Goal: Task Accomplishment & Management: Manage account settings

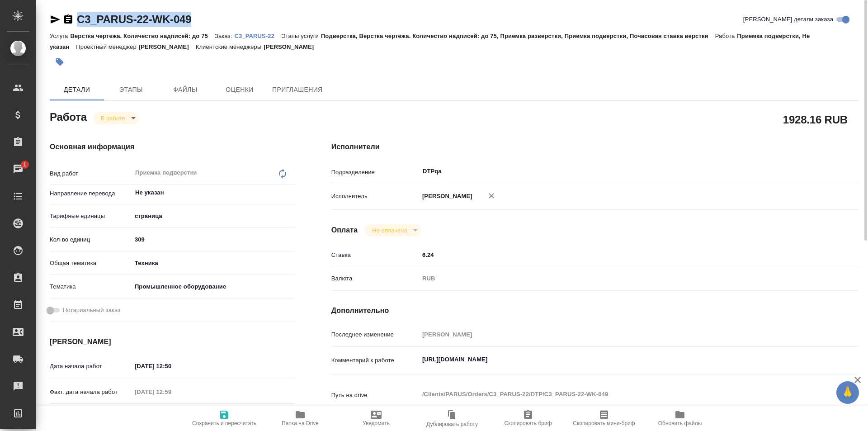
drag, startPoint x: 197, startPoint y: 20, endPoint x: 73, endPoint y: 18, distance: 123.5
click at [73, 18] on div "C3_PARUS-22-WK-049 Кратко детали заказа" at bounding box center [454, 19] width 808 height 14
copy link "C3_PARUS-22-WK-049"
click at [304, 416] on icon "button" at bounding box center [300, 414] width 9 height 7
click at [52, 17] on icon "button" at bounding box center [55, 19] width 9 height 8
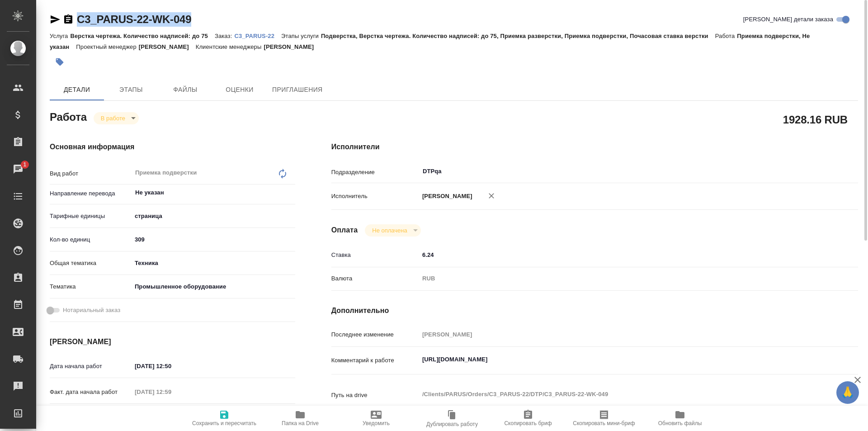
copy link "C3_PARUS-22-WK-049"
drag, startPoint x: 614, startPoint y: 358, endPoint x: 443, endPoint y: 345, distance: 171.4
click at [398, 355] on div "Комментарий к работе https://tera.awatera.com/Work/6888b3ea75fa127d302ae337/ x" at bounding box center [594, 360] width 527 height 21
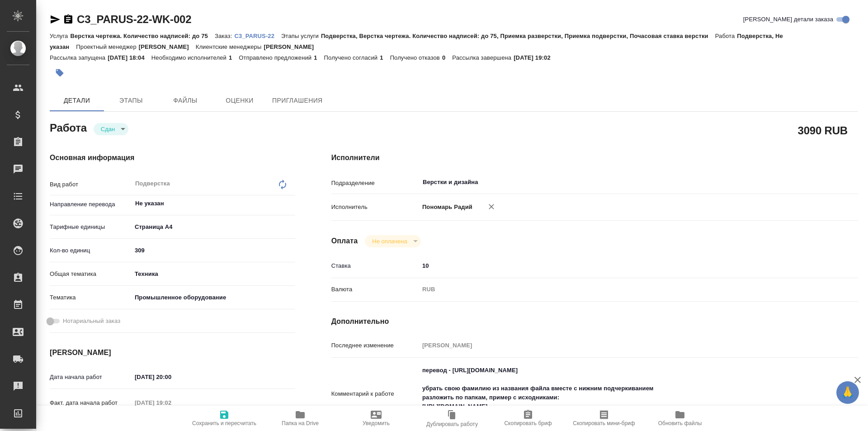
type textarea "x"
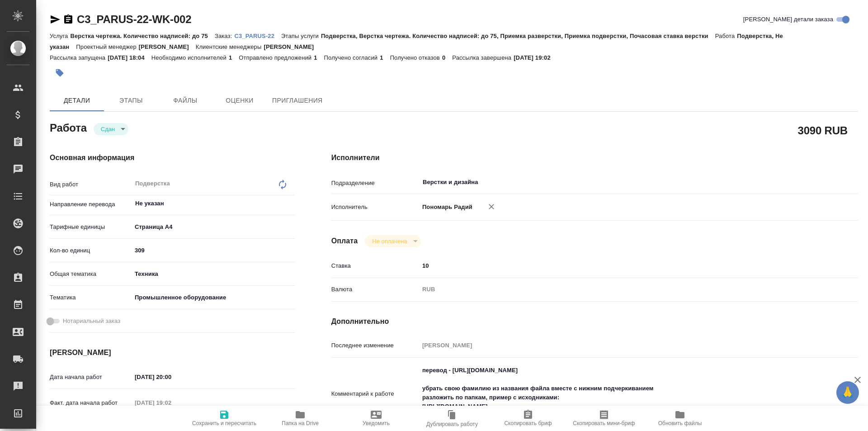
type textarea "x"
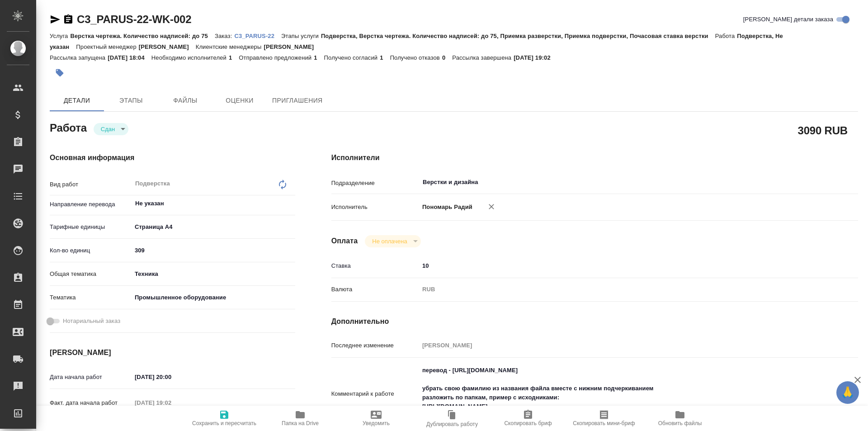
type textarea "x"
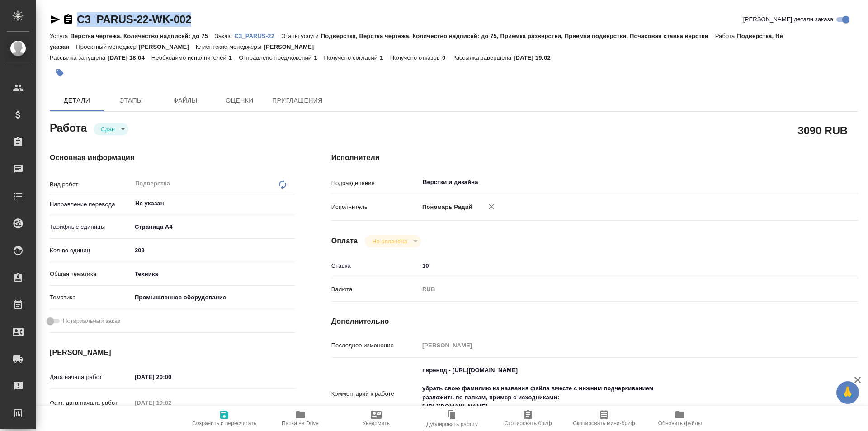
type textarea "x"
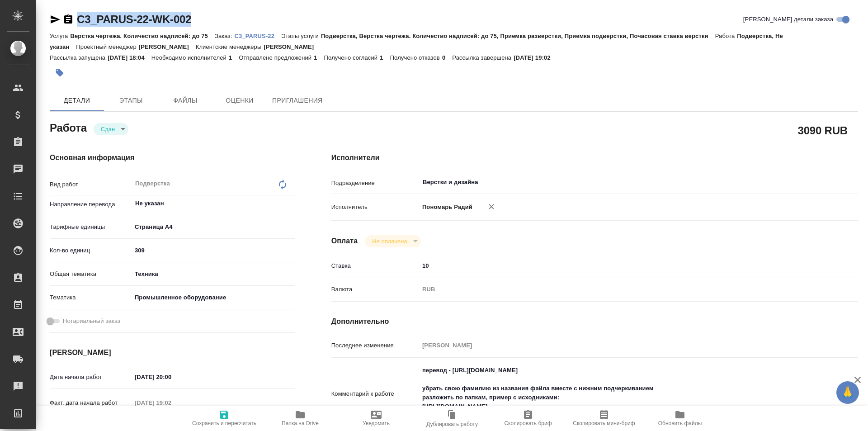
drag, startPoint x: 77, startPoint y: 14, endPoint x: 43, endPoint y: 16, distance: 34.0
click at [43, 16] on div "C3_PARUS-22-WK-002 Кратко детали заказа Услуга Верстка чертежа. Количество надп…" at bounding box center [453, 395] width 821 height 791
copy link "C3_PARUS-22-WK-002"
type textarea "x"
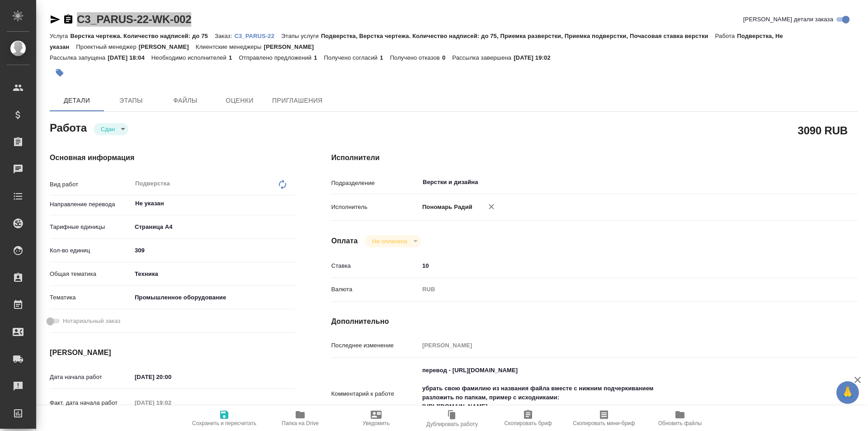
type textarea "x"
click at [53, 17] on icon "button" at bounding box center [55, 19] width 9 height 8
copy link "C3_PARUS-22-WK-002"
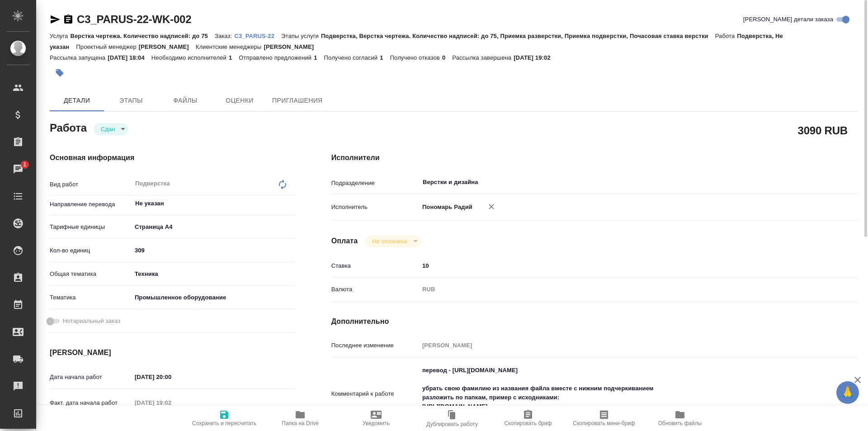
click at [298, 419] on icon "button" at bounding box center [300, 414] width 11 height 11
click at [248, 36] on p "C3_PARUS-22" at bounding box center [257, 36] width 47 height 7
click at [297, 419] on icon "button" at bounding box center [300, 414] width 11 height 11
click at [253, 34] on p "C3_PARUS-22" at bounding box center [257, 36] width 47 height 7
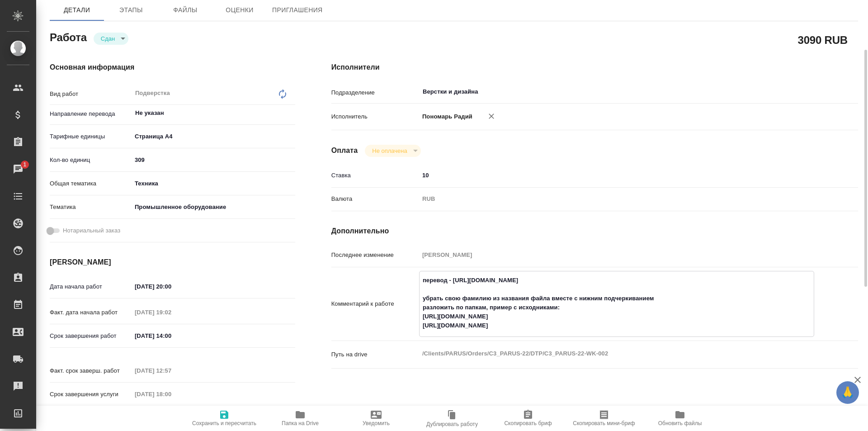
drag, startPoint x: 603, startPoint y: 281, endPoint x: 453, endPoint y: 278, distance: 150.1
click at [453, 278] on textarea "перевод - https://drive.awatera.com/s/MGkF48CFM7QWCCy убрать свою фамилию из на…" at bounding box center [617, 303] width 394 height 61
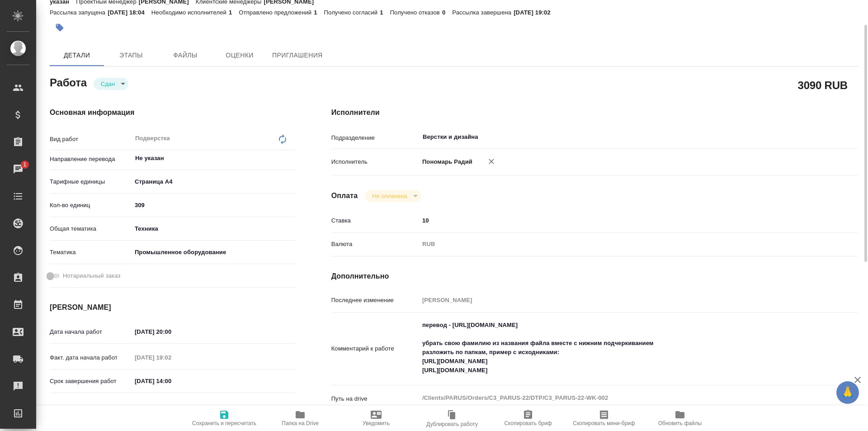
scroll to position [226, 0]
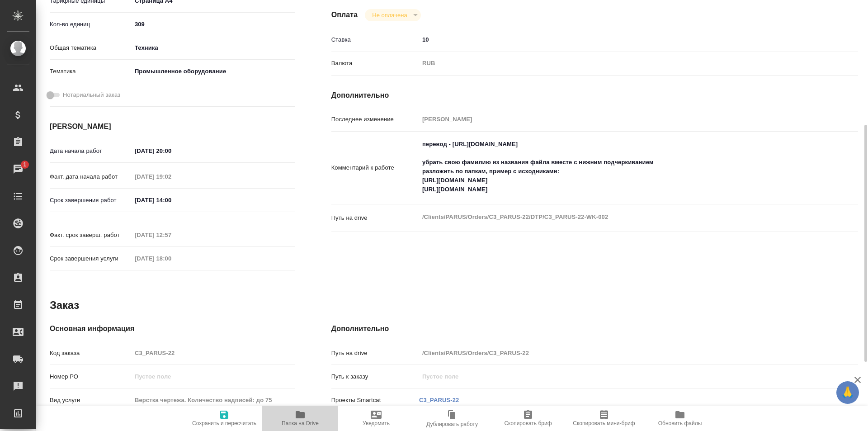
click at [296, 415] on icon "button" at bounding box center [300, 414] width 11 height 11
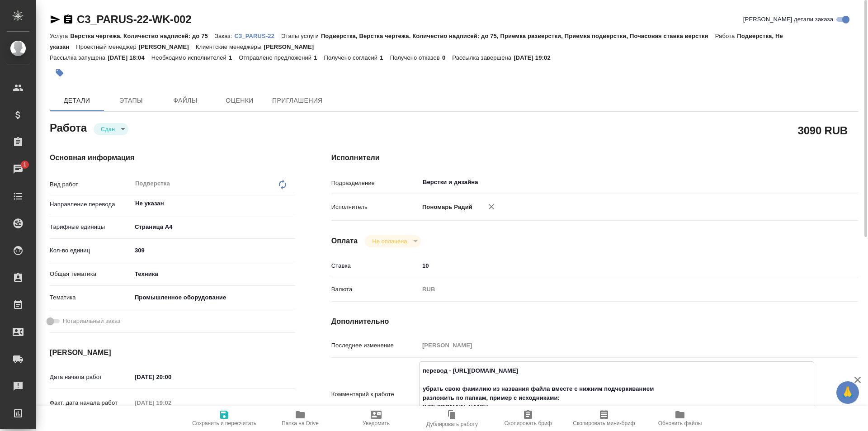
click at [251, 37] on p "C3_PARUS-22" at bounding box center [257, 36] width 47 height 7
click at [297, 415] on icon "button" at bounding box center [300, 414] width 9 height 7
click at [298, 413] on icon "button" at bounding box center [300, 414] width 9 height 7
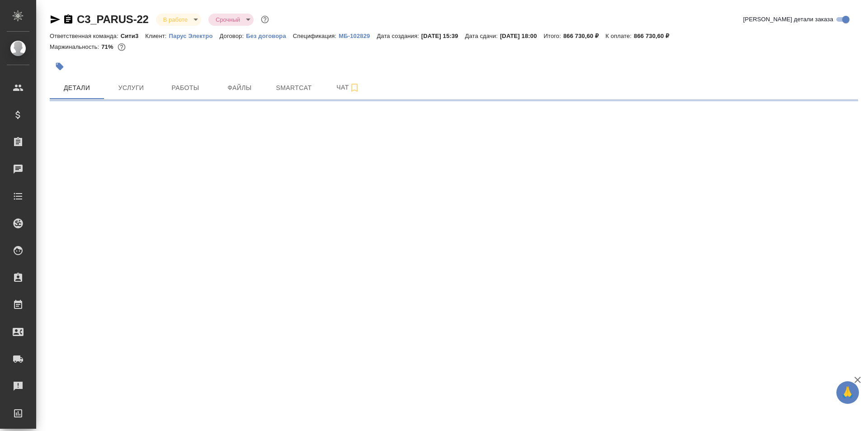
select select "RU"
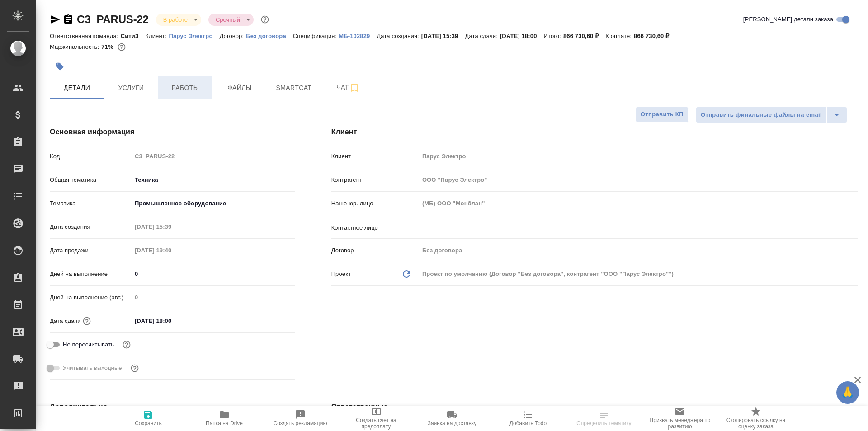
type textarea "x"
click at [182, 88] on span "Работы" at bounding box center [185, 87] width 43 height 11
type input "[PERSON_NAME]"
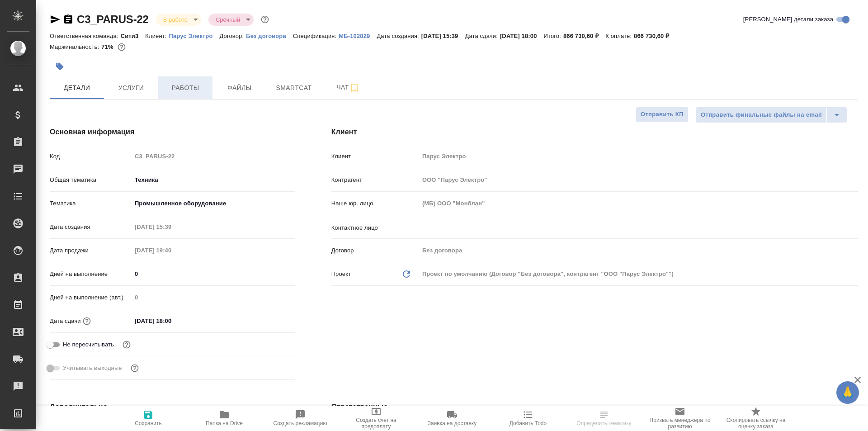
type input "[PERSON_NAME]"
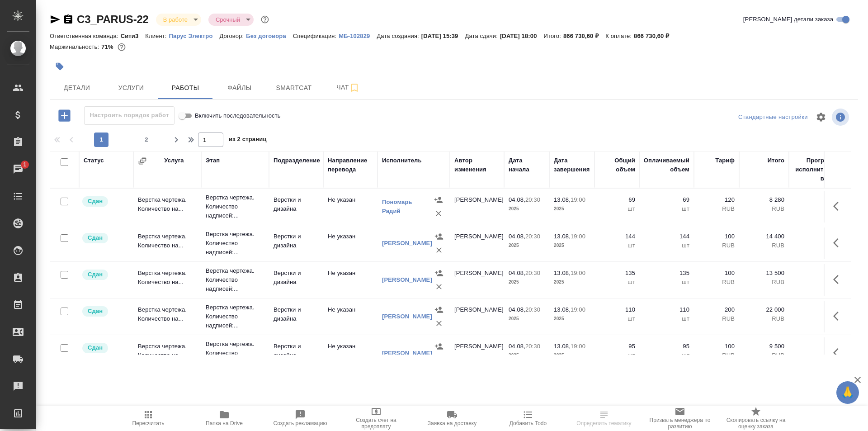
click at [231, 201] on p "Верстка чертежа. Количество надписей:..." at bounding box center [235, 206] width 59 height 27
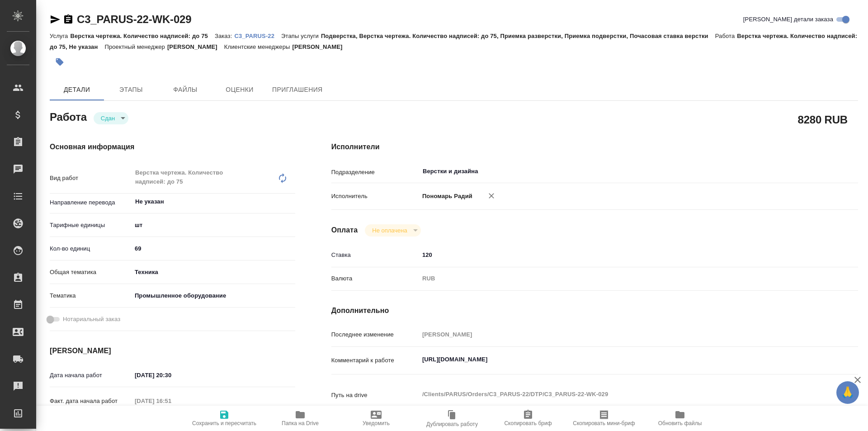
type textarea "x"
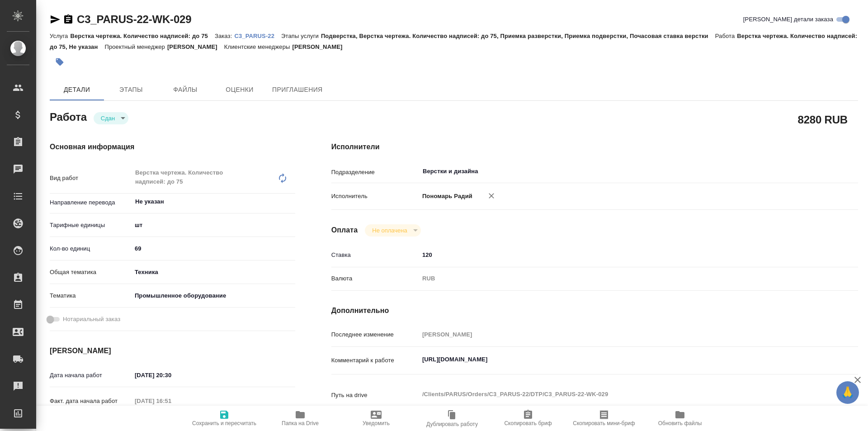
type textarea "x"
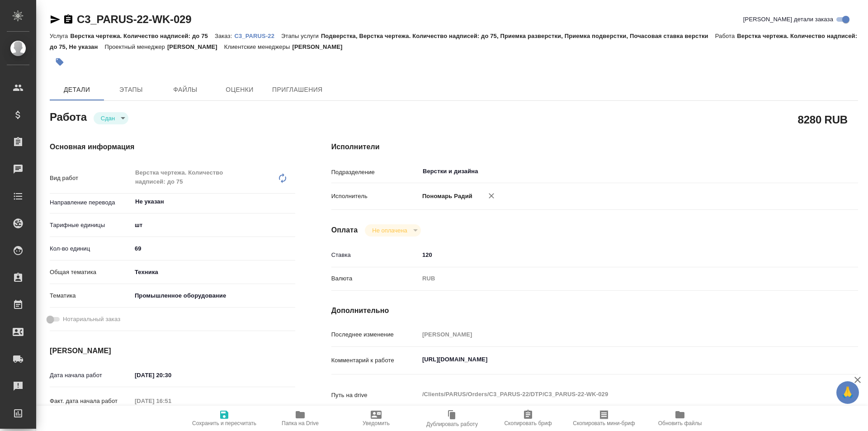
type textarea "x"
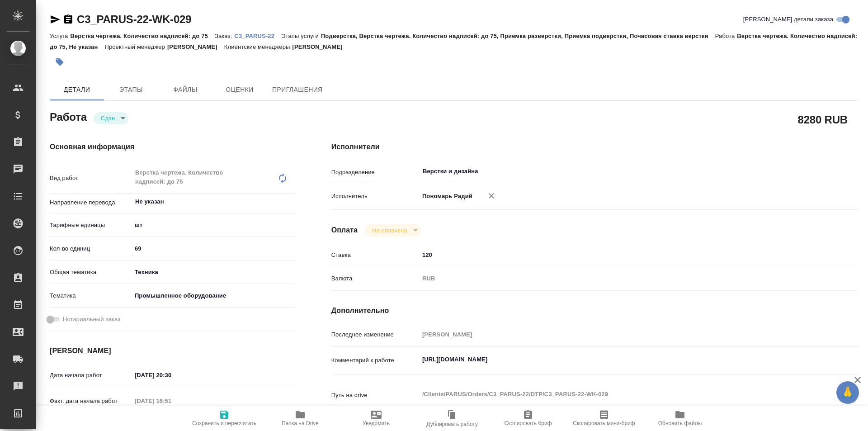
scroll to position [45, 0]
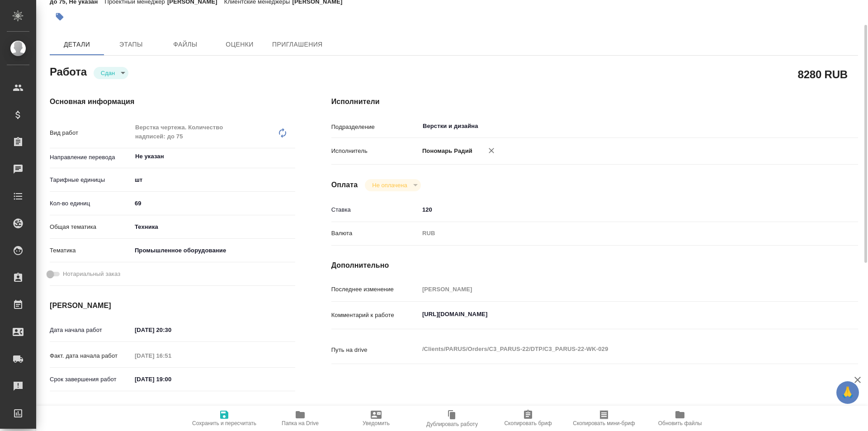
type textarea "x"
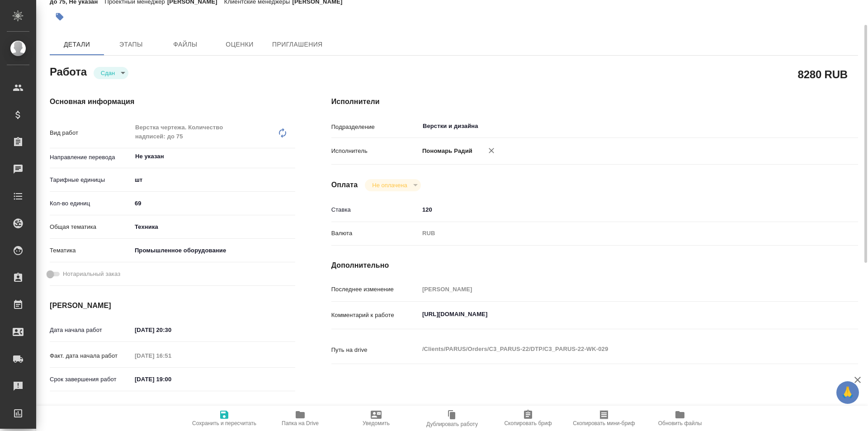
click at [314, 421] on span "Папка на Drive" at bounding box center [300, 423] width 37 height 6
type textarea "x"
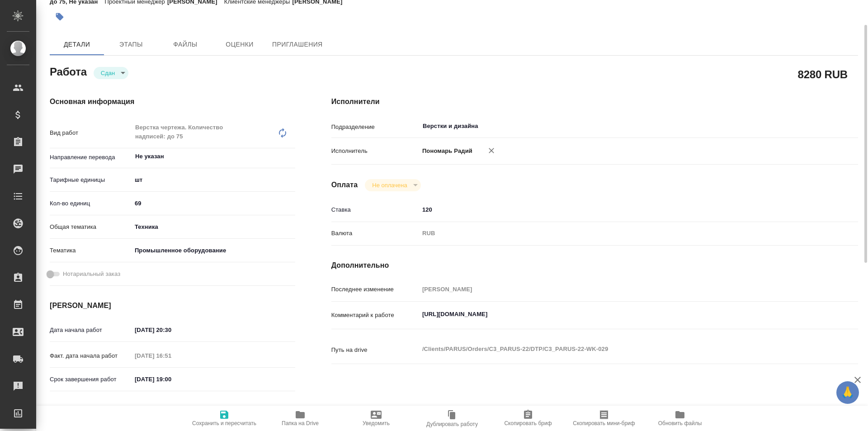
type textarea "x"
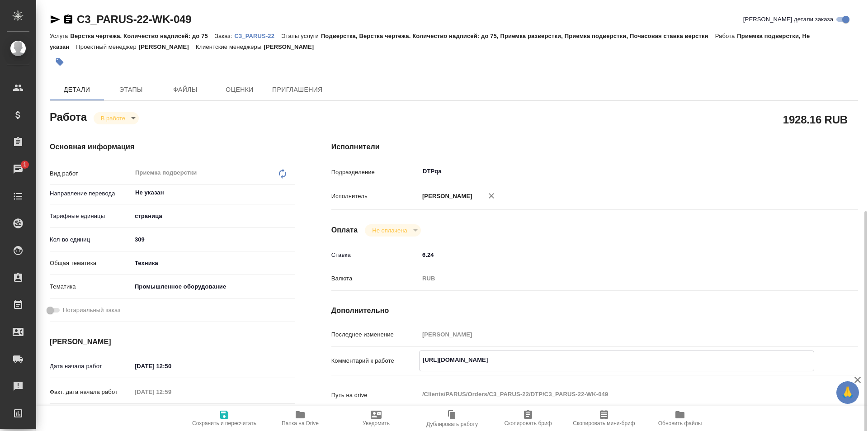
scroll to position [136, 0]
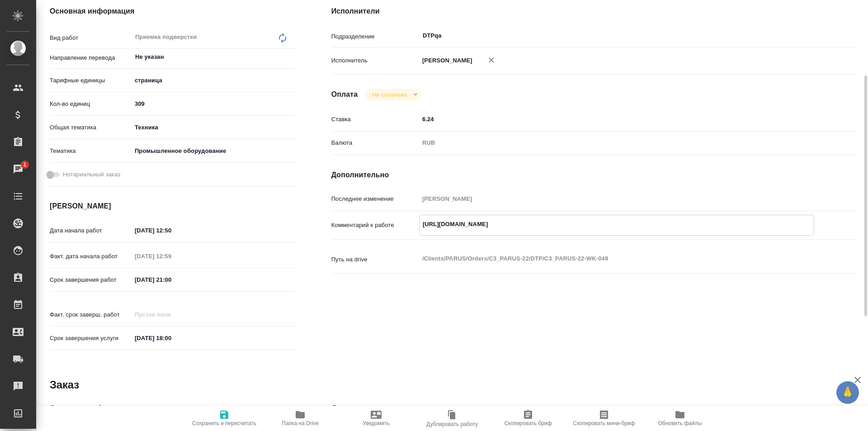
click at [606, 222] on textarea "https://tera.awatera.com/Work/6888b3ea75fa127d302ae337/" at bounding box center [617, 224] width 394 height 15
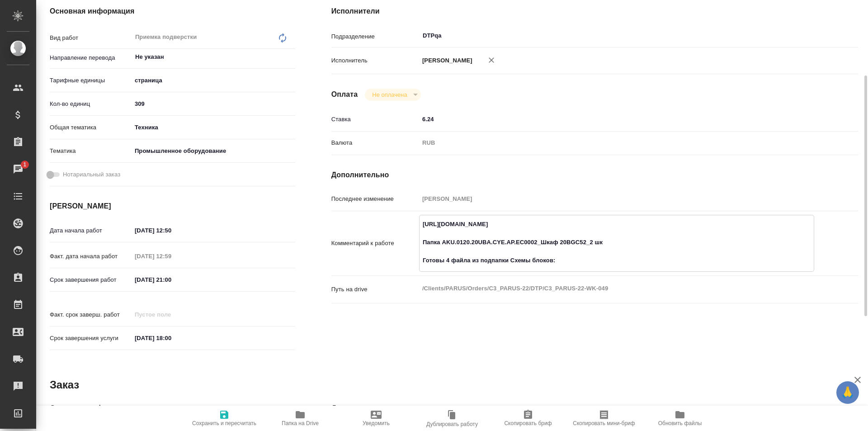
paste textarea "https://drive.awatera.com/f/10205359"
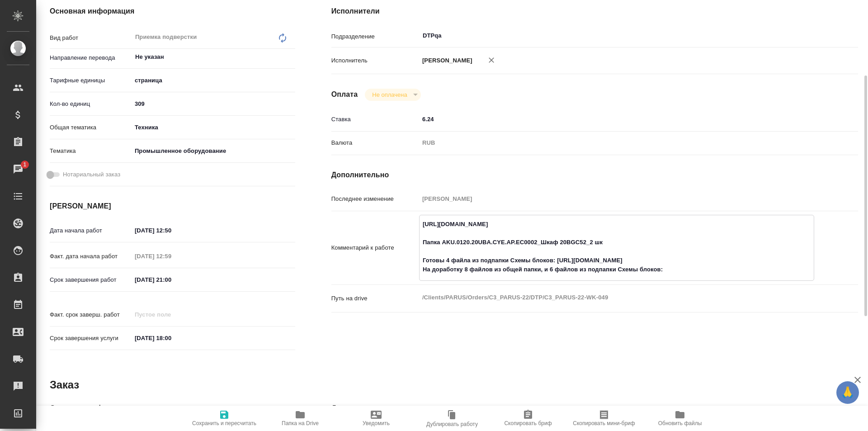
paste textarea "https://drive.awatera.com/f/10204778"
type textarea "https://tera.awatera.com/Work/6888b3ea75fa127d302ae337/ Папка AKU.0120.20UBA.CY…"
click at [225, 415] on icon "button" at bounding box center [224, 414] width 11 height 11
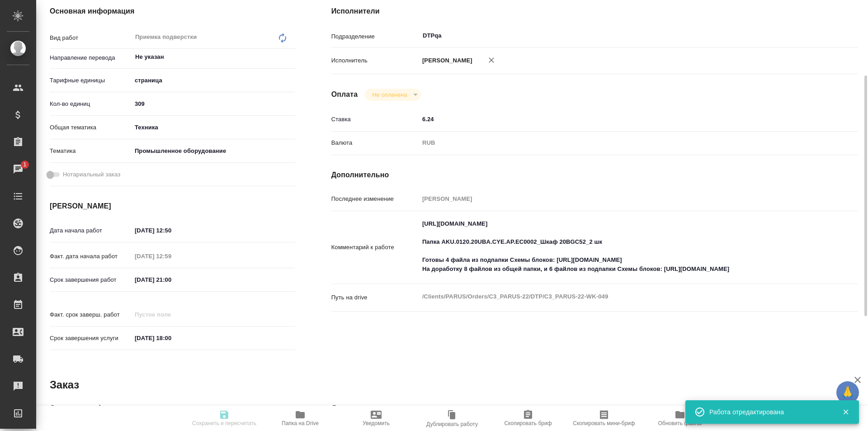
type input "inProgress"
type input "Не указан"
type input "5a8b1489cc6b4906c91bfdb2"
type input "309"
type input "tech"
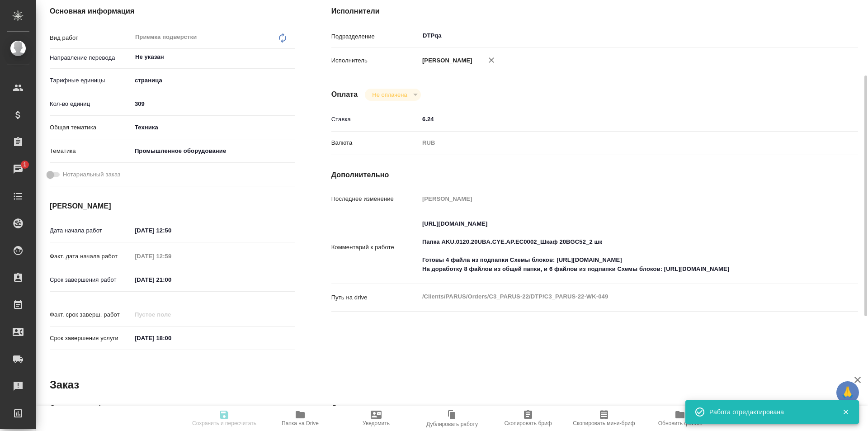
type input "5f647205b73bc97568ca66bc"
type input "25.08.2025 12:50"
type input "25.08.2025 12:59"
type input "26.08.2025 21:00"
type input "[DATE] 18:00"
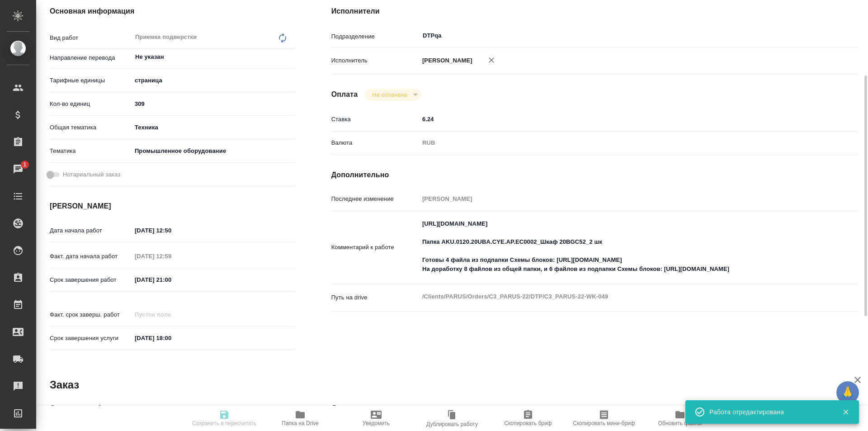
type input "DTPqa"
type input "notPayed"
type input "6.24"
type input "RUB"
type input "Исмагилова Диана"
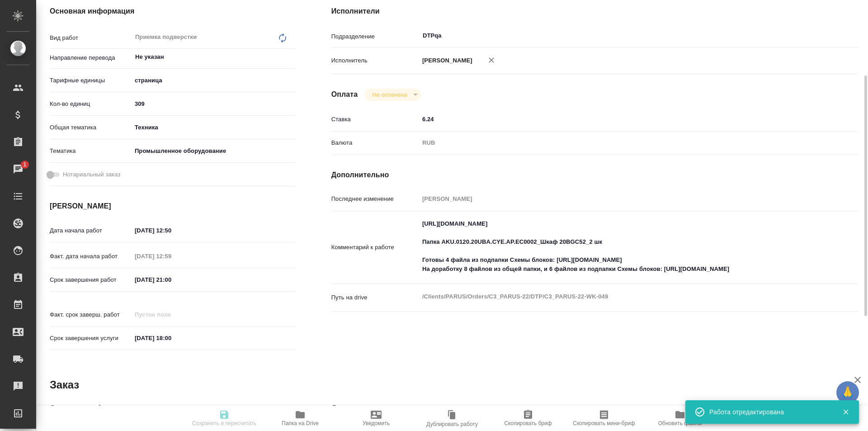
type input "C3_PARUS-22"
type input "Верстка чертежа. Количество надписей: до 75"
type input "Подверстка, Верстка чертежа. Количество надписей: до 75, Приемка разверстки, Пр…"
type input "[PERSON_NAME]"
type input "[PERSON_NAME], [PERSON_NAME]"
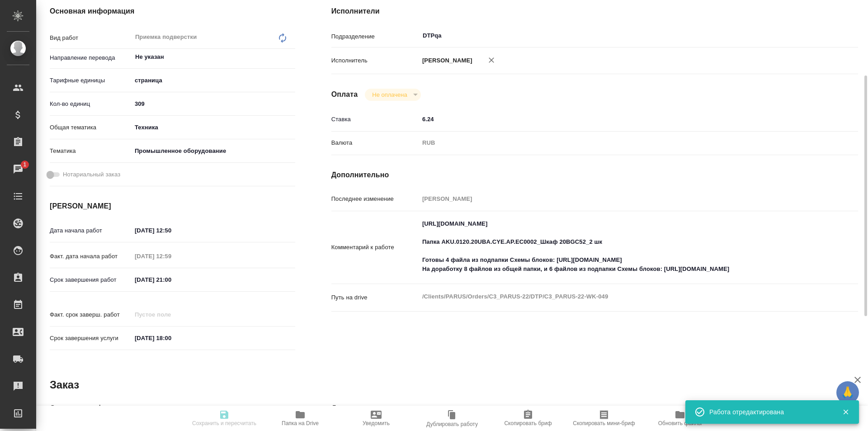
type input "/Clients/PARUS/Orders/C3_PARUS-22"
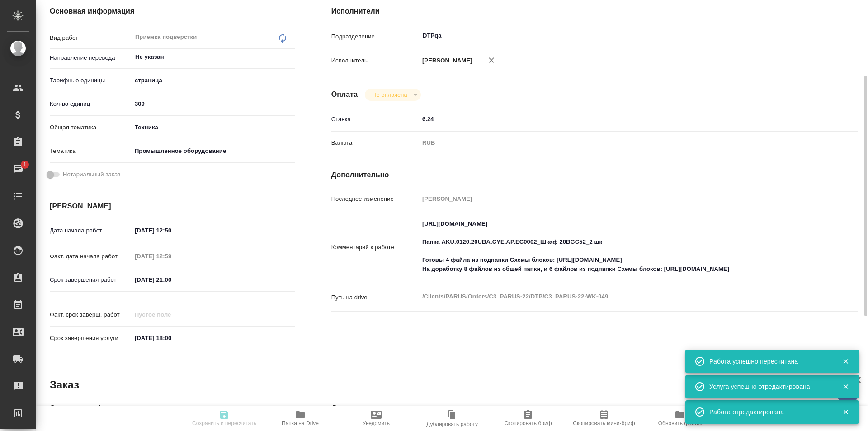
type input "inProgress"
type input "Не указан"
type input "5a8b1489cc6b4906c91bfdb2"
type input "309"
type input "tech"
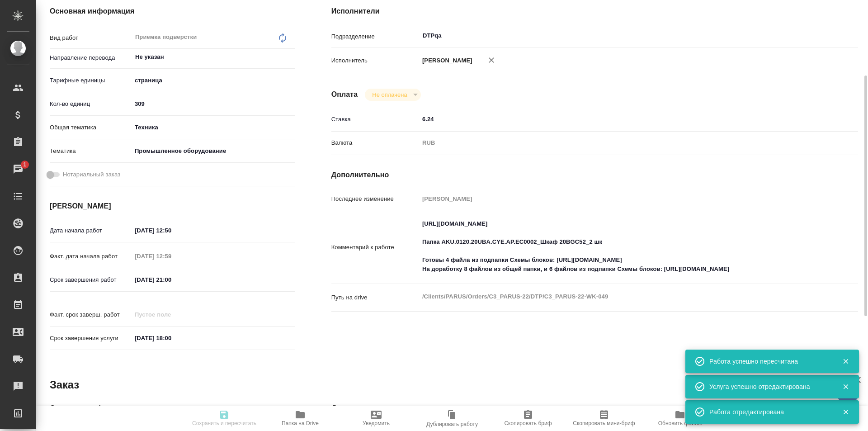
type input "5f647205b73bc97568ca66bc"
type input "25.08.2025 12:50"
type input "25.08.2025 12:59"
type input "26.08.2025 21:00"
type input "27.08.2025 18:00"
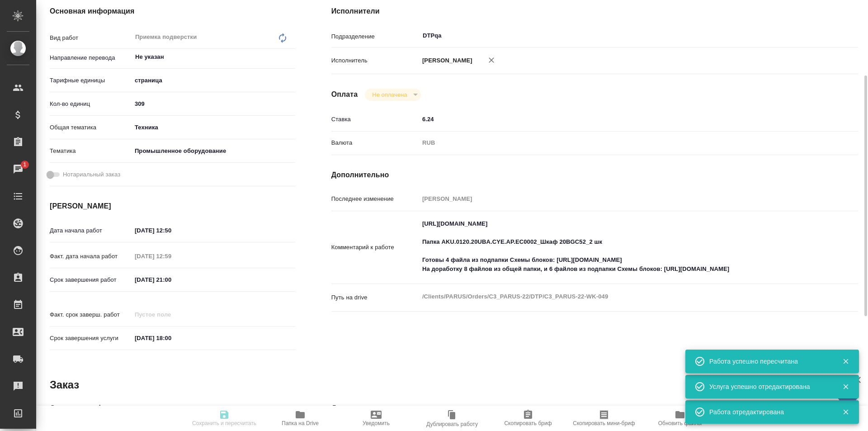
type input "DTPqa"
type input "notPayed"
type input "6.24"
type input "RUB"
type input "[PERSON_NAME]"
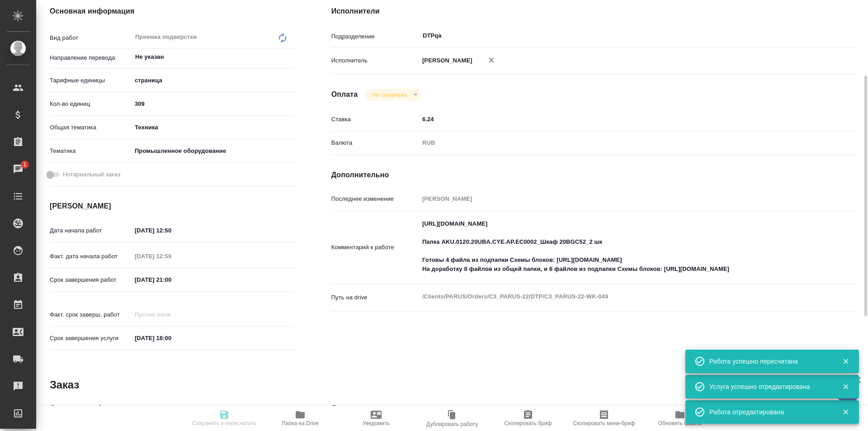
type input "C3_PARUS-22"
type input "Верстка чертежа. Количество надписей: до 75"
type input "Подверстка, Верстка чертежа. Количество надписей: до 75, Приемка разверстки, Пр…"
type input "[PERSON_NAME]"
type input "[PERSON_NAME], [PERSON_NAME]"
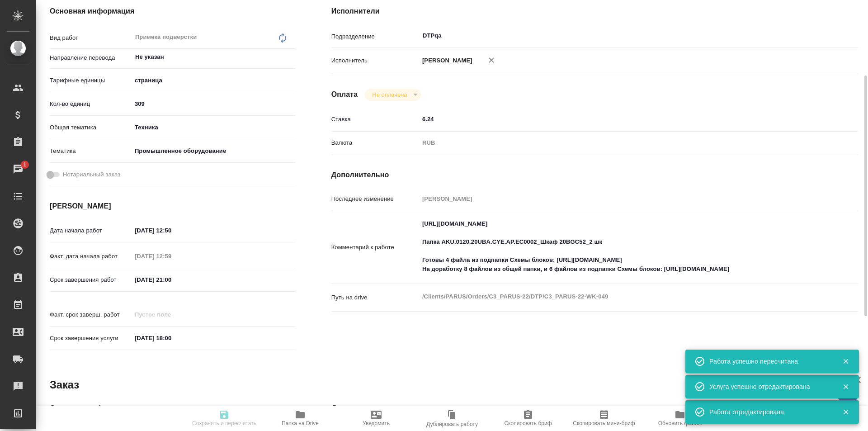
type input "/Clients/PARUS/Orders/C3_PARUS-22"
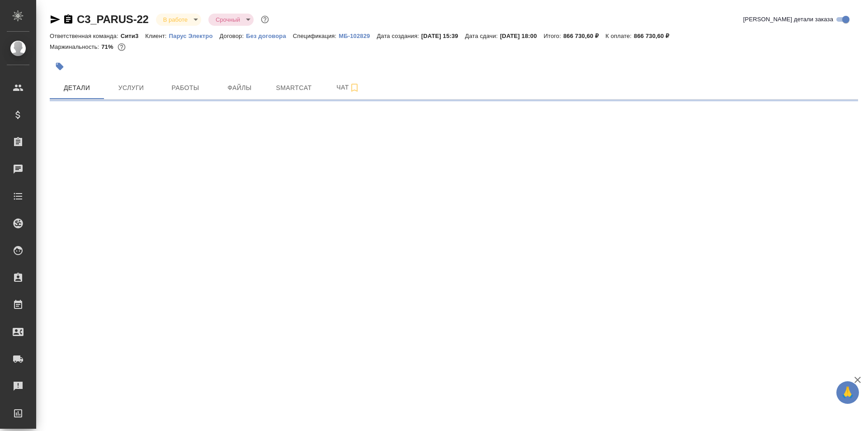
select select "RU"
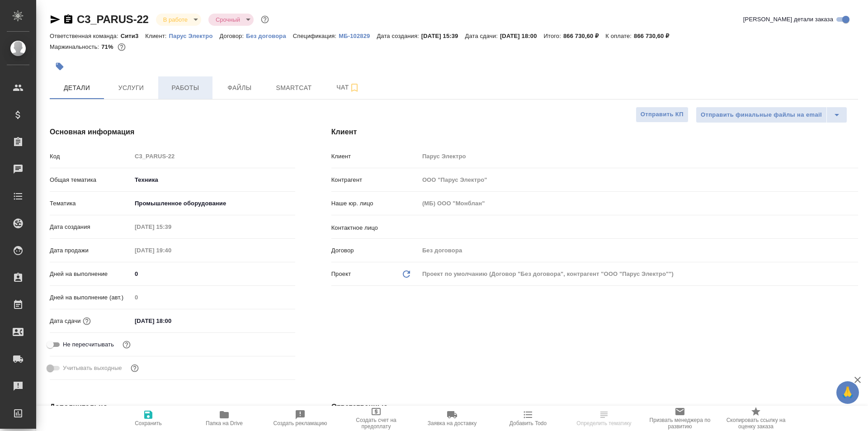
type textarea "x"
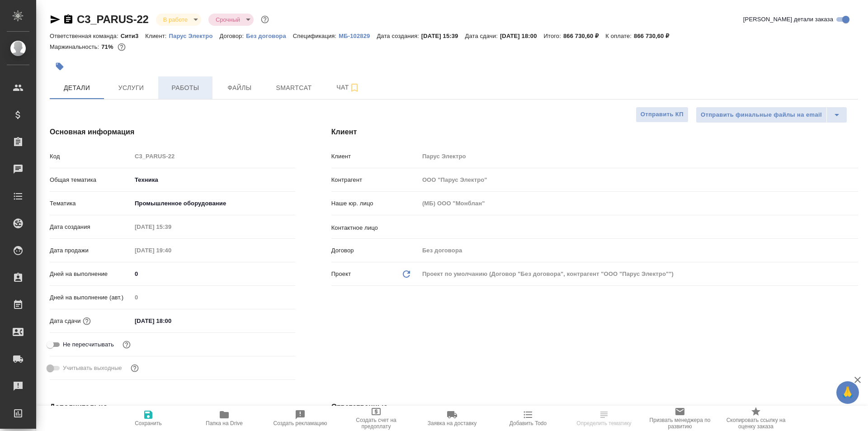
type textarea "x"
click at [190, 88] on span "Работы" at bounding box center [185, 87] width 43 height 11
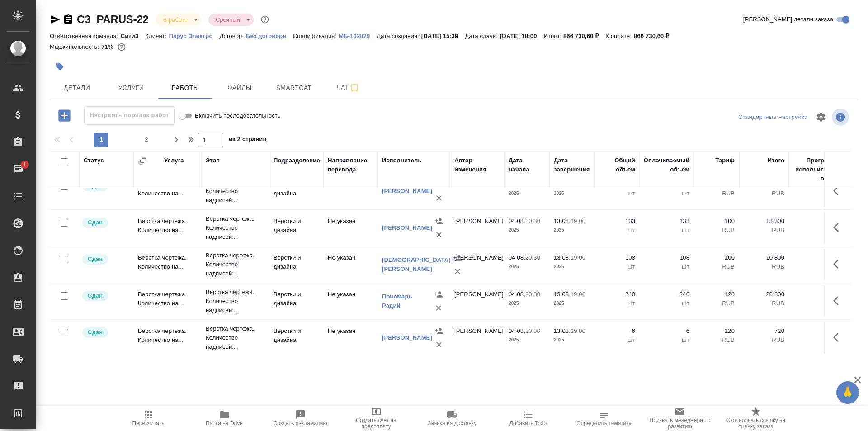
scroll to position [181, 0]
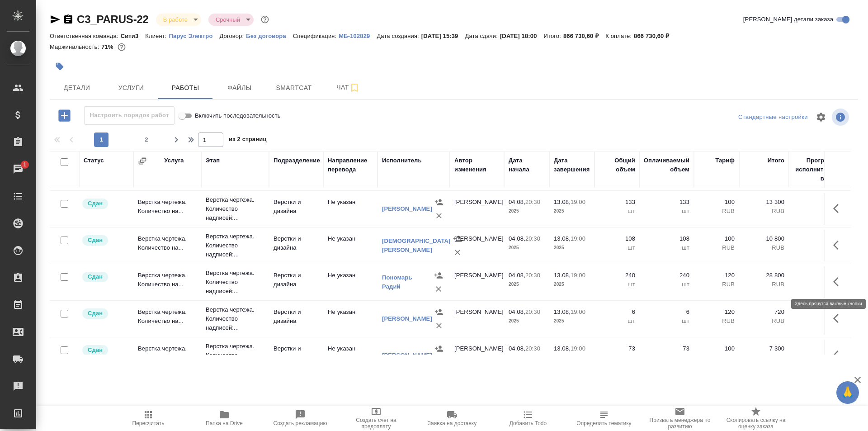
click at [833, 282] on icon "button" at bounding box center [838, 281] width 11 height 11
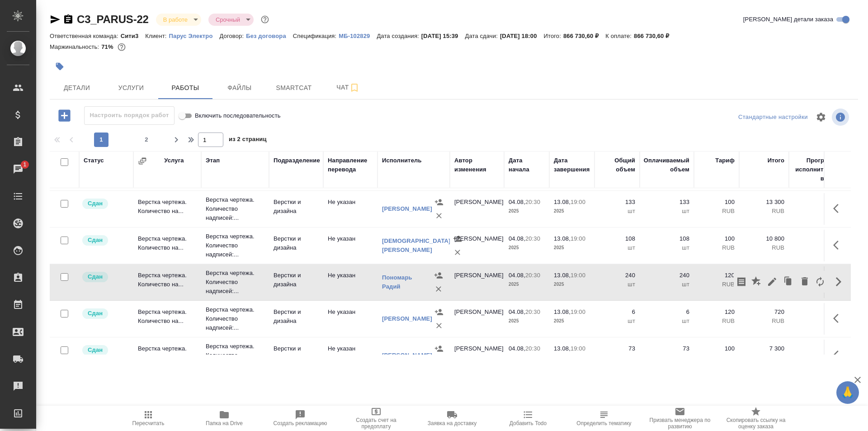
click at [164, 279] on td "Верстка чертежа. Количество на..." at bounding box center [167, 282] width 68 height 32
click at [185, 288] on td "Верстка чертежа. Количество на..." at bounding box center [167, 282] width 68 height 32
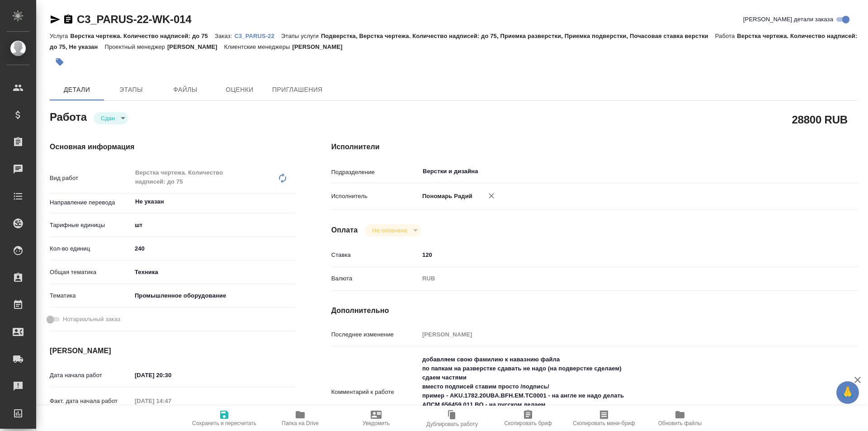
type textarea "x"
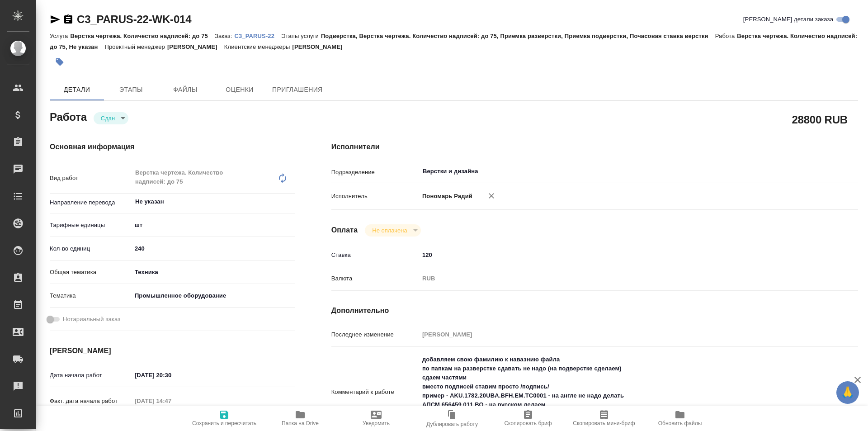
type textarea "x"
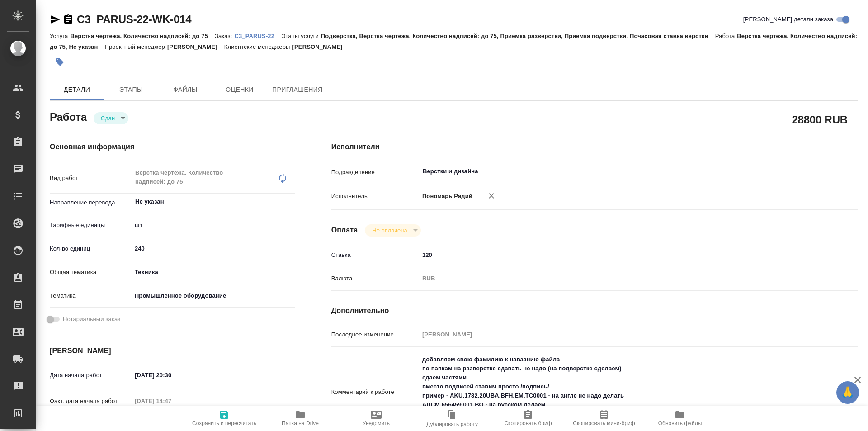
type textarea "x"
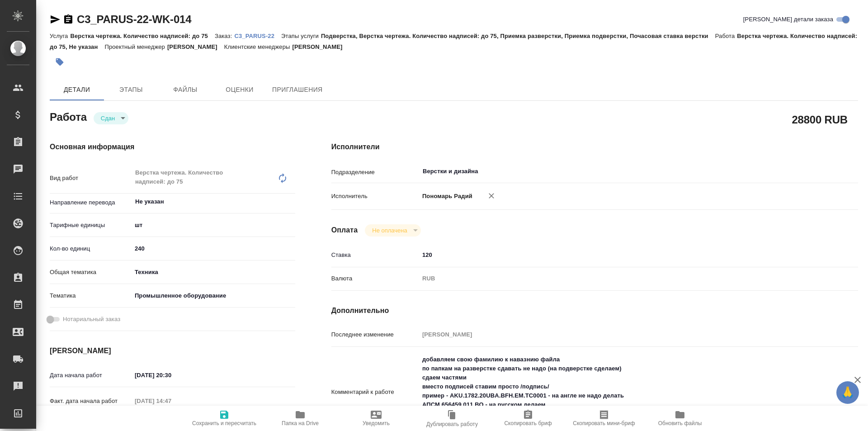
type textarea "x"
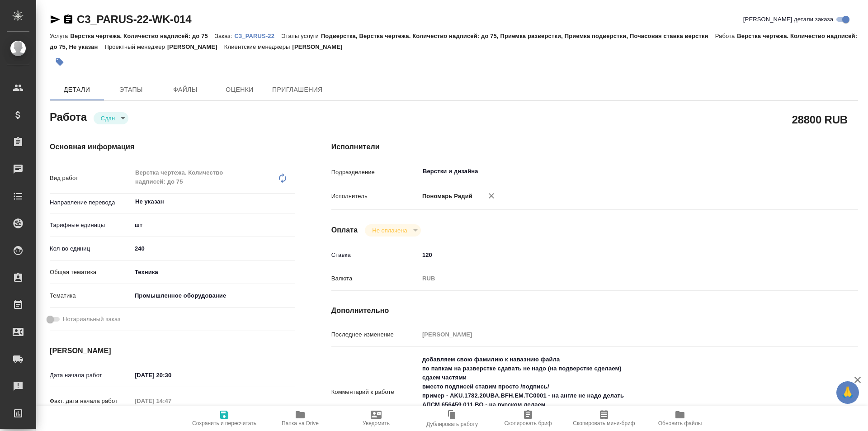
type textarea "x"
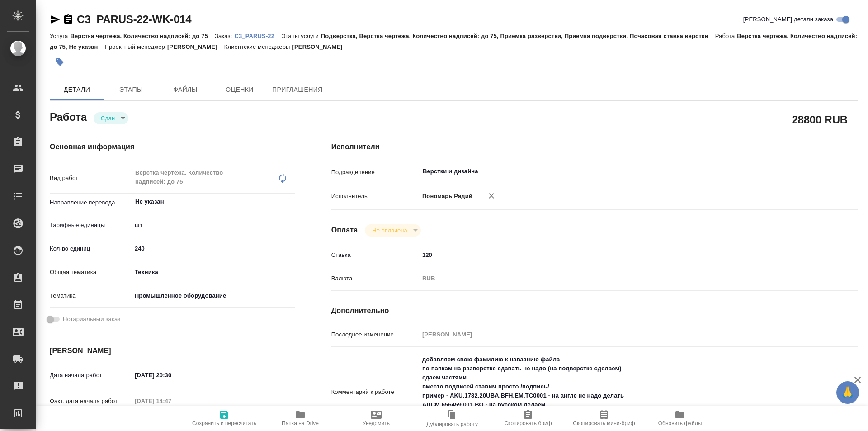
type textarea "x"
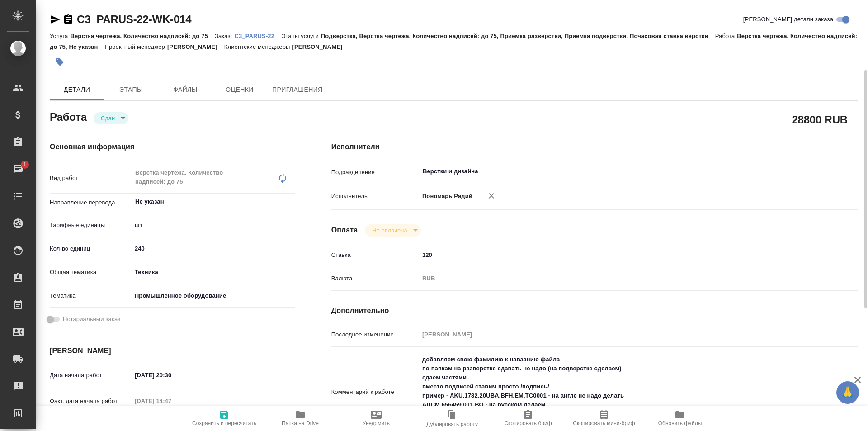
scroll to position [45, 0]
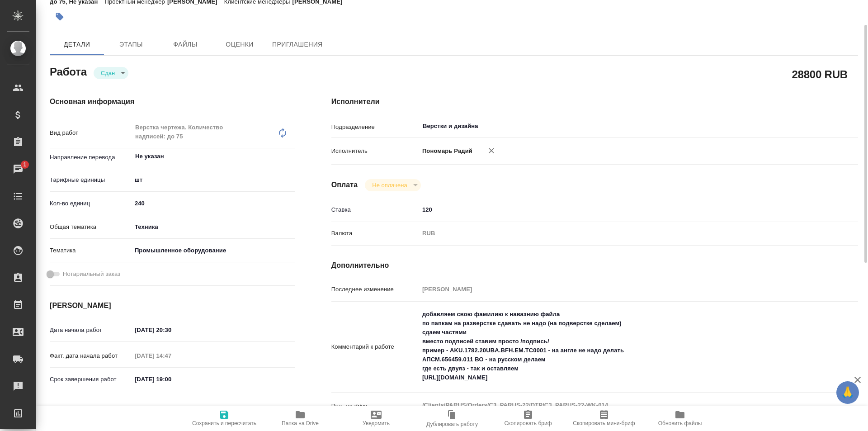
click at [300, 415] on icon "button" at bounding box center [300, 414] width 9 height 7
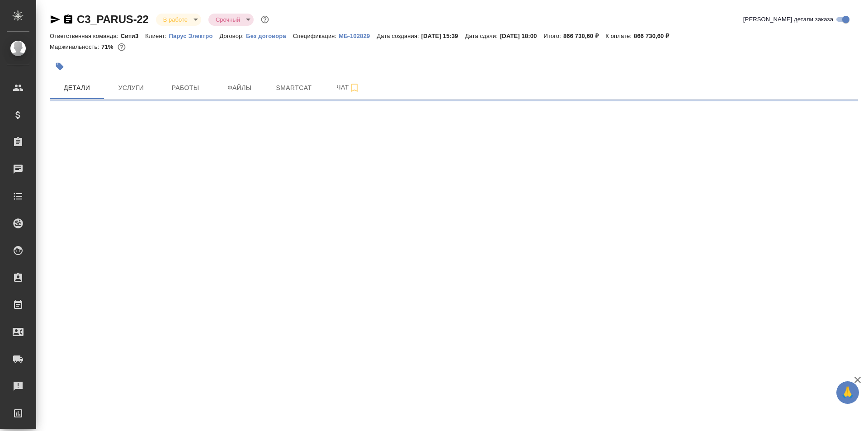
select select "RU"
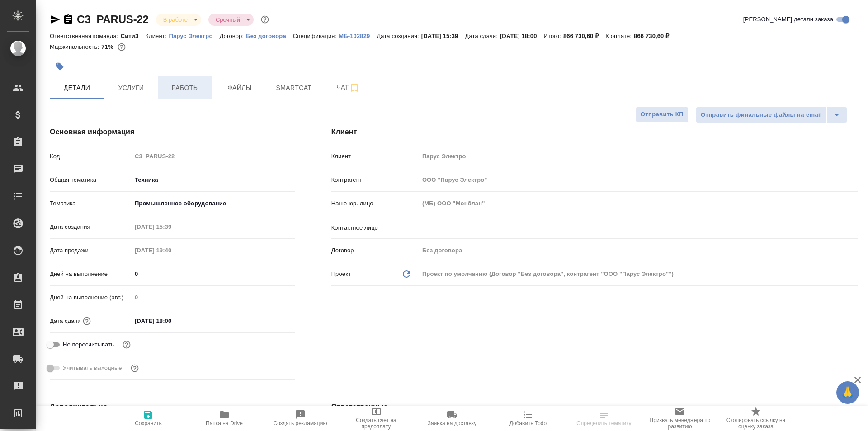
type textarea "x"
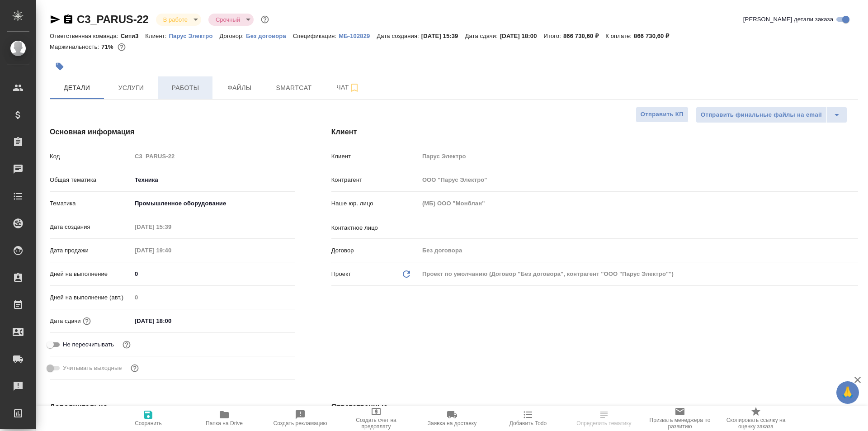
type textarea "x"
click at [191, 90] on span "Работы" at bounding box center [185, 87] width 43 height 11
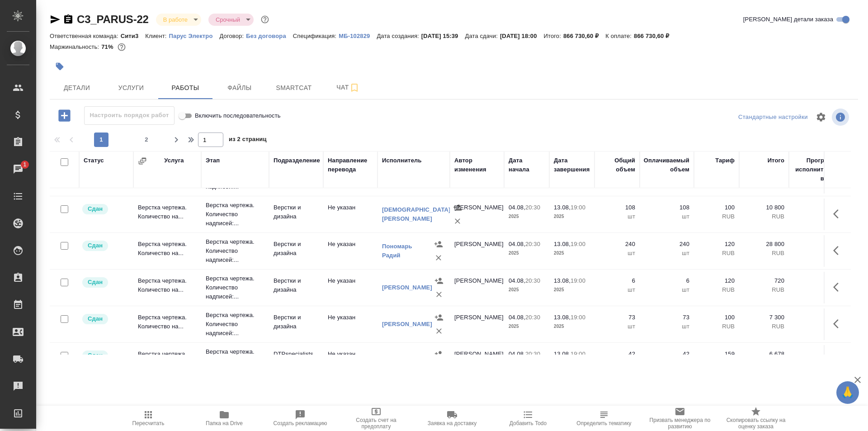
scroll to position [226, 0]
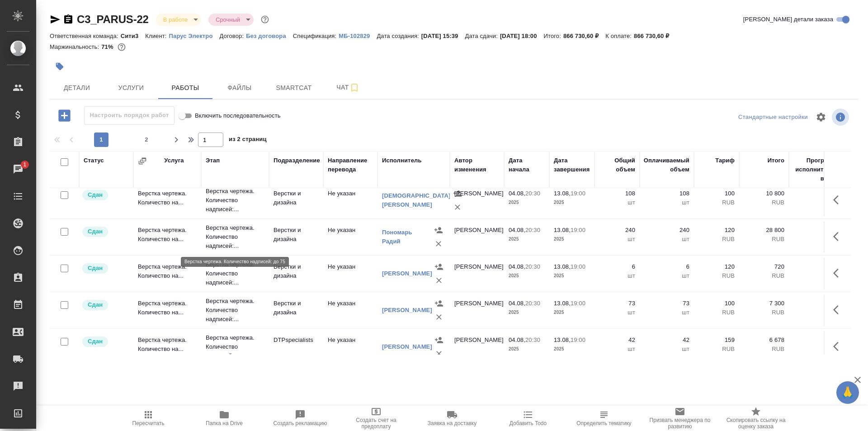
click at [251, 237] on p "Верстка чертежа. Количество надписей:..." at bounding box center [235, 236] width 59 height 27
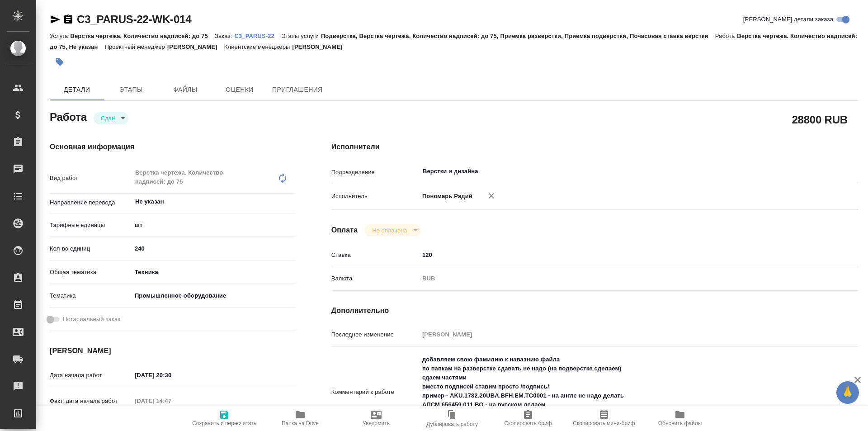
type textarea "x"
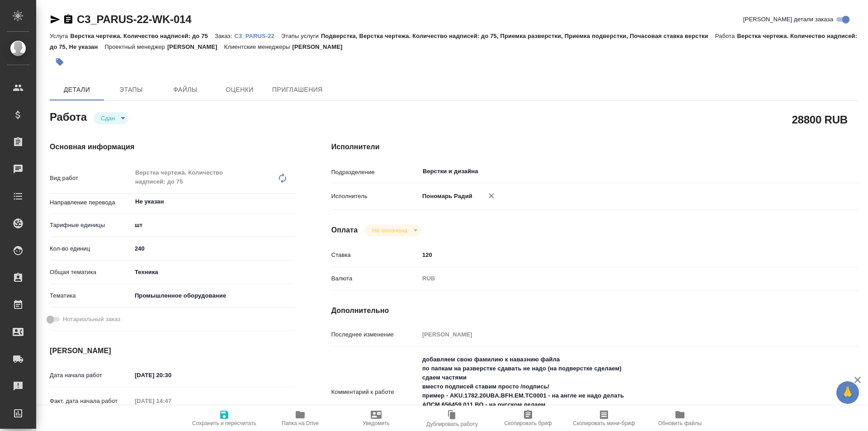
type textarea "x"
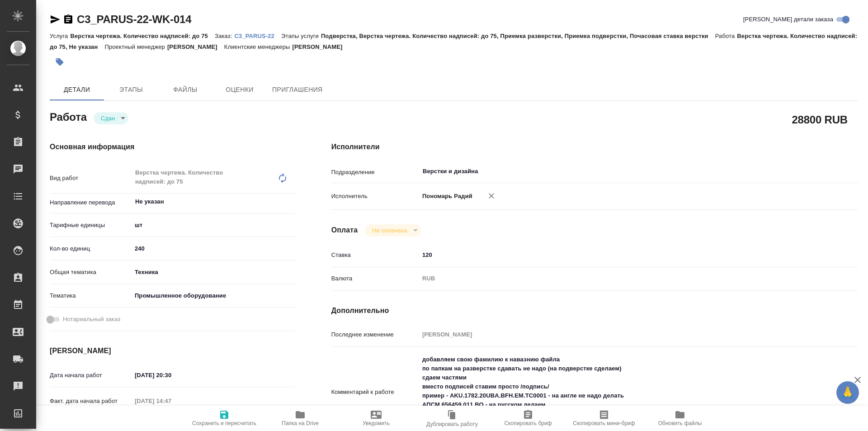
type textarea "x"
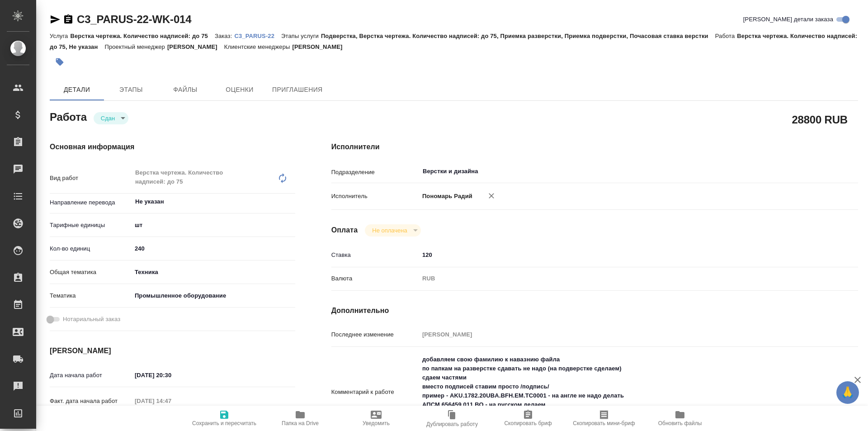
type textarea "x"
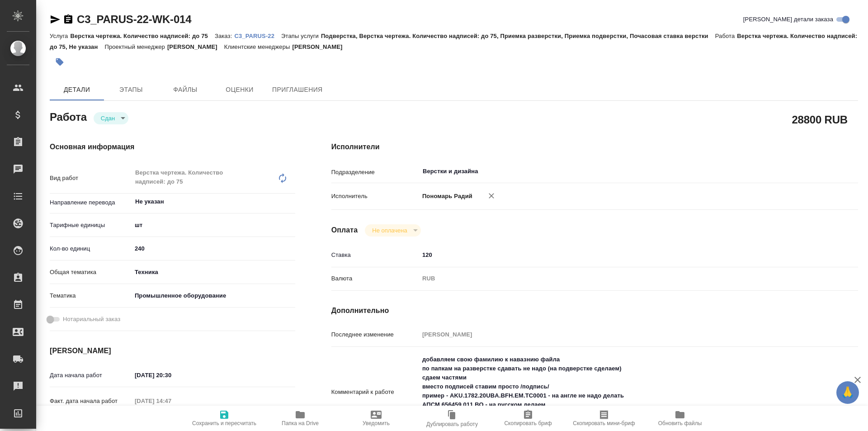
scroll to position [90, 0]
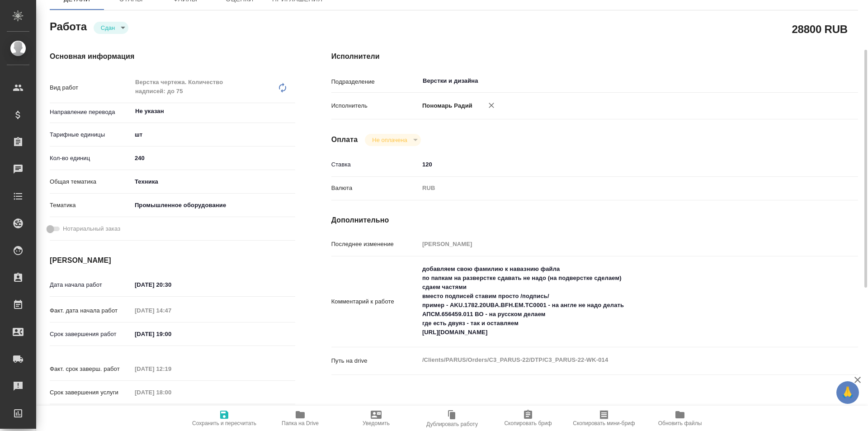
type textarea "x"
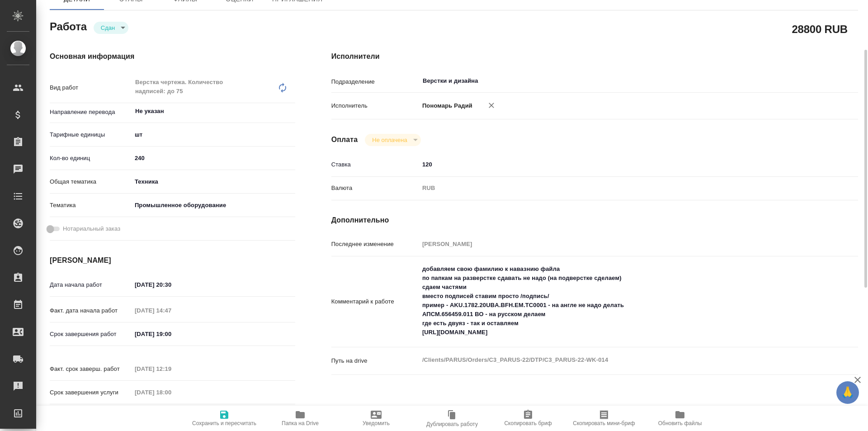
type textarea "x"
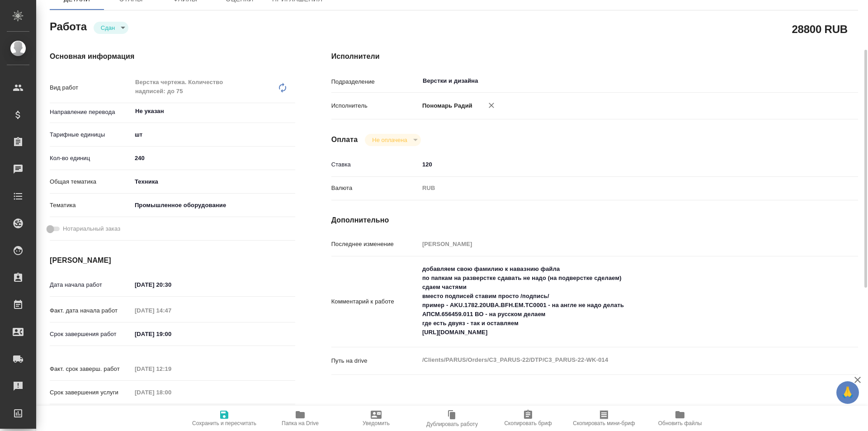
type textarea "x"
drag, startPoint x: 541, startPoint y: 332, endPoint x: 419, endPoint y: 331, distance: 122.1
click at [419, 331] on div "добавляем свою фамилию к навазнию файла по папкам на разверстке сдавать не надо…" at bounding box center [616, 302] width 395 height 84
type textarea "x"
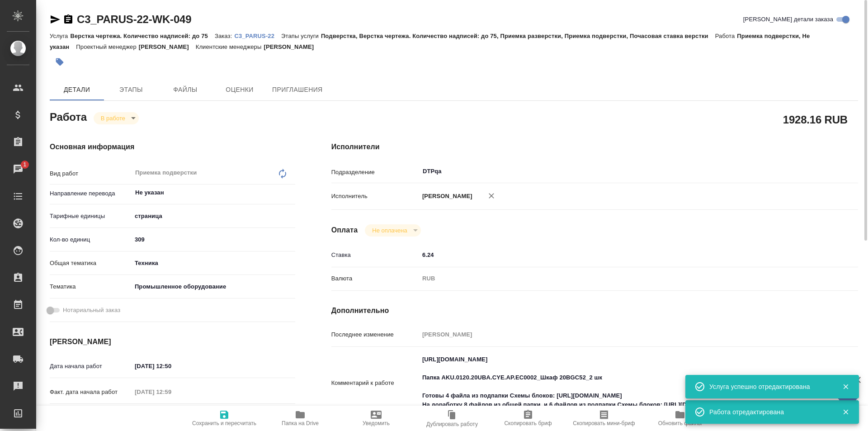
scroll to position [181, 0]
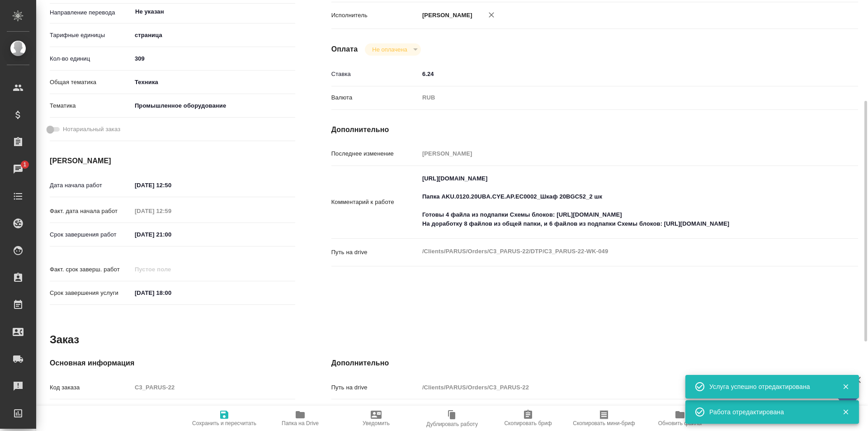
click at [512, 225] on textarea "https://tera.awatera.com/Work/6888b3ea75fa127d302ae337/ Папка AKU.0120.20UBA.CY…" at bounding box center [616, 201] width 395 height 61
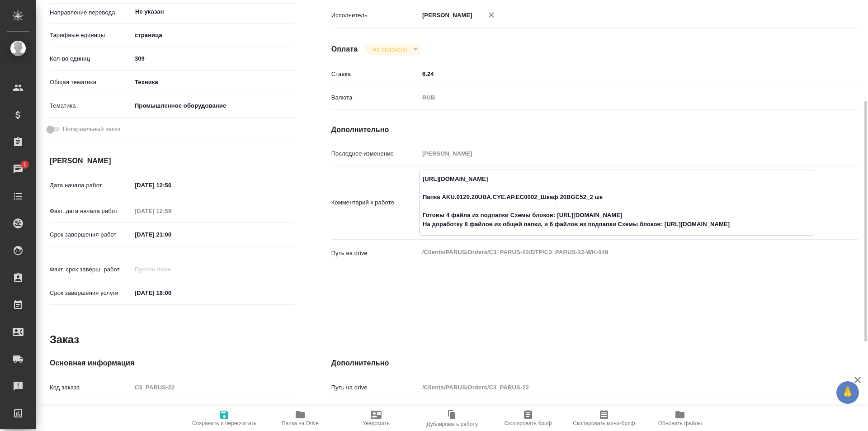
drag, startPoint x: 421, startPoint y: 215, endPoint x: 681, endPoint y: 218, distance: 259.5
click at [680, 218] on textarea "https://tera.awatera.com/Work/6888b3ea75fa127d302ae337/ Папка AKU.0120.20UBA.CY…" at bounding box center [617, 201] width 394 height 61
drag, startPoint x: 764, startPoint y: 223, endPoint x: 444, endPoint y: 211, distance: 320.3
click at [444, 211] on textarea "https://tera.awatera.com/Work/6888b3ea75fa127d302ae337/ Папка AKU.0120.20UBA.CY…" at bounding box center [617, 201] width 394 height 61
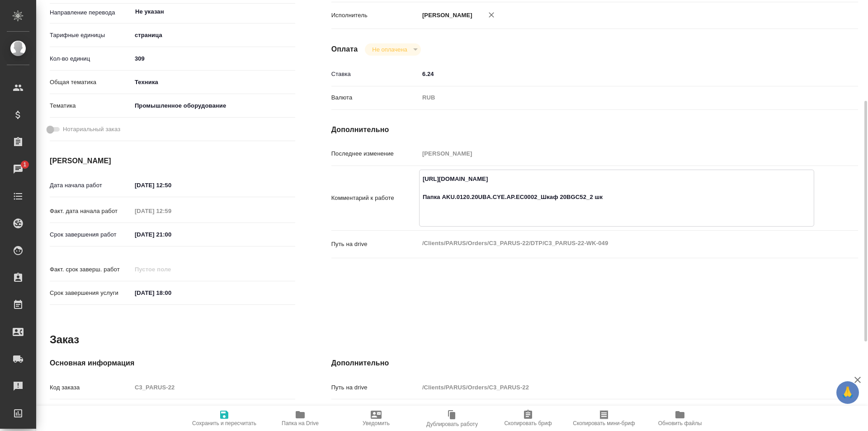
click at [440, 209] on textarea "https://tera.awatera.com/Work/6888b3ea75fa127d302ae337/ Папка AKU.0120.20UBA.CY…" at bounding box center [617, 197] width 394 height 52
drag, startPoint x: 608, startPoint y: 199, endPoint x: 417, endPoint y: 197, distance: 190.8
click at [417, 197] on div "Комментарий к работе https://tera.awatera.com/Work/6888b3ea75fa127d302ae337/ Па…" at bounding box center [594, 198] width 527 height 57
paste textarea "https://drive.awatera.com/f/10204772"
type textarea "https://tera.awatera.com/Work/6888b3ea75fa127d302ae337/ На доработку обе папки:…"
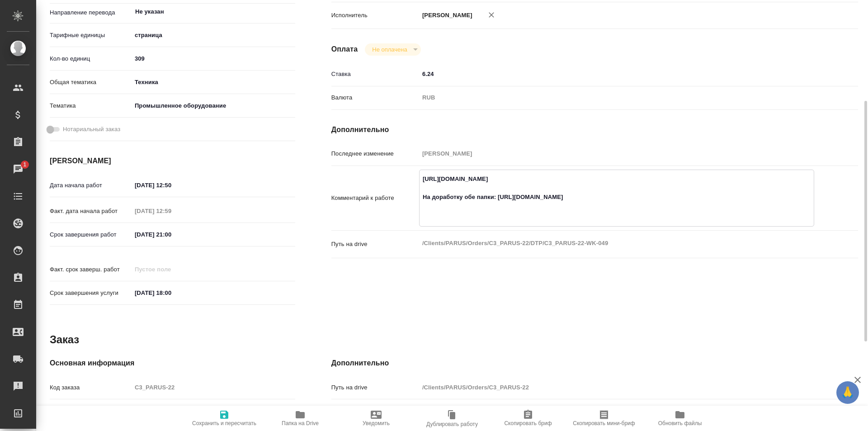
click at [228, 419] on icon "button" at bounding box center [224, 414] width 11 height 11
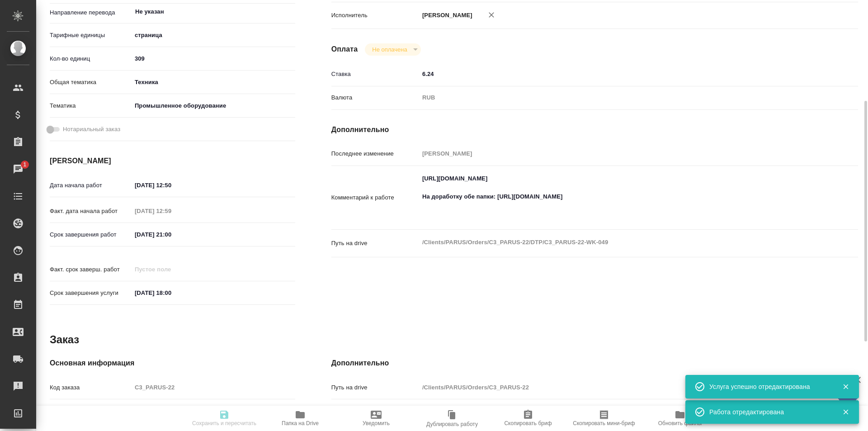
type input "inProgress"
type input "Не указан"
type input "5a8b1489cc6b4906c91bfdb2"
type input "309"
type input "tech"
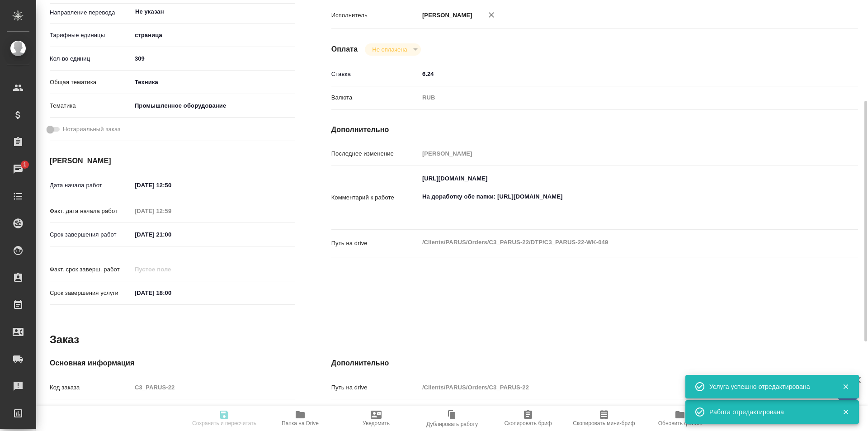
type input "5f647205b73bc97568ca66bc"
type input "25.08.2025 12:50"
type input "25.08.2025 12:59"
type input "26.08.2025 21:00"
type input "[DATE] 18:00"
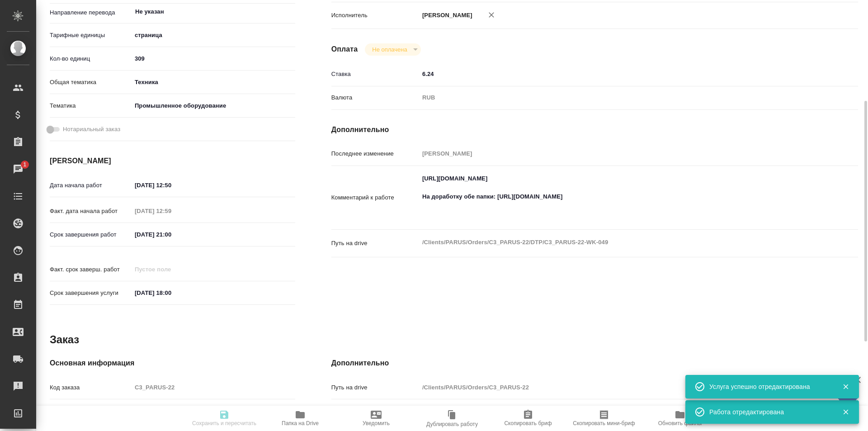
type input "DTPqa"
type input "notPayed"
type input "6.24"
type input "RUB"
type input "[PERSON_NAME]"
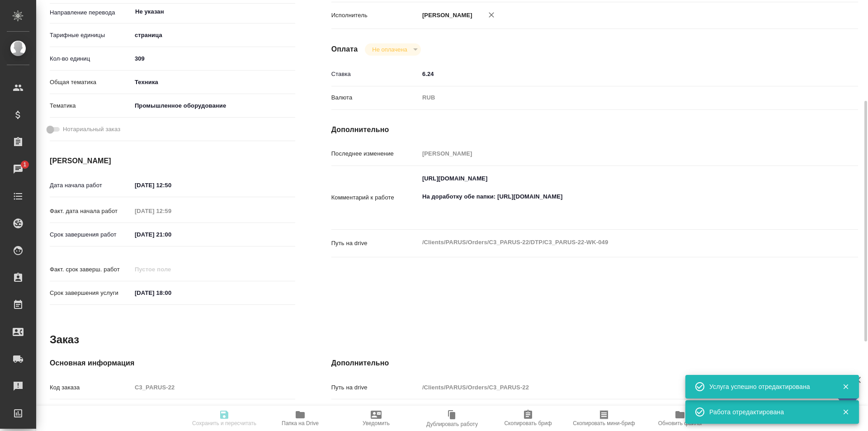
type input "C3_PARUS-22"
type input "Верстка чертежа. Количество надписей: до 75"
type input "Подверстка, Верстка чертежа. Количество надписей: до 75, Приемка разверстки, Пр…"
type input "[PERSON_NAME]"
type input "Оксютович Ирина, Заборова Александра"
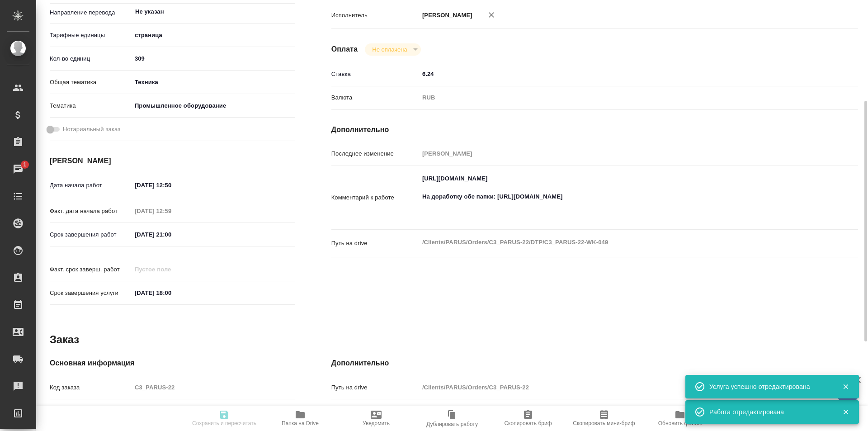
type input "/Clients/PARUS/Orders/C3_PARUS-22"
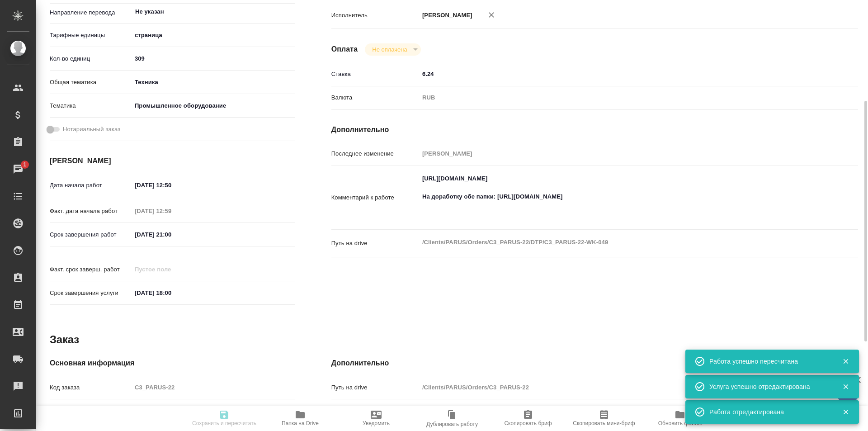
type input "inProgress"
type input "Не указан"
type input "5a8b1489cc6b4906c91bfdb2"
type input "309"
type input "tech"
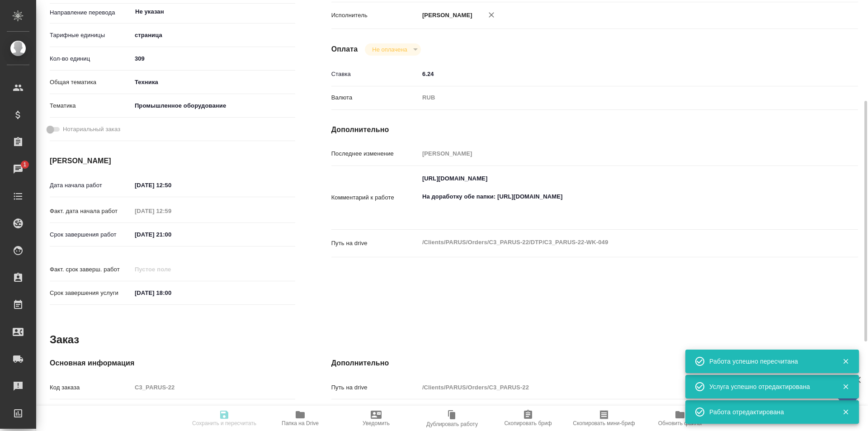
type input "5f647205b73bc97568ca66bc"
type input "25.08.2025 12:50"
type input "25.08.2025 12:59"
type input "26.08.2025 21:00"
type input "[DATE] 18:00"
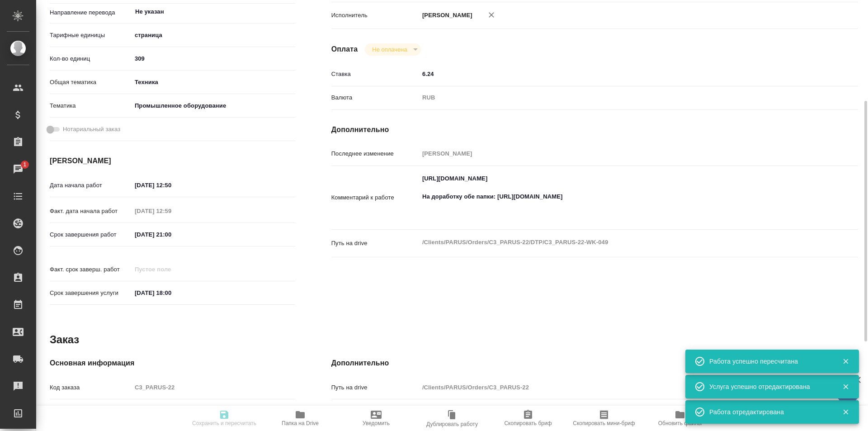
type input "DTPqa"
type input "notPayed"
type input "6.24"
type input "RUB"
type input "[PERSON_NAME]"
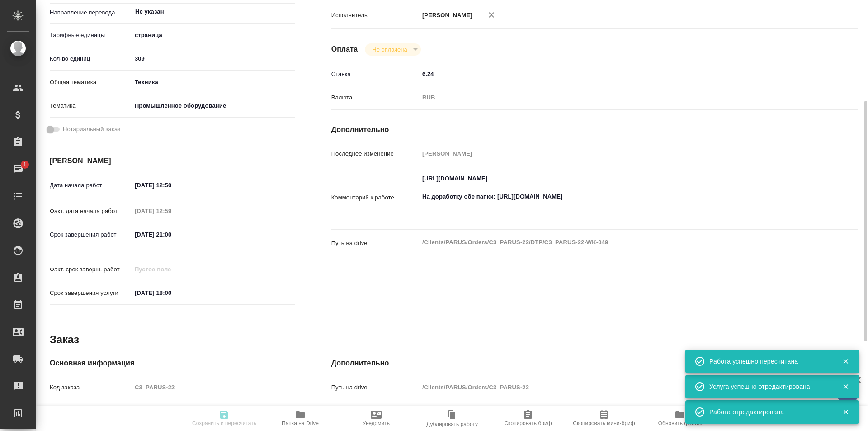
type input "C3_PARUS-22"
type input "Верстка чертежа. Количество надписей: до 75"
type input "Подверстка, Верстка чертежа. Количество надписей: до 75, Приемка разверстки, Пр…"
type input "[PERSON_NAME]"
type input "[PERSON_NAME], [PERSON_NAME]"
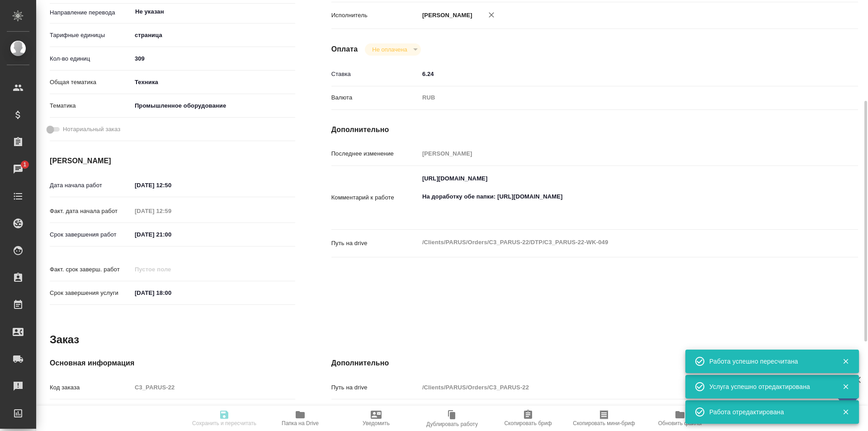
type input "/Clients/PARUS/Orders/C3_PARUS-22"
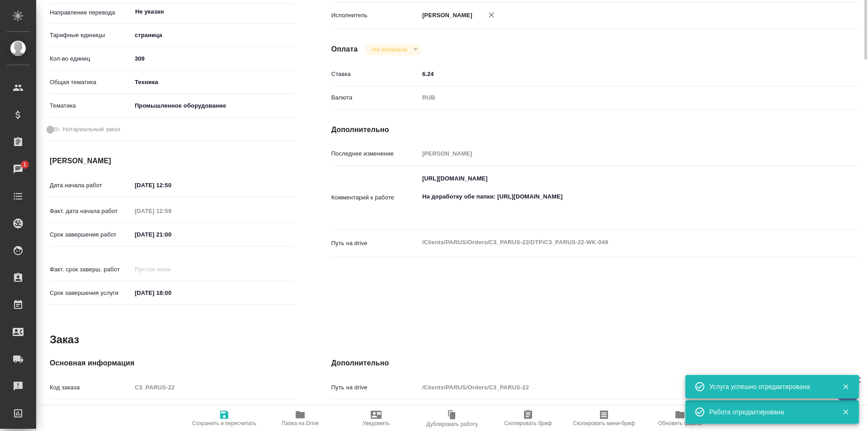
scroll to position [0, 0]
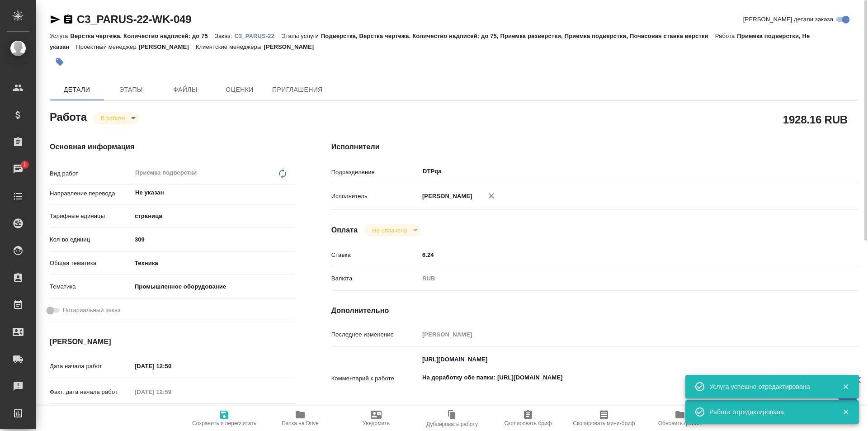
click at [126, 117] on body "🙏 .cls-1 fill:#fff; AWATERA Ismagilova [PERSON_NAME] Спецификации Заказы 1 Чаты…" at bounding box center [434, 215] width 868 height 431
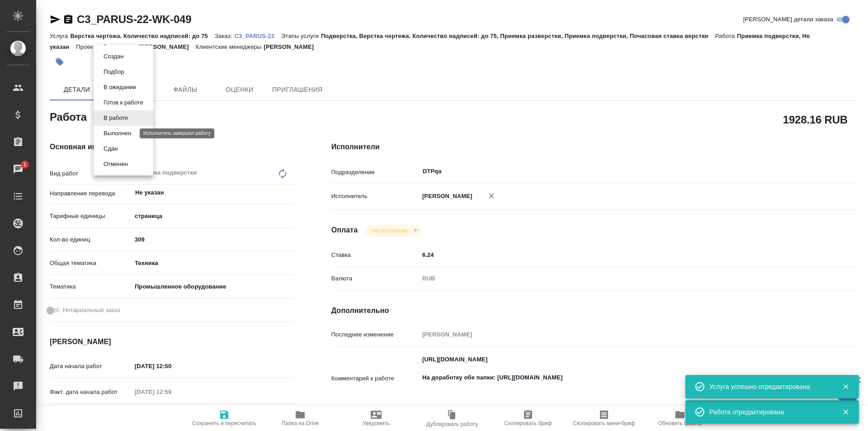
click at [122, 133] on button "Выполнен" at bounding box center [117, 133] width 33 height 10
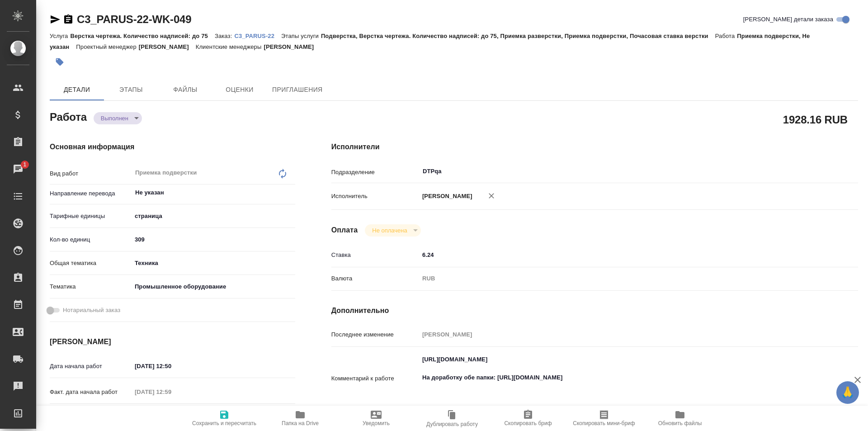
type textarea "x"
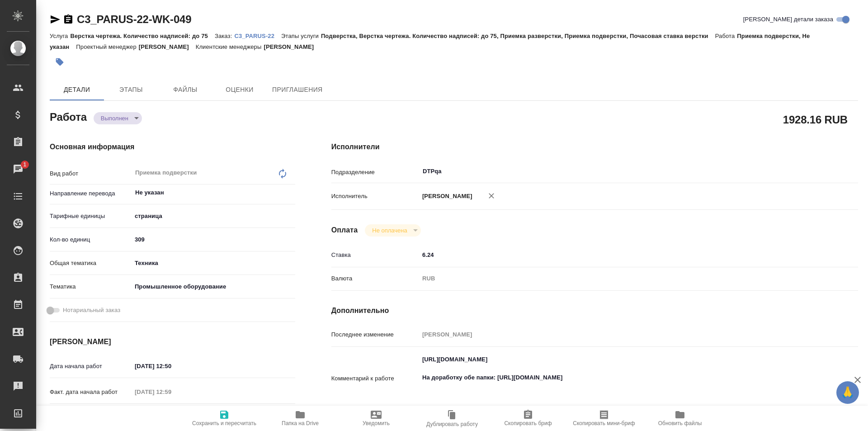
type textarea "x"
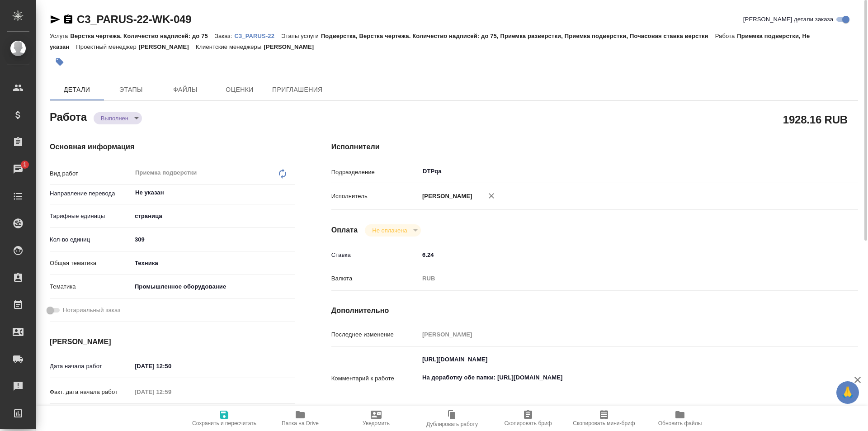
type textarea "x"
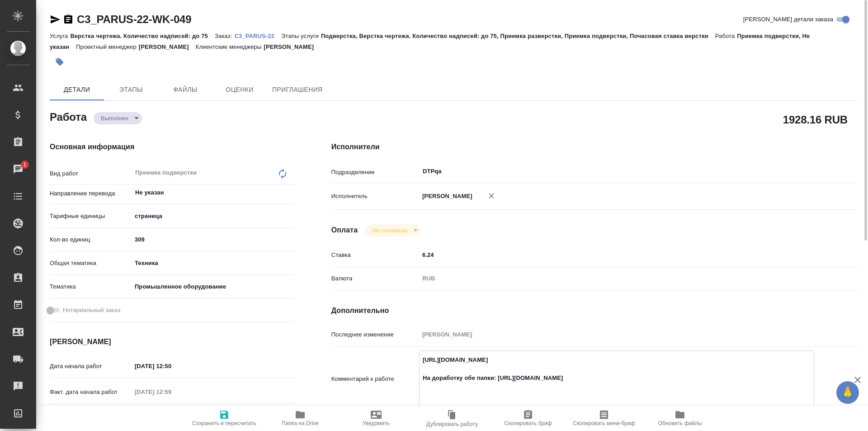
drag, startPoint x: 611, startPoint y: 378, endPoint x: 498, endPoint y: 379, distance: 113.0
click at [498, 379] on textarea "https://tera.awatera.com/Work/6888b3ea75fa127d302ae337/ На доработку обе папки:…" at bounding box center [617, 378] width 394 height 52
type textarea "x"
click at [262, 34] on p "C3_PARUS-22" at bounding box center [257, 36] width 47 height 7
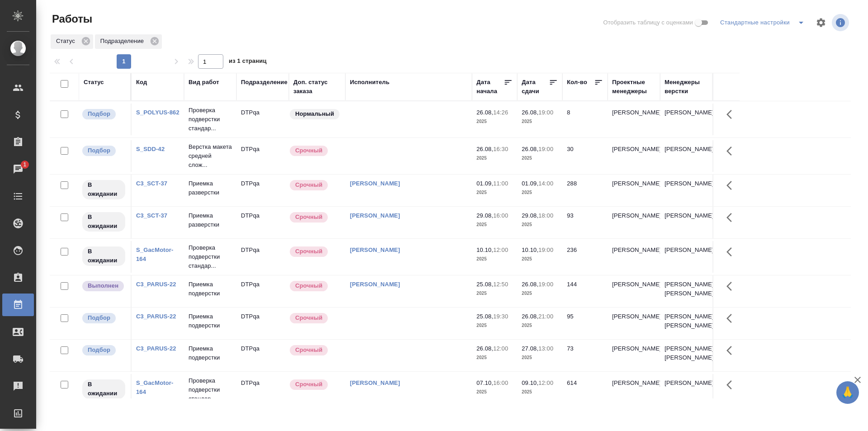
click at [401, 339] on td at bounding box center [408, 323] width 127 height 32
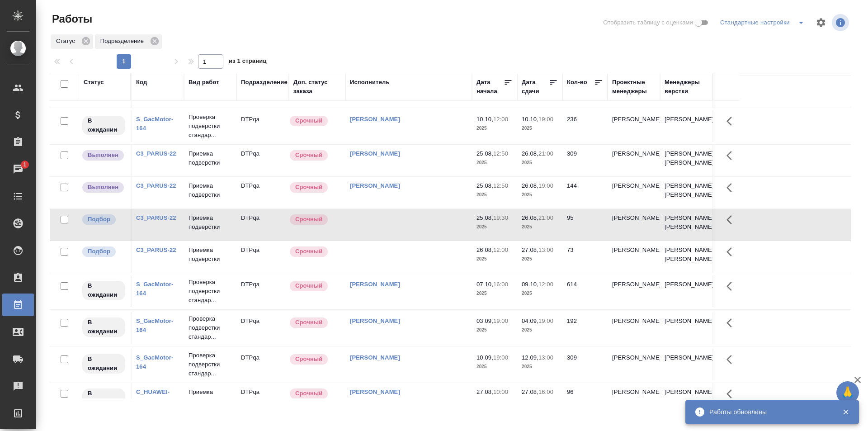
scroll to position [136, 0]
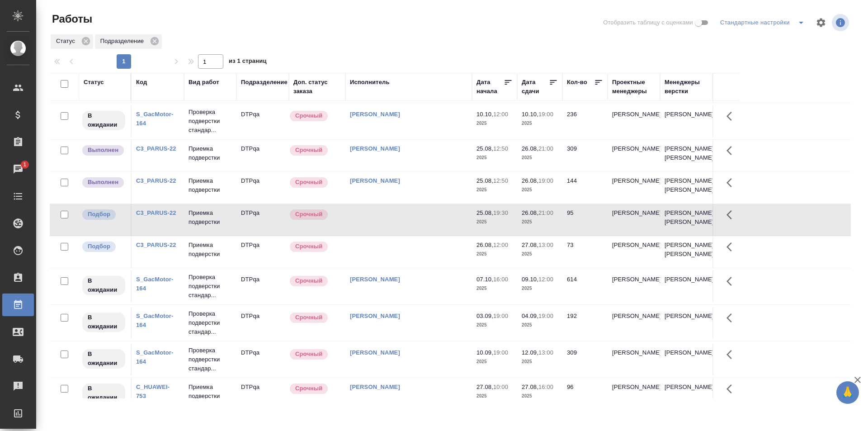
click at [395, 236] on td at bounding box center [408, 220] width 127 height 32
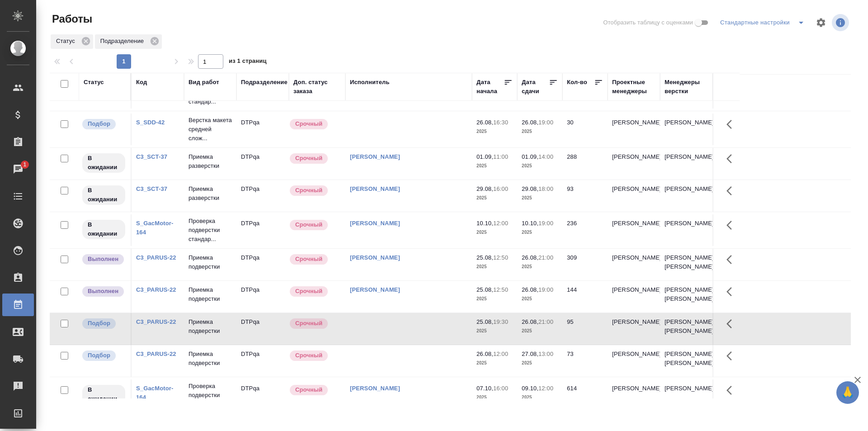
scroll to position [0, 0]
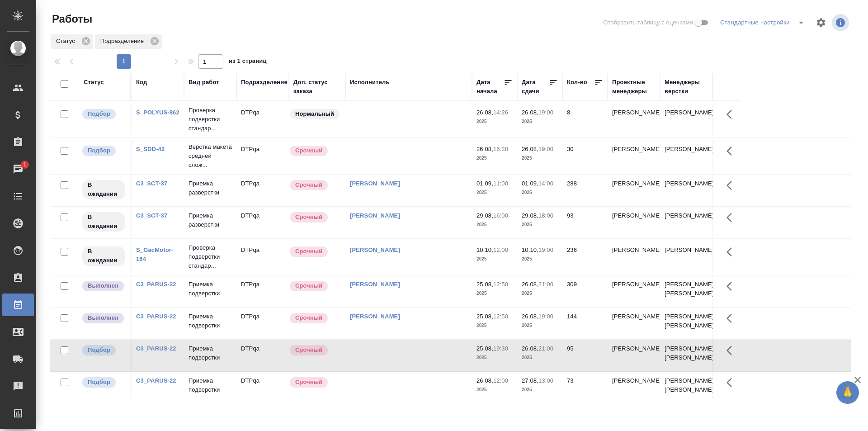
click at [442, 296] on td "[PERSON_NAME]" at bounding box center [408, 291] width 127 height 32
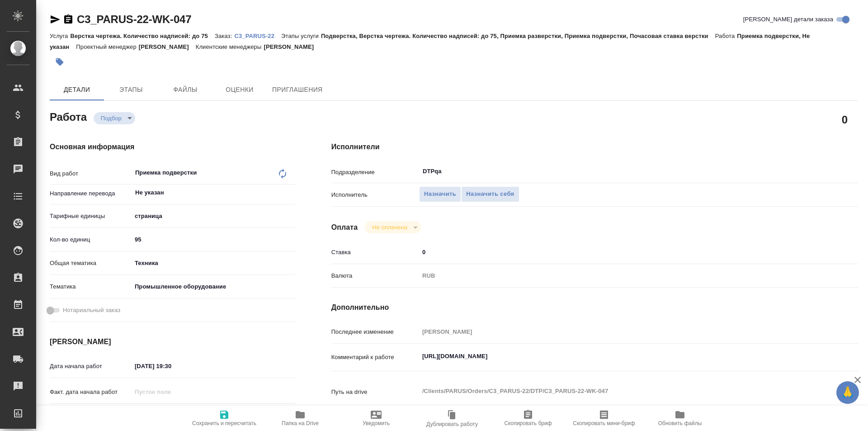
type textarea "x"
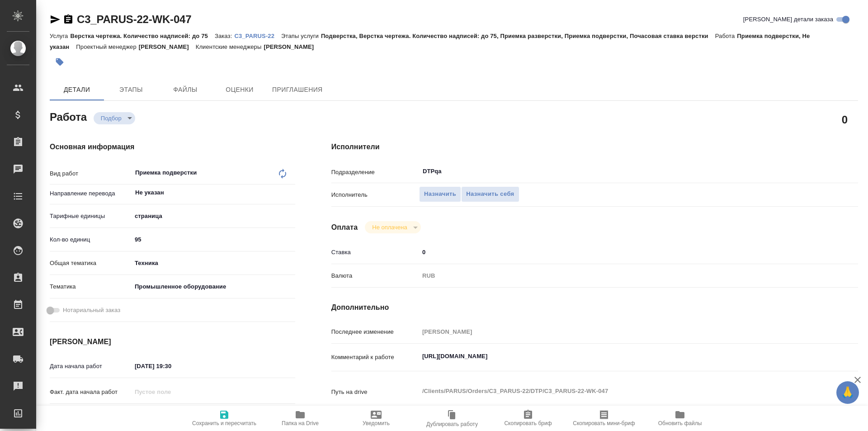
type textarea "x"
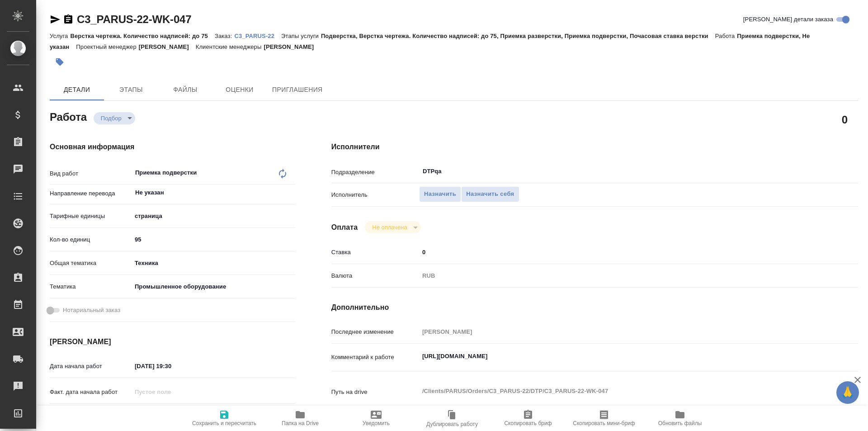
type textarea "x"
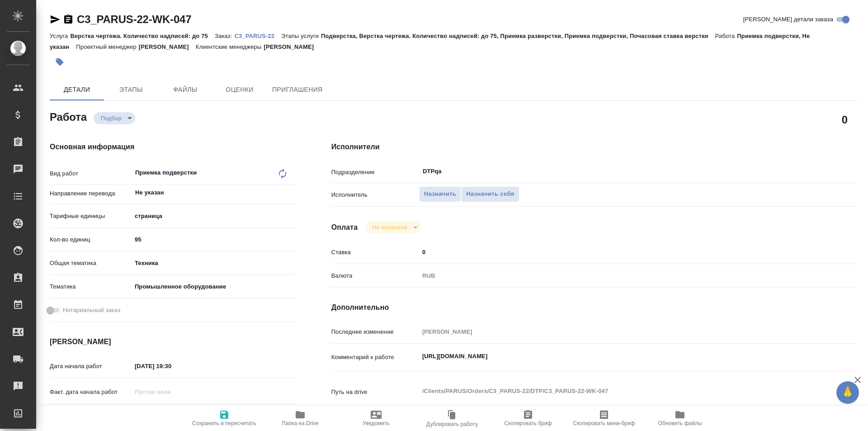
type textarea "x"
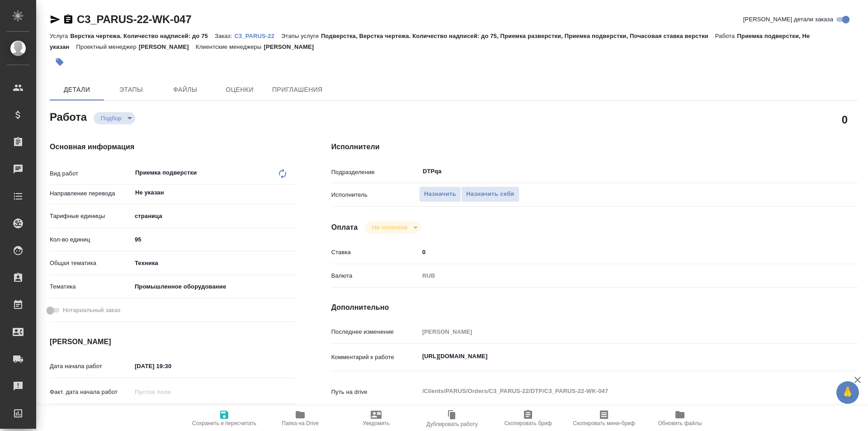
type textarea "x"
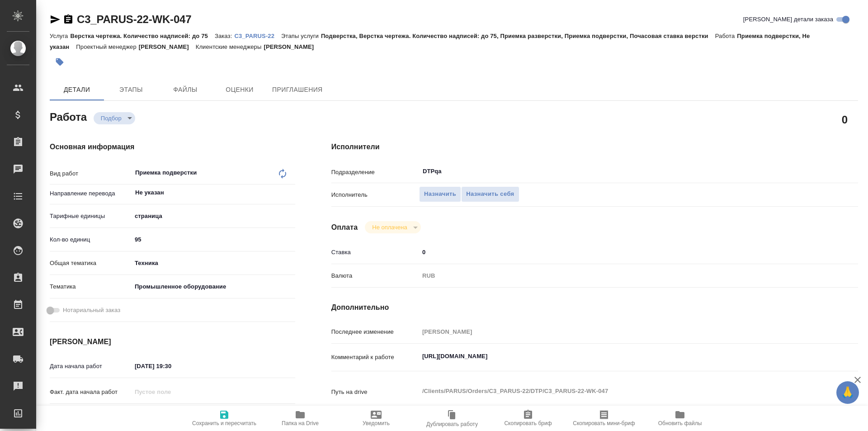
type textarea "x"
drag, startPoint x: 595, startPoint y: 356, endPoint x: 386, endPoint y: 355, distance: 209.3
click at [386, 355] on div "Комментарий к работе https://tera.awatera.com/Work/6895b17ee547a198b85c7881/ x" at bounding box center [594, 357] width 527 height 21
type textarea "x"
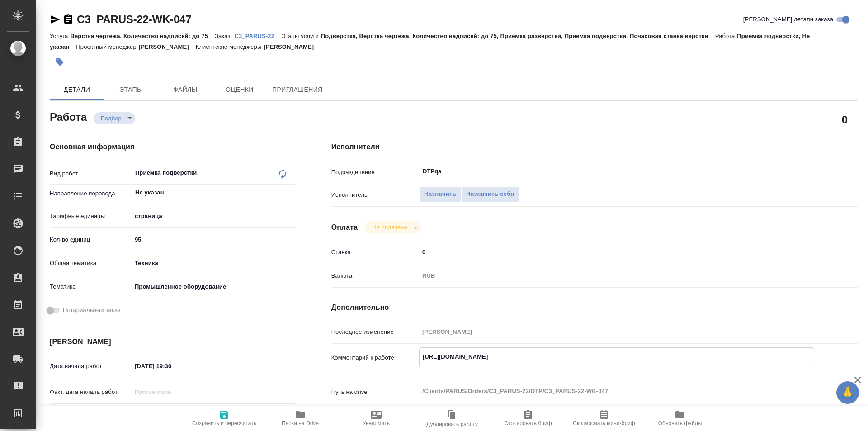
type textarea "x"
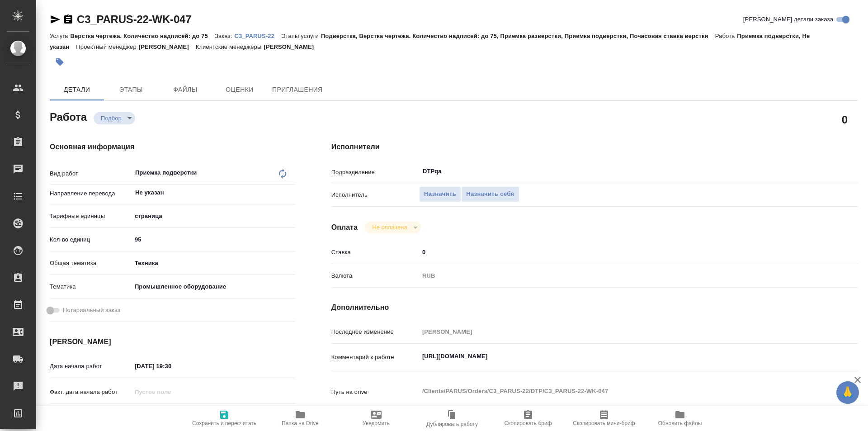
type textarea "x"
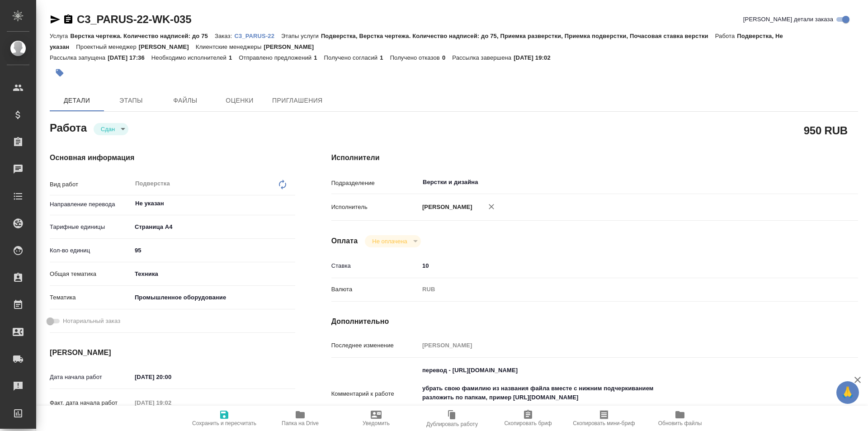
type textarea "x"
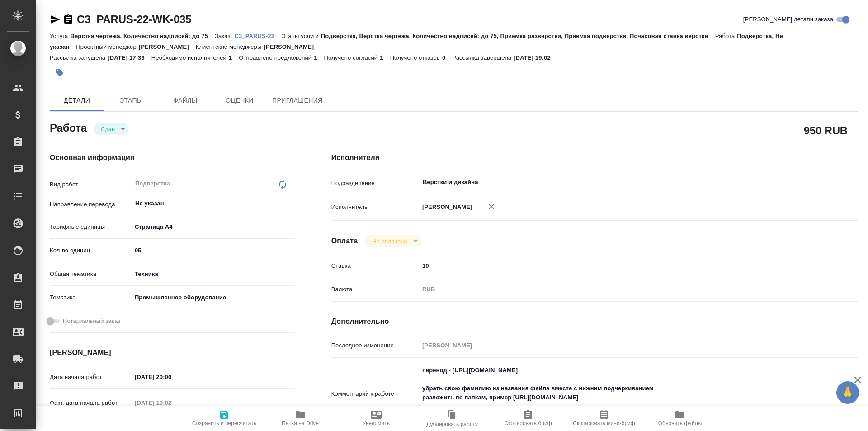
type textarea "x"
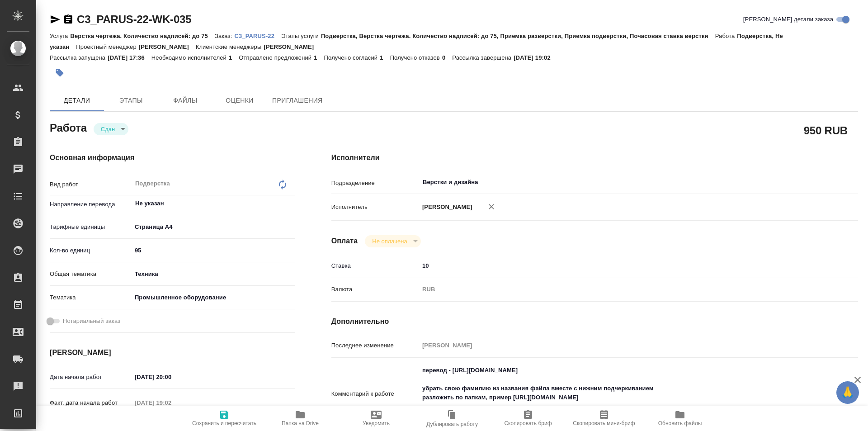
type textarea "x"
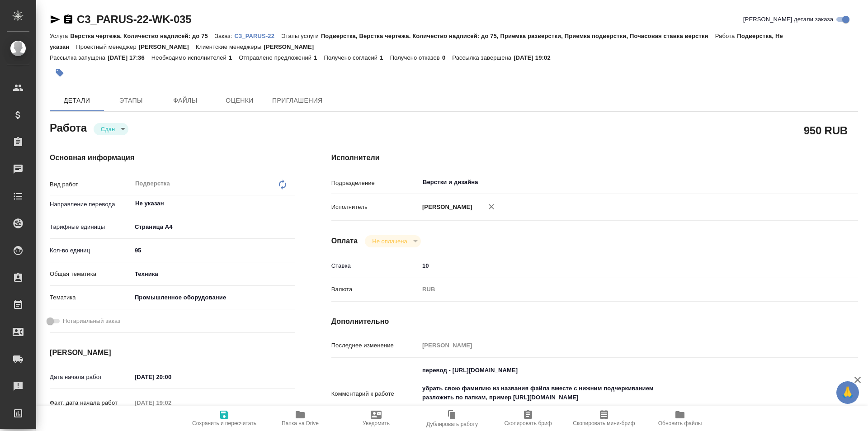
type textarea "x"
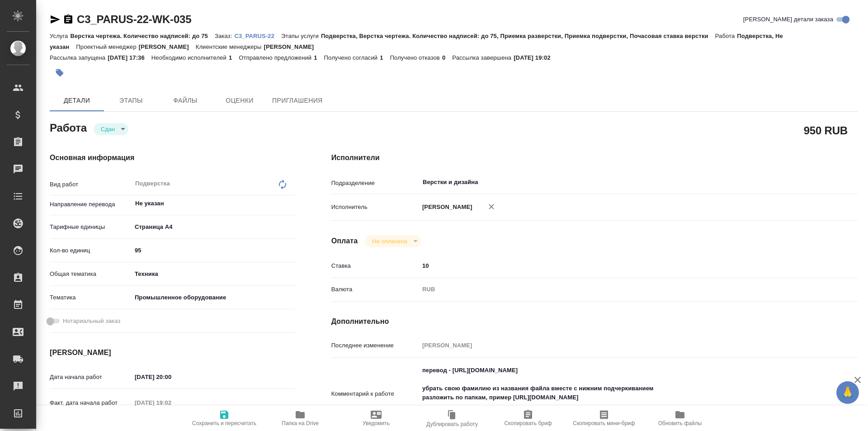
click at [295, 419] on icon "button" at bounding box center [300, 414] width 11 height 11
type textarea "x"
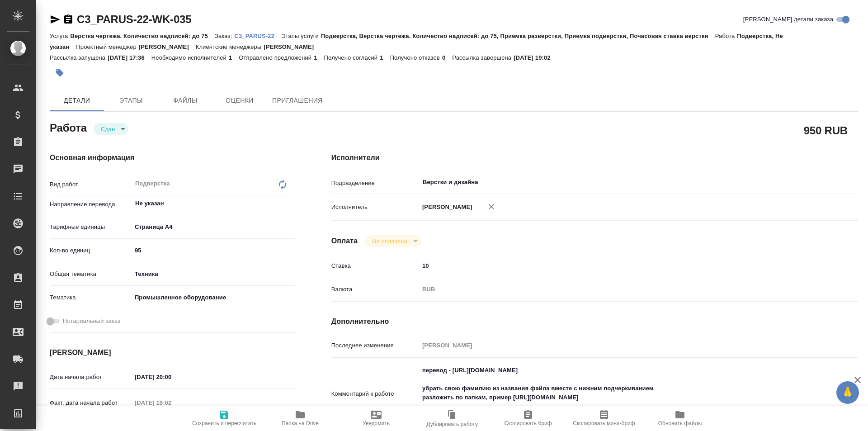
type textarea "x"
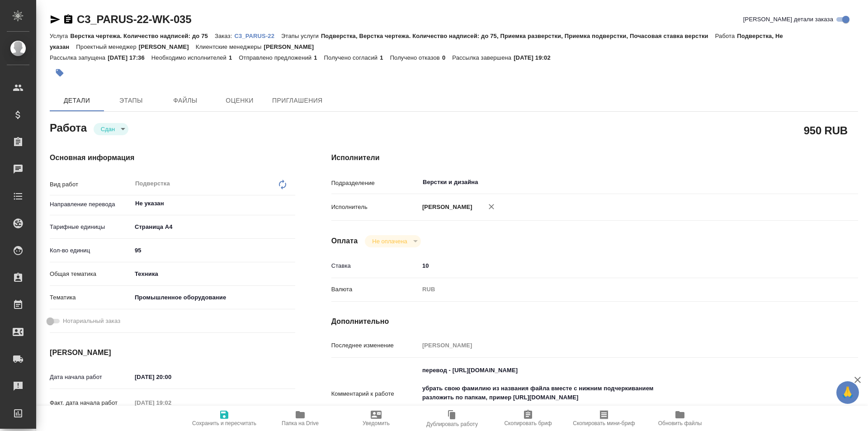
type textarea "x"
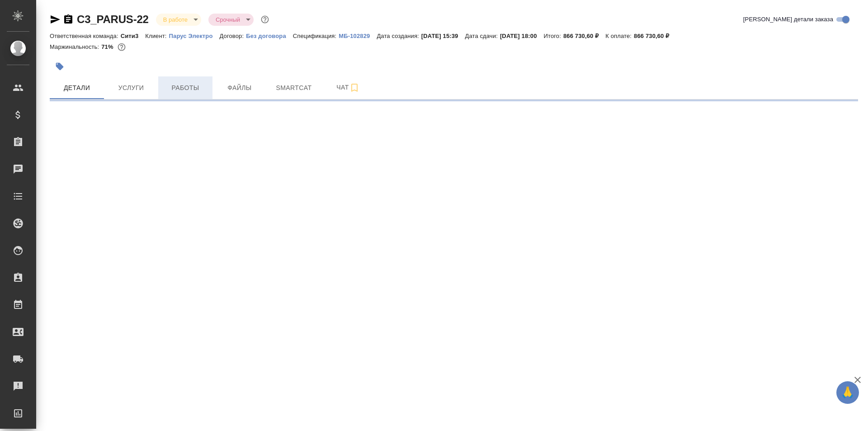
select select "RU"
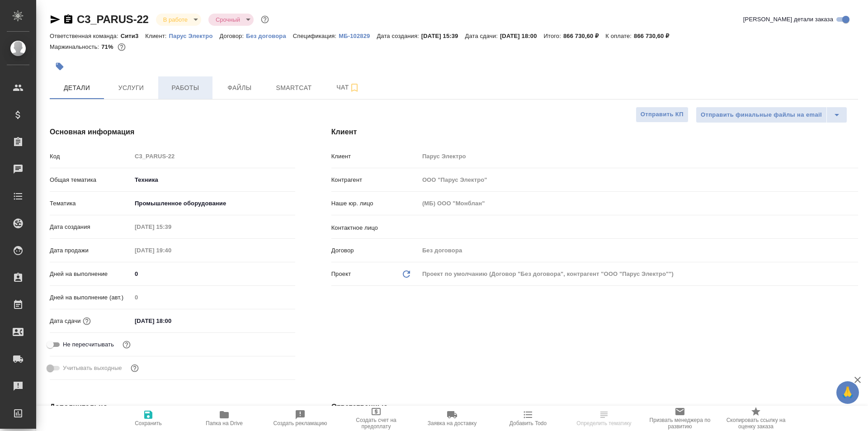
type textarea "x"
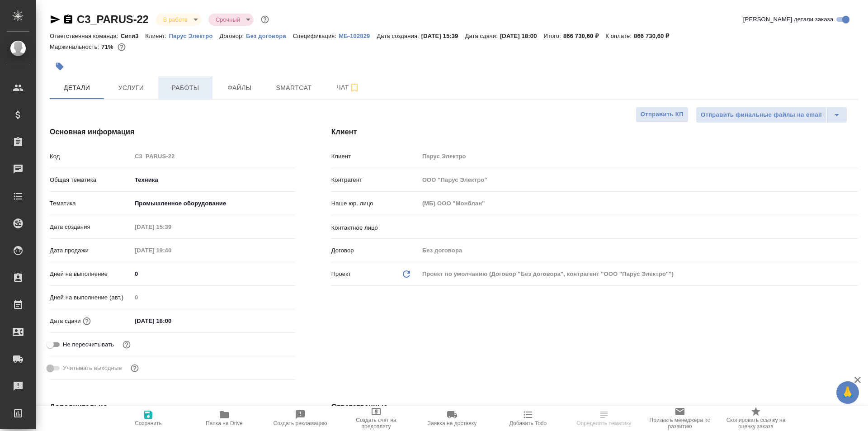
type textarea "x"
click at [187, 90] on span "Работы" at bounding box center [185, 87] width 43 height 11
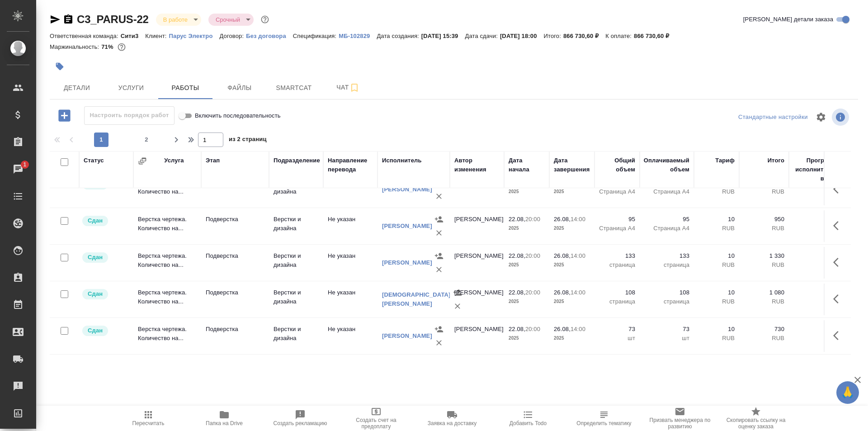
scroll to position [756, 0]
click at [146, 142] on span "2" at bounding box center [146, 139] width 14 height 9
type input "2"
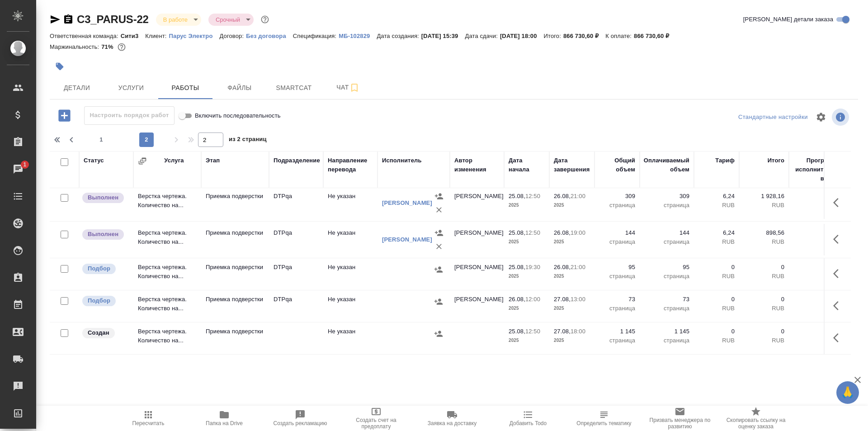
scroll to position [0, 0]
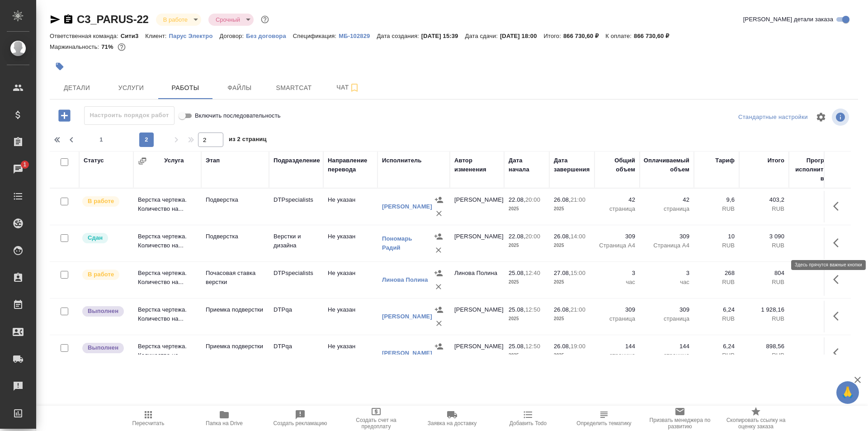
click at [833, 240] on icon "button" at bounding box center [838, 242] width 11 height 11
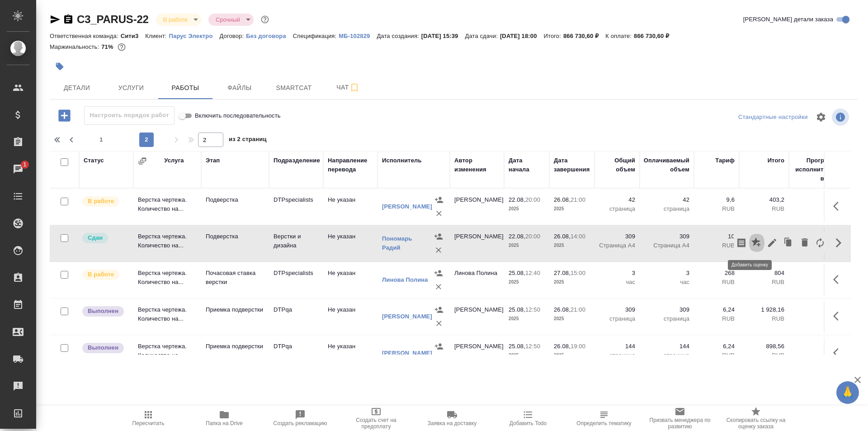
click at [751, 244] on icon "button" at bounding box center [755, 241] width 9 height 9
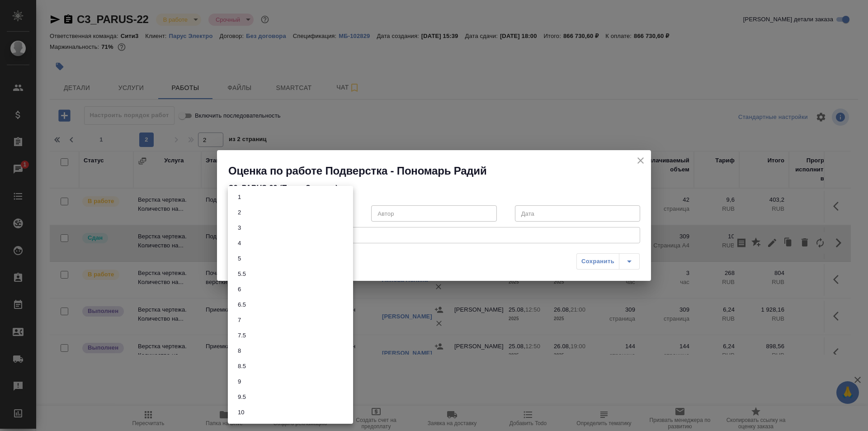
click at [281, 210] on body "🙏 .cls-1 fill:#fff; AWATERA Ismagilova [PERSON_NAME] Спецификации Заказы 1 Чаты…" at bounding box center [434, 215] width 868 height 431
click at [253, 326] on li "7" at bounding box center [290, 319] width 125 height 15
type input "7"
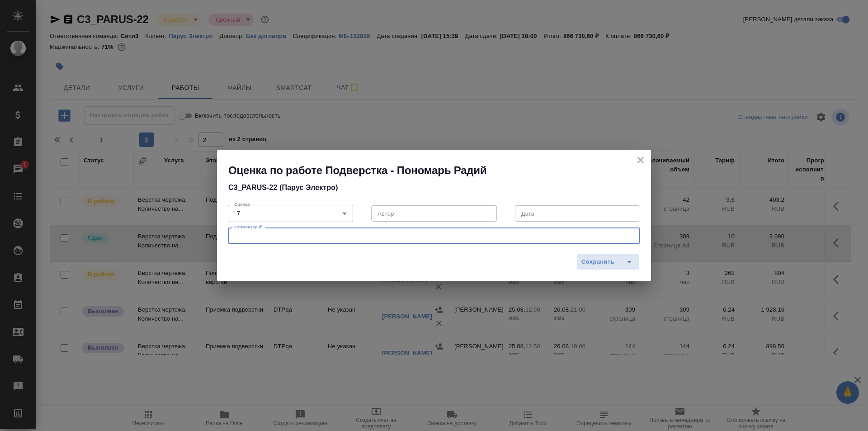
click at [285, 233] on textarea at bounding box center [434, 235] width 400 height 7
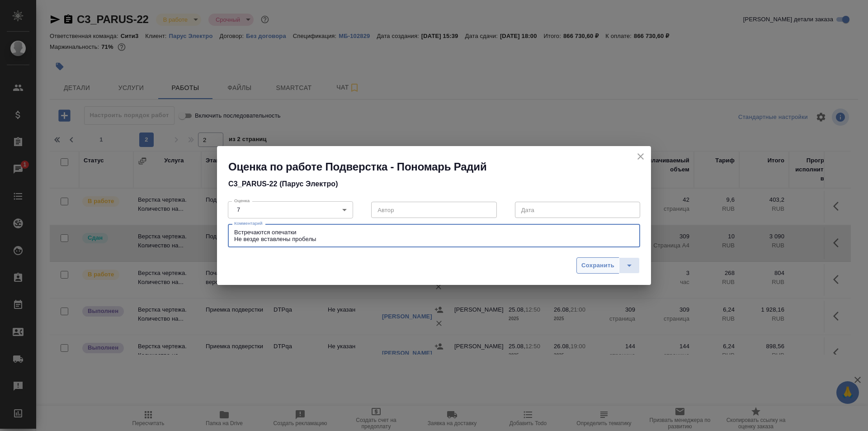
type textarea "Встречаются опечатки Не везде вставлены пробелы"
click at [590, 269] on span "Сохранить" at bounding box center [597, 265] width 33 height 10
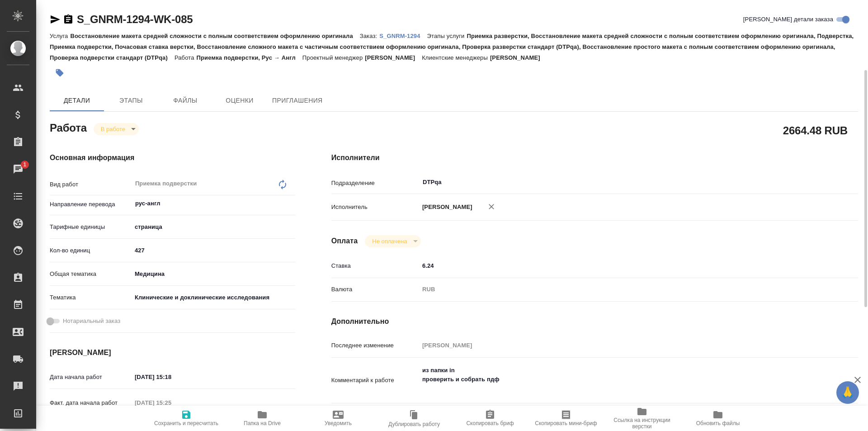
scroll to position [90, 0]
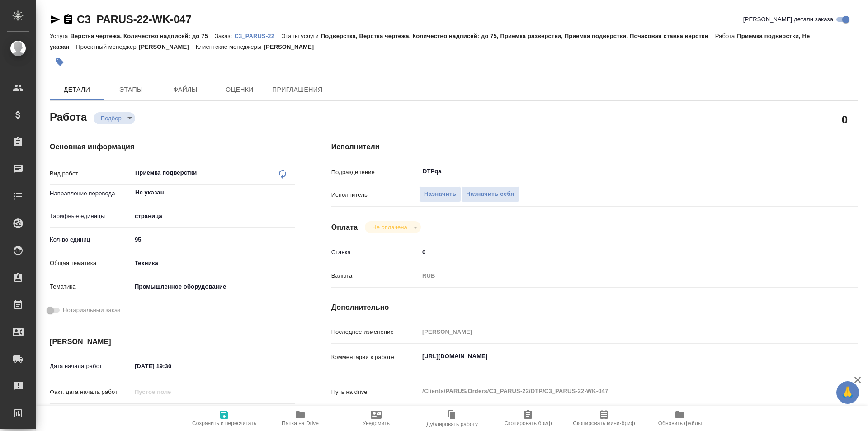
type textarea "x"
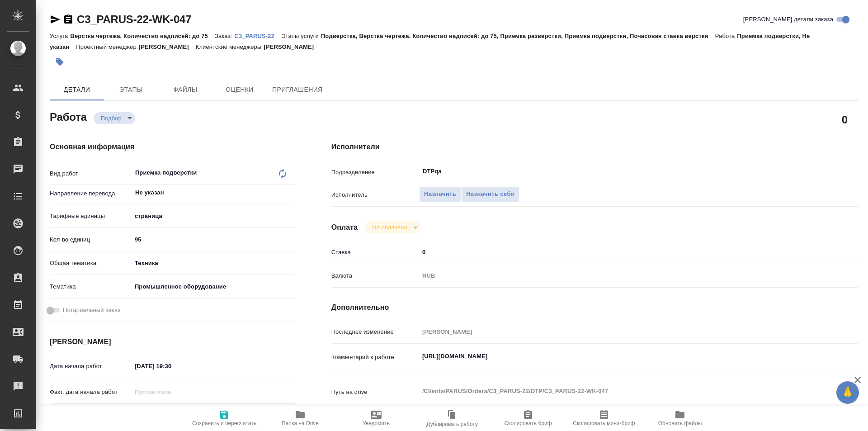
type textarea "x"
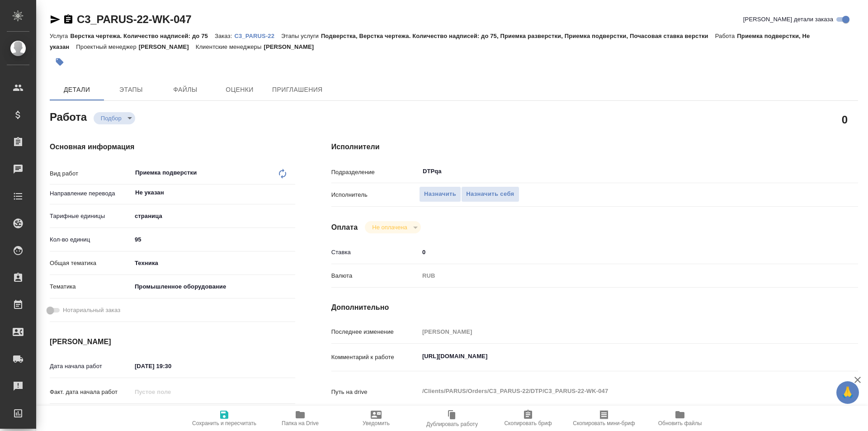
type textarea "x"
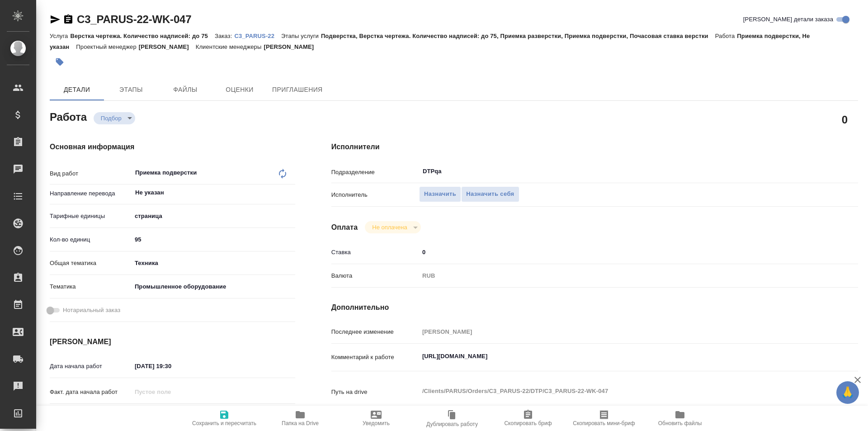
type textarea "x"
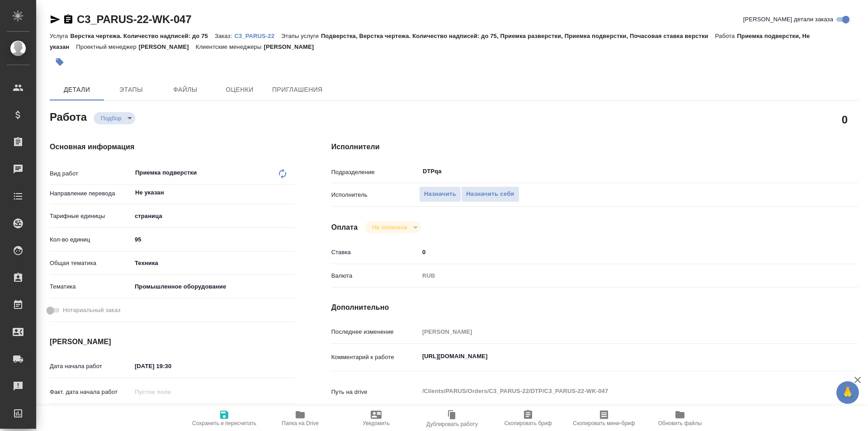
type textarea "x"
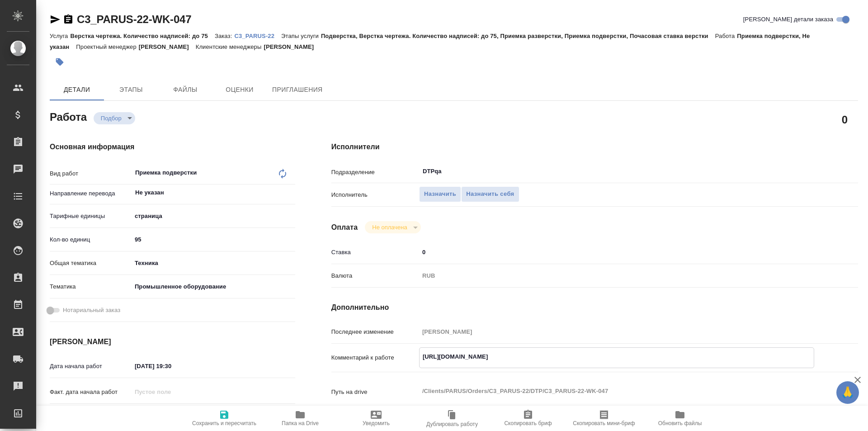
type textarea "x"
drag, startPoint x: 607, startPoint y: 357, endPoint x: 410, endPoint y: 355, distance: 197.6
click at [410, 355] on div "Комментарий к работе https://tera.awatera.com/Work/6895b17ee547a198b85c7881/ x" at bounding box center [594, 357] width 527 height 21
type textarea "x"
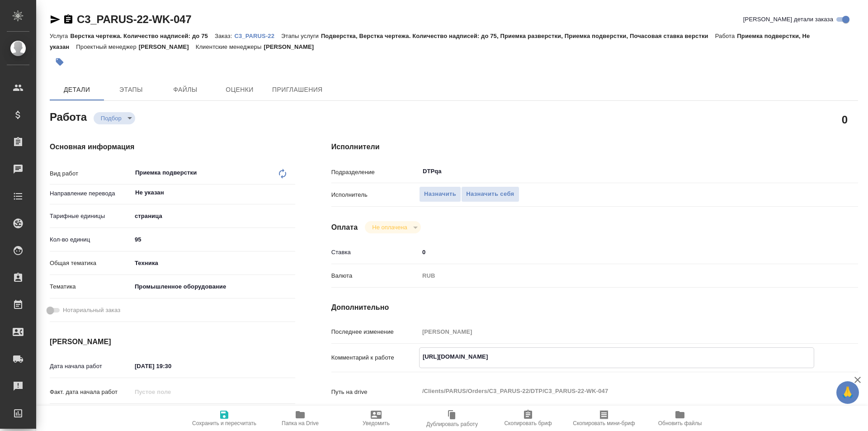
type textarea "x"
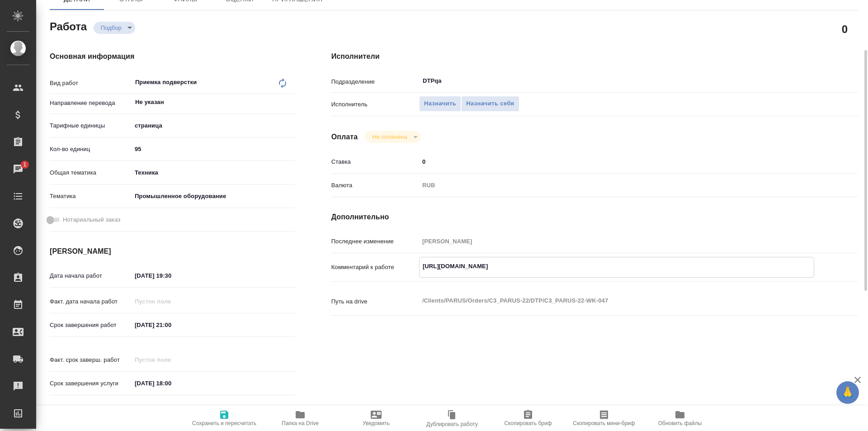
type textarea "x"
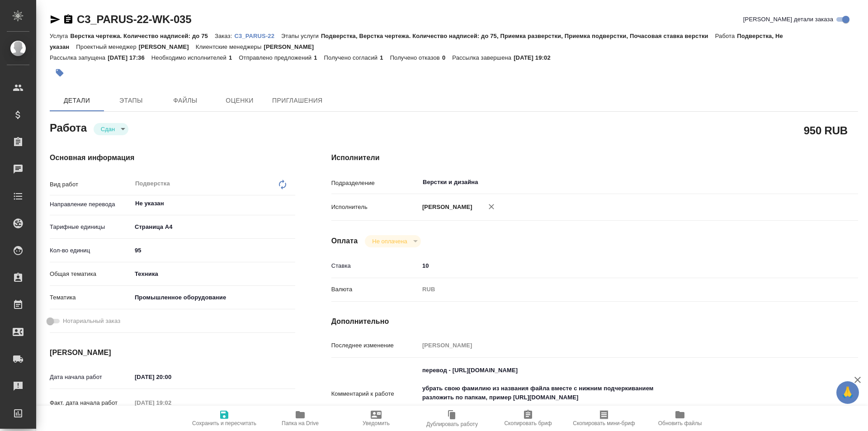
type textarea "x"
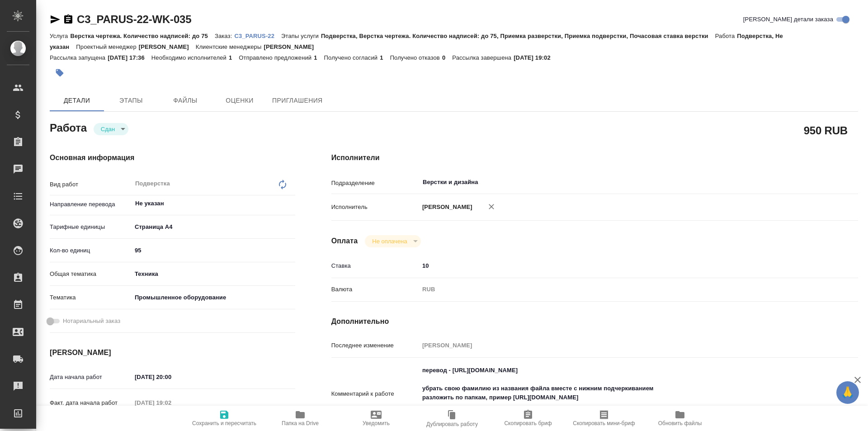
type textarea "x"
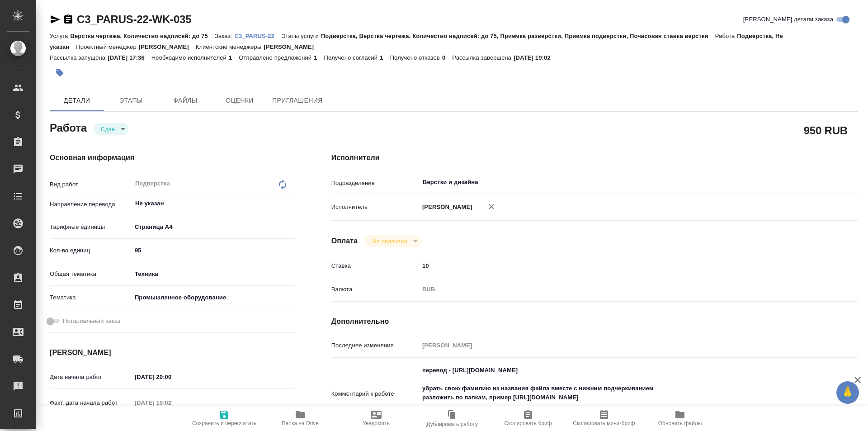
type textarea "x"
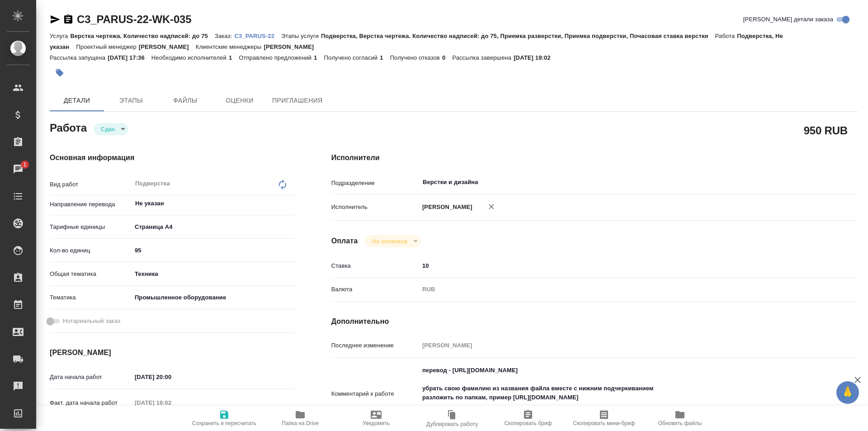
click at [302, 414] on icon "button" at bounding box center [300, 414] width 9 height 7
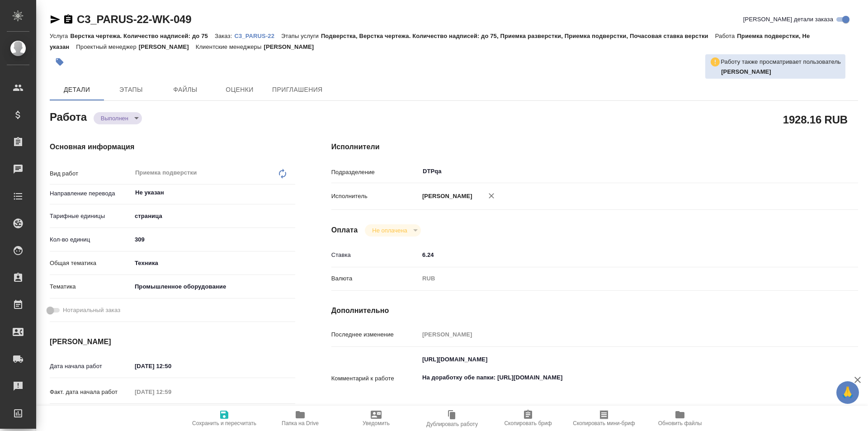
type textarea "x"
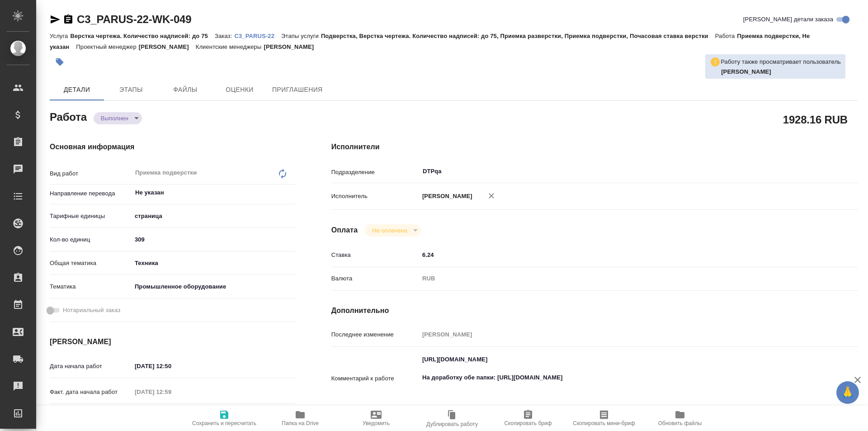
type textarea "x"
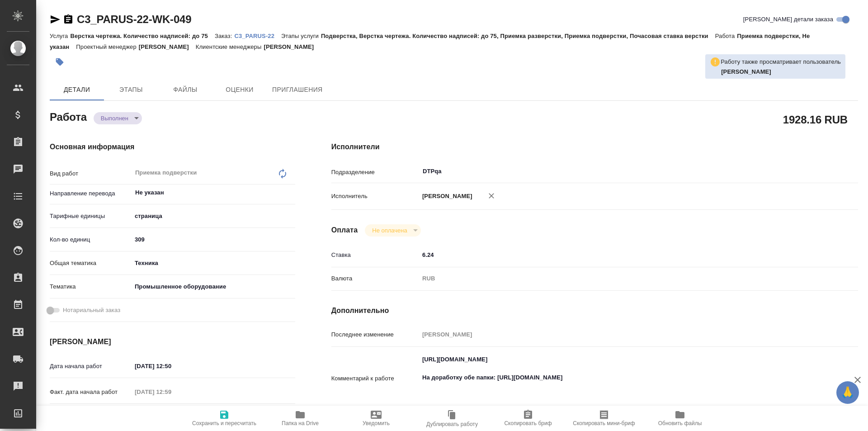
type textarea "x"
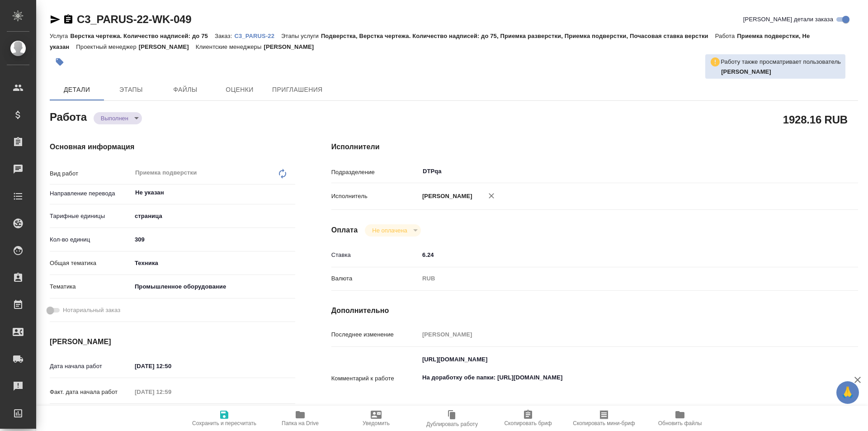
type textarea "x"
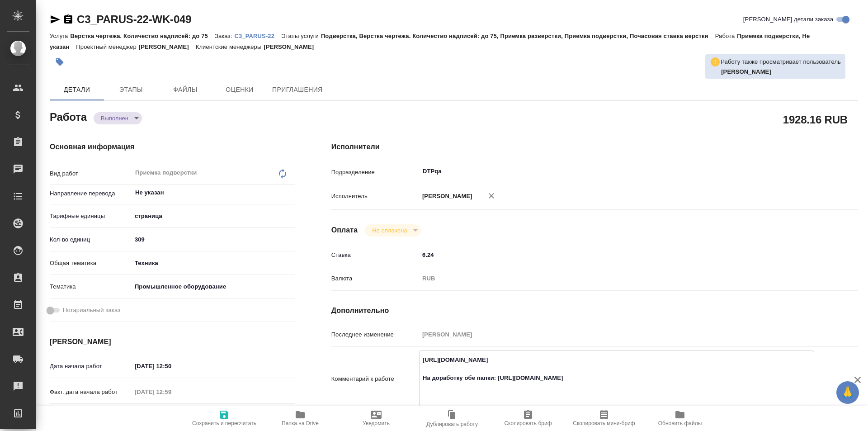
type textarea "x"
drag, startPoint x: 599, startPoint y: 359, endPoint x: 428, endPoint y: 349, distance: 171.2
click at [415, 358] on div "Комментарий к работе [URL][DOMAIN_NAME] На доработку обе папки: [URL][DOMAIN_NA…" at bounding box center [594, 378] width 527 height 57
type textarea "x"
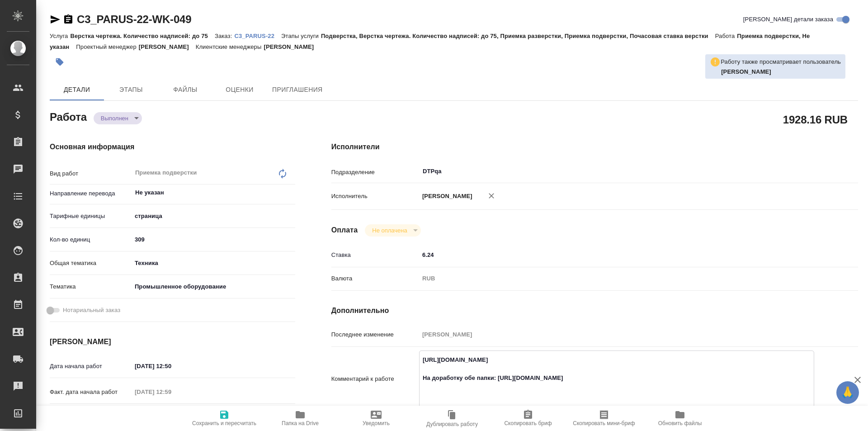
type textarea "x"
click at [118, 115] on body "🙏 .cls-1 fill:#fff; AWATERA Ismagilova [PERSON_NAME] Спецификации Заказы 1 Чаты…" at bounding box center [434, 215] width 868 height 431
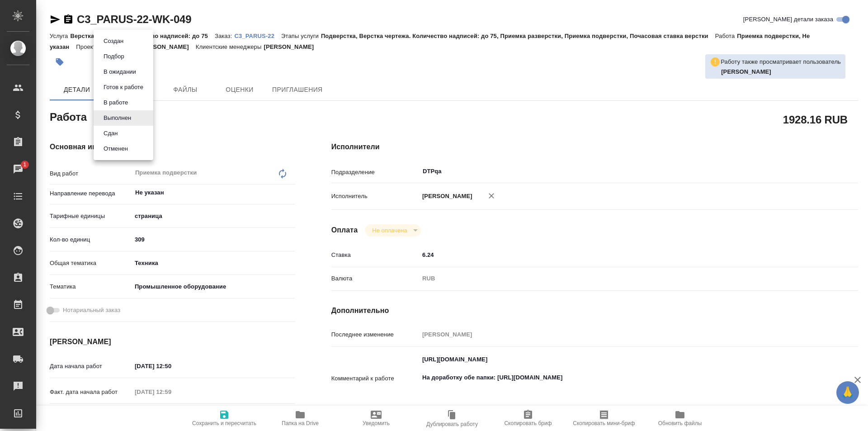
click at [117, 101] on button "В работе" at bounding box center [116, 103] width 30 height 10
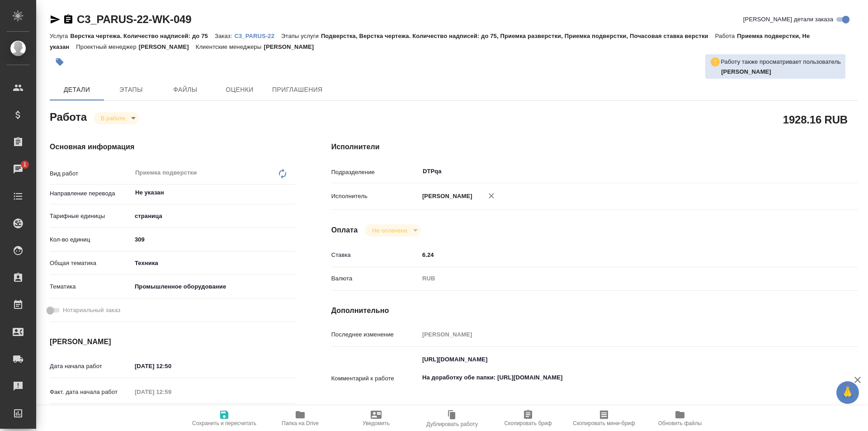
type textarea "x"
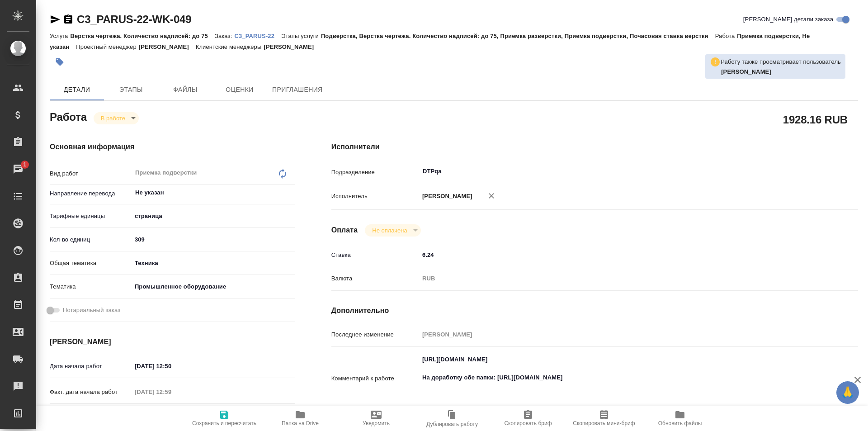
type textarea "x"
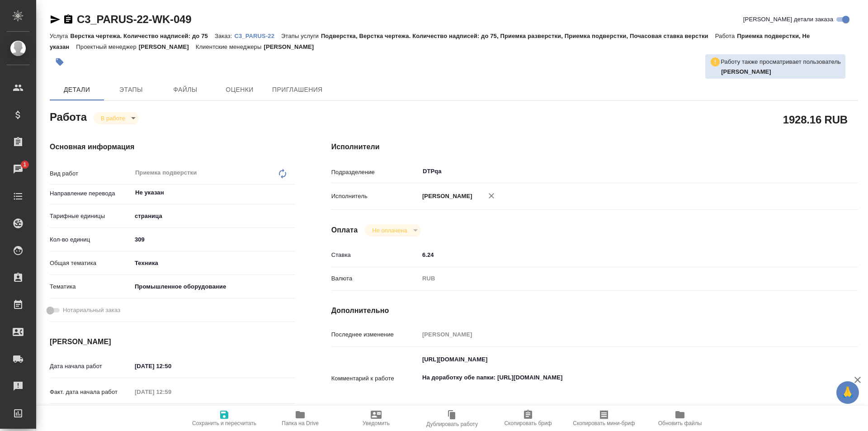
type textarea "x"
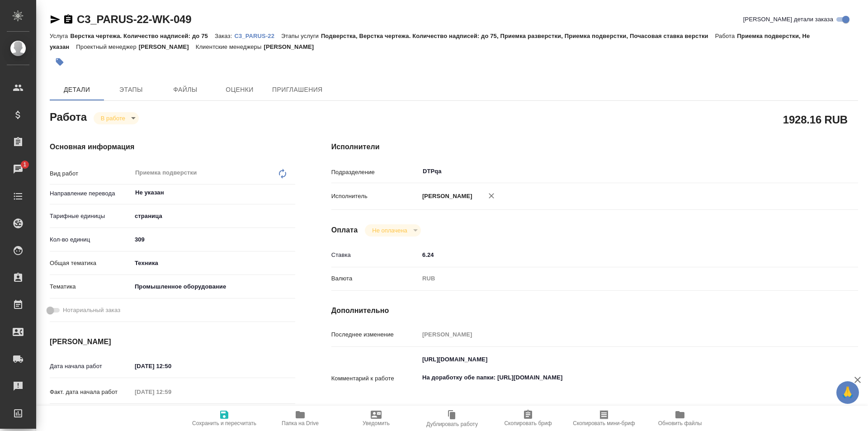
click at [302, 416] on icon "button" at bounding box center [300, 414] width 9 height 7
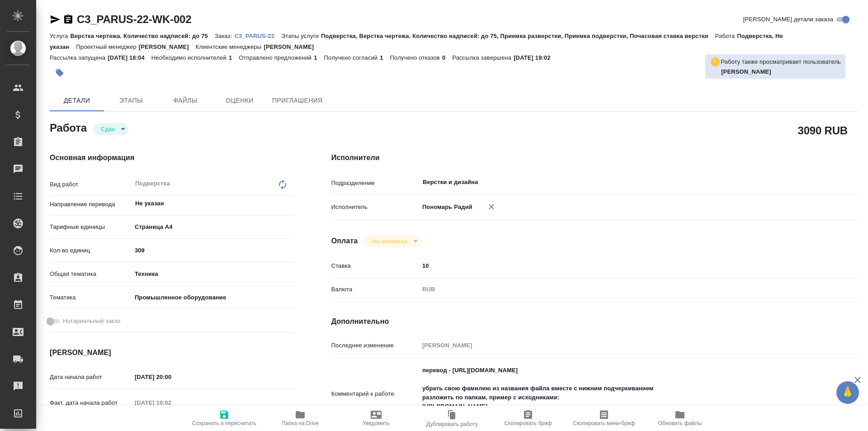
type textarea "x"
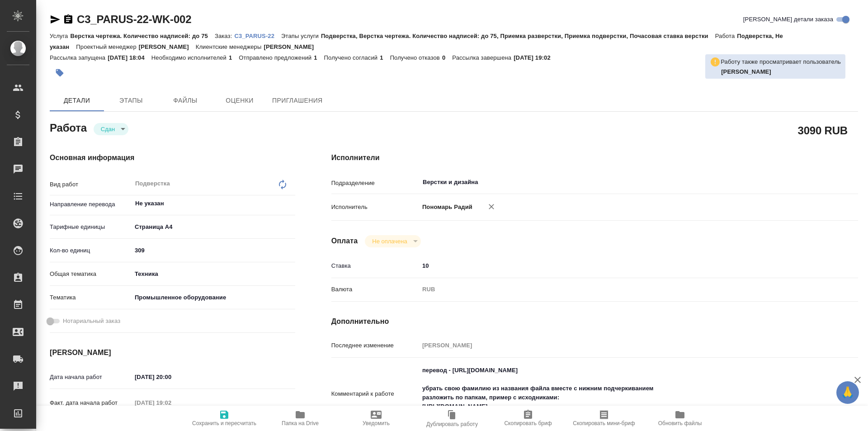
type textarea "x"
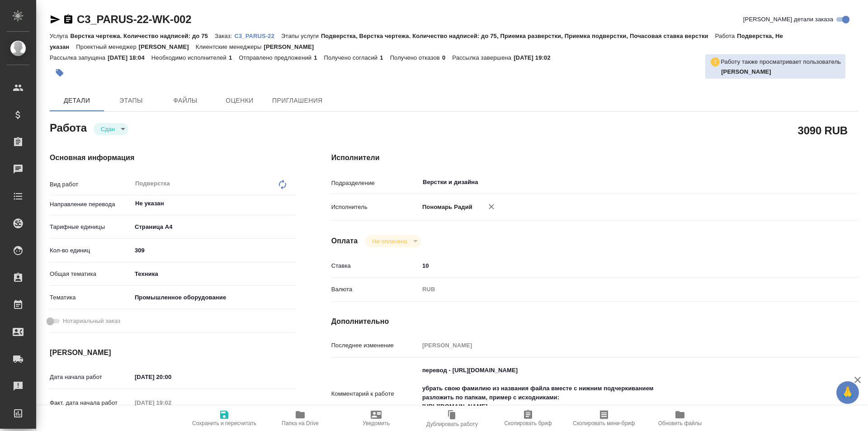
type textarea "x"
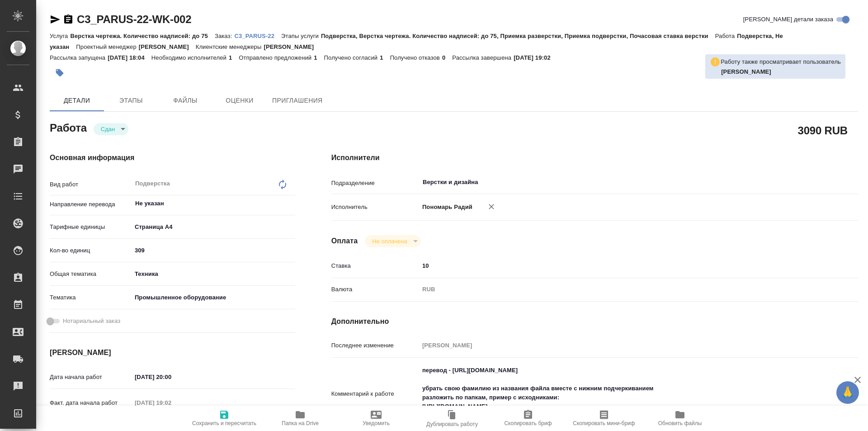
type textarea "x"
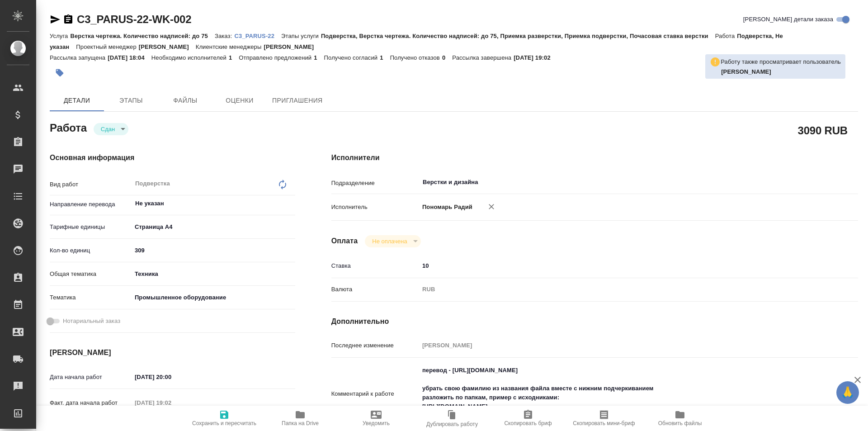
type textarea "x"
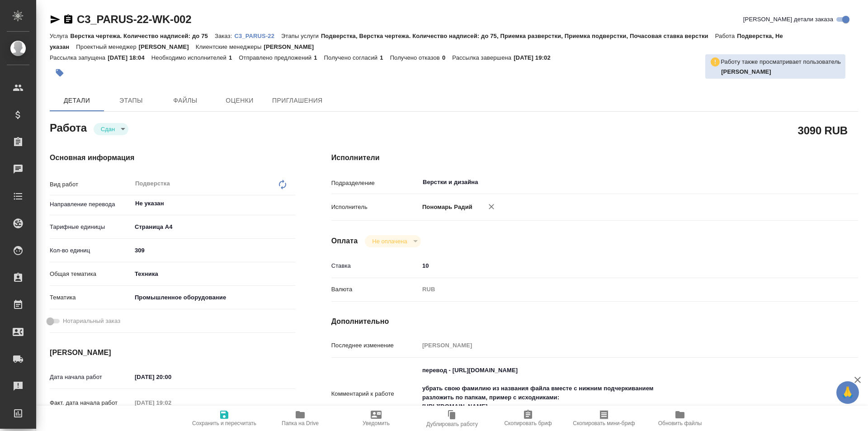
type textarea "x"
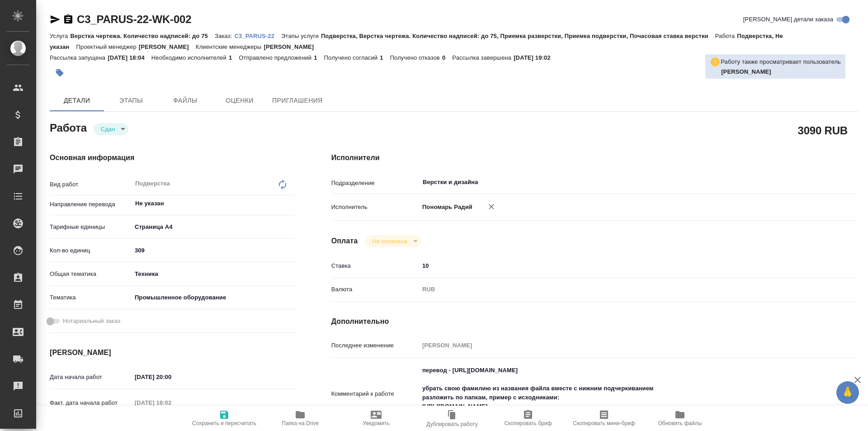
scroll to position [90, 0]
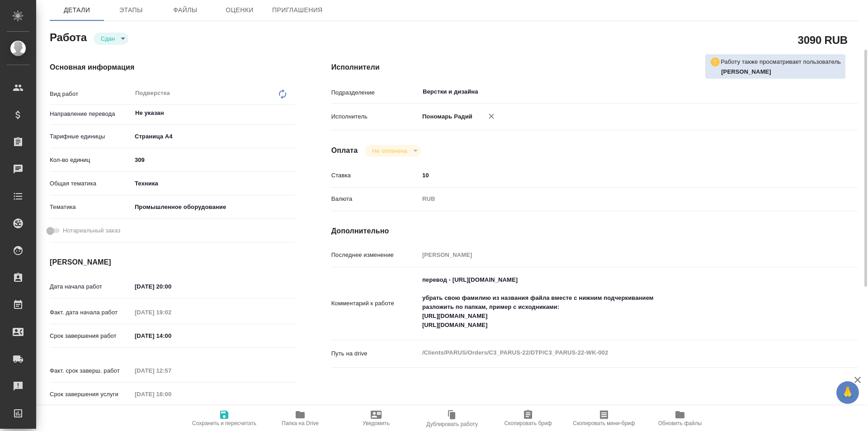
type textarea "x"
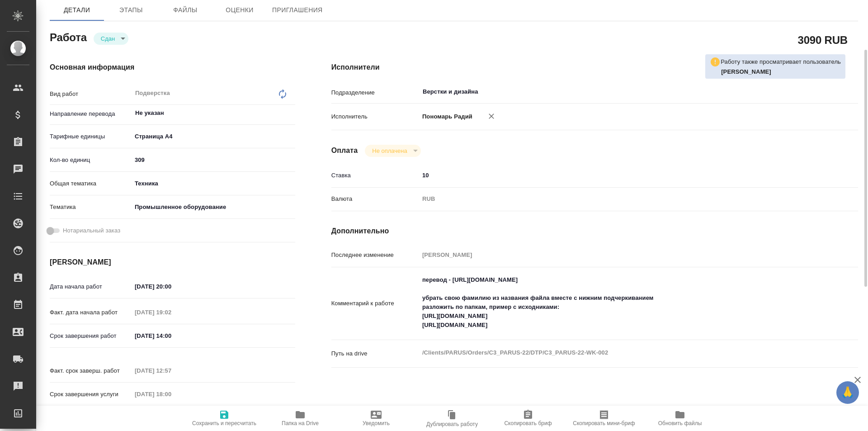
click at [295, 421] on span "Папка на Drive" at bounding box center [300, 423] width 37 height 6
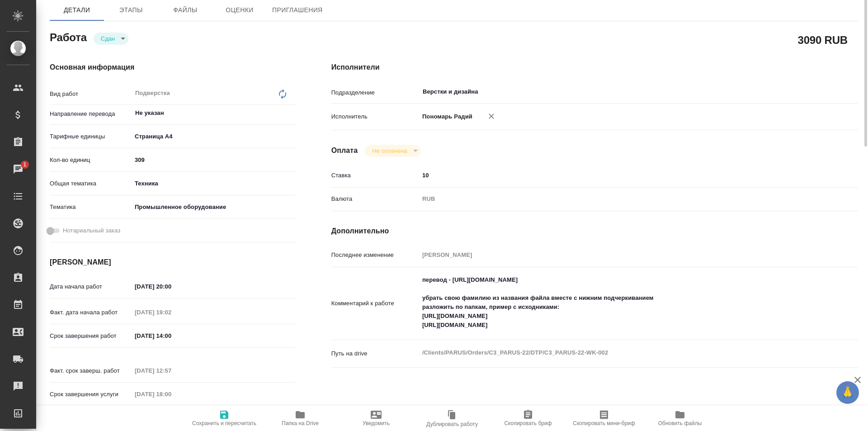
scroll to position [0, 0]
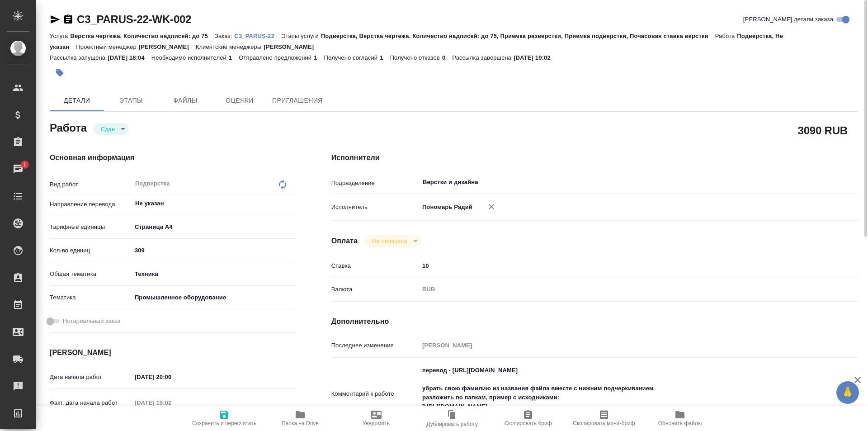
click at [257, 35] on p "C3_PARUS-22" at bounding box center [257, 36] width 47 height 7
click at [297, 413] on icon "button" at bounding box center [300, 414] width 9 height 7
click at [307, 414] on span "Папка на Drive" at bounding box center [300, 417] width 65 height 17
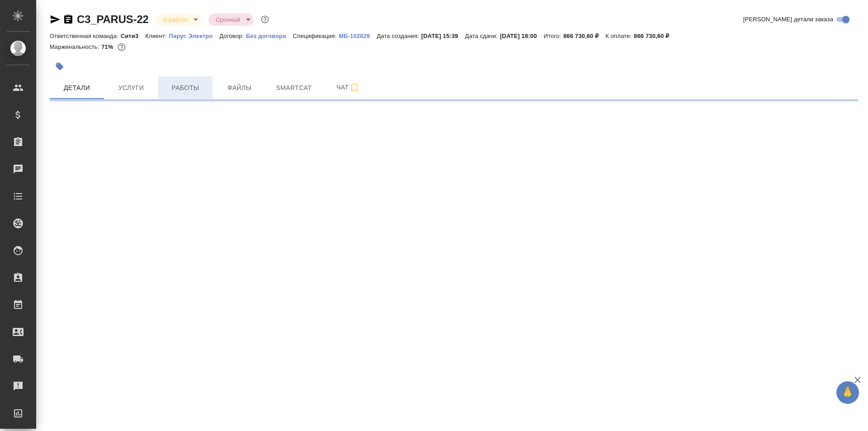
select select "RU"
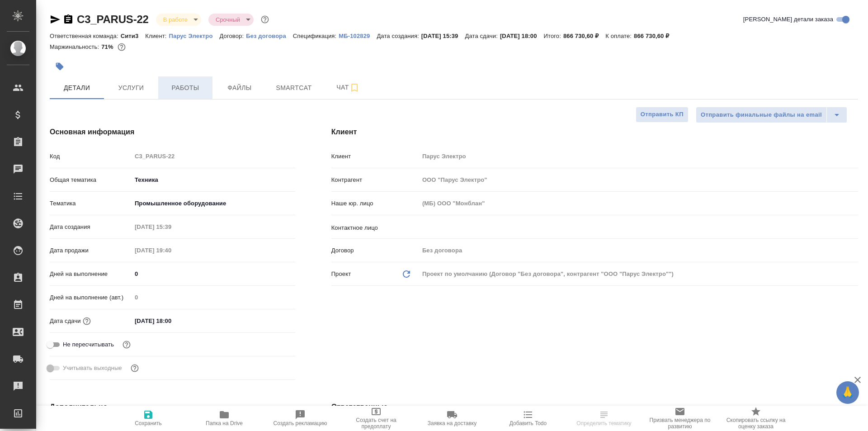
type textarea "x"
type input "[PERSON_NAME]"
type input "Комаров Роман"
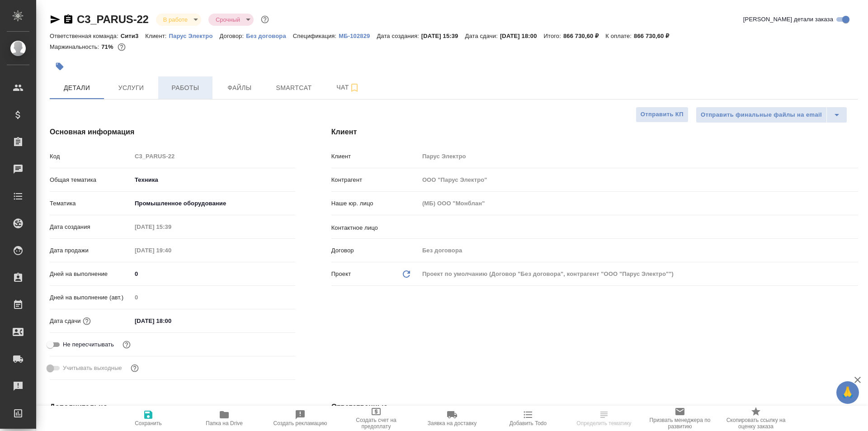
click at [188, 88] on span "Работы" at bounding box center [185, 87] width 43 height 11
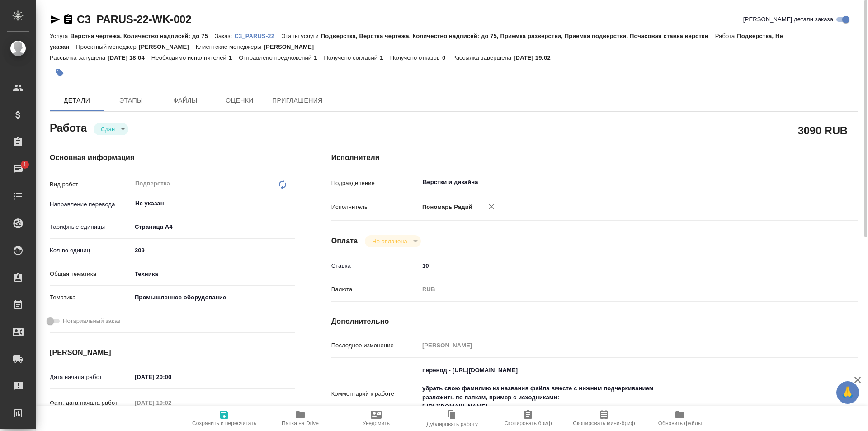
click at [302, 411] on icon "button" at bounding box center [300, 414] width 11 height 11
click at [298, 415] on icon "button" at bounding box center [300, 414] width 9 height 7
click at [303, 414] on icon "button" at bounding box center [300, 414] width 9 height 7
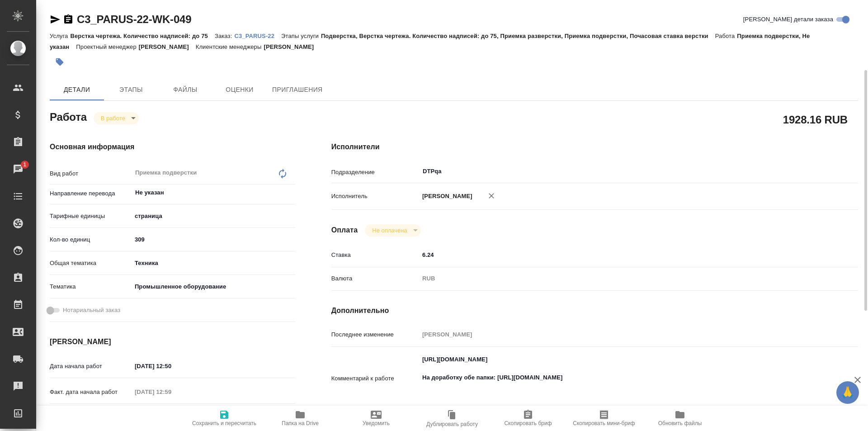
scroll to position [45, 0]
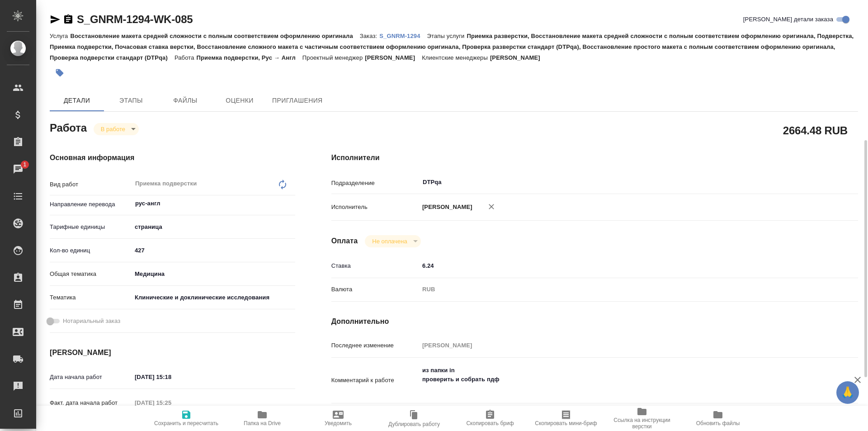
scroll to position [90, 0]
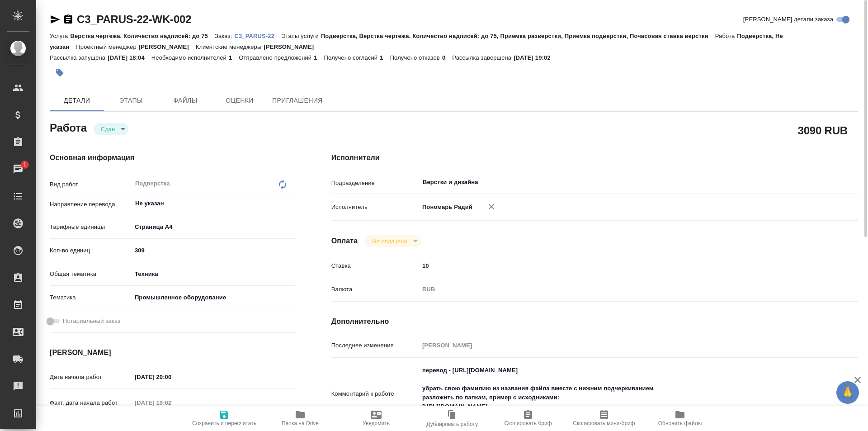
click at [308, 416] on span "Папка на Drive" at bounding box center [300, 417] width 65 height 17
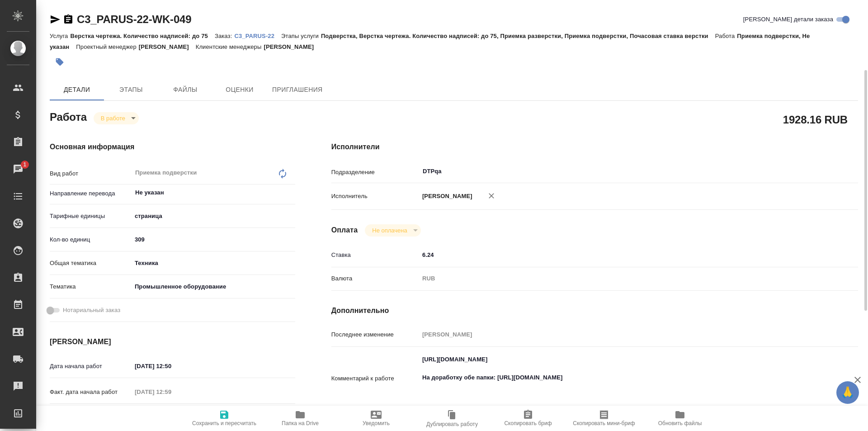
scroll to position [45, 0]
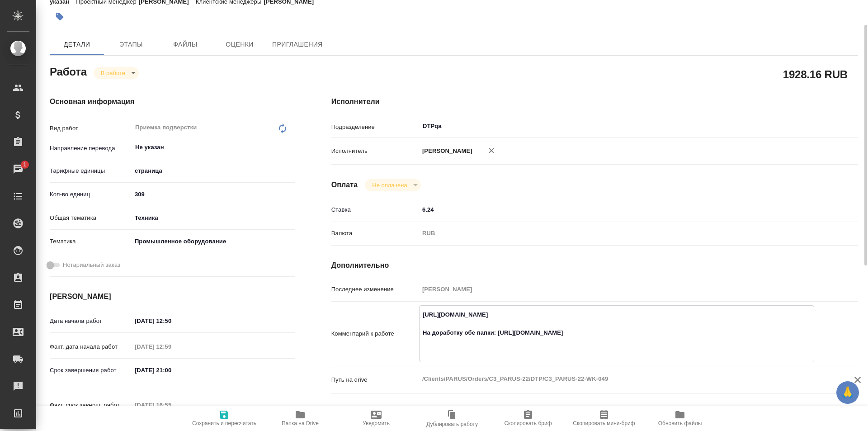
drag, startPoint x: 474, startPoint y: 331, endPoint x: 466, endPoint y: 332, distance: 8.6
click at [464, 330] on textarea "https://tera.awatera.com/Work/6888b3ea75fa127d302ae337/ На доработку обе папки:…" at bounding box center [617, 333] width 394 height 52
type textarea "https://tera.awatera.com/Work/6888b3ea75fa127d302ae337/ На доработку все папки:…"
click at [231, 414] on span "Сохранить и пересчитать" at bounding box center [224, 417] width 65 height 17
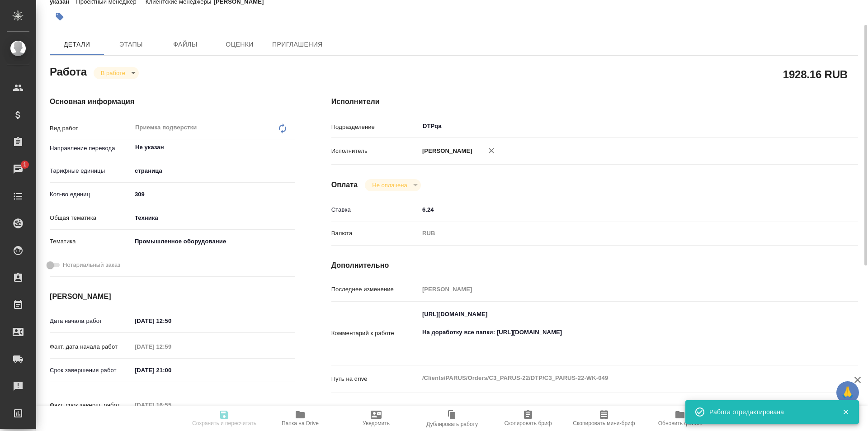
type input "inProgress"
type input "Не указан"
type input "5a8b1489cc6b4906c91bfdb2"
type input "309"
type input "tech"
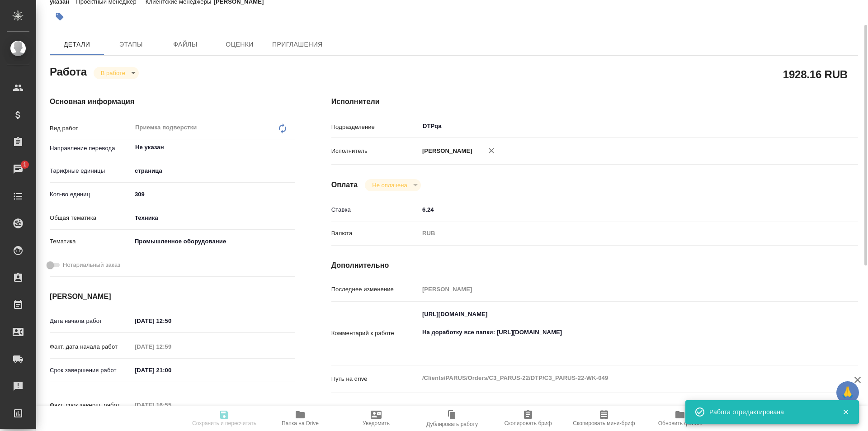
type input "5f647205b73bc97568ca66bc"
type input "25.08.2025 12:50"
type input "25.08.2025 12:59"
type input "26.08.2025 21:00"
type input "26.08.2025 16:55"
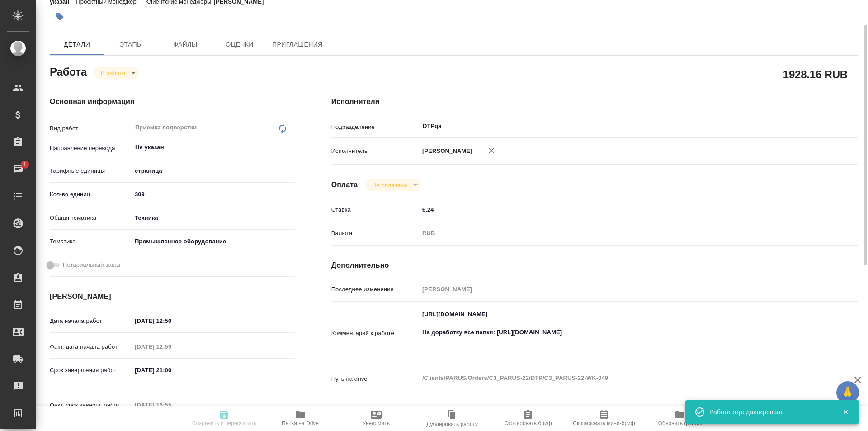
type input "27.08.2025 18:00"
type input "DTPqa"
type input "notPayed"
type input "6.24"
type input "RUB"
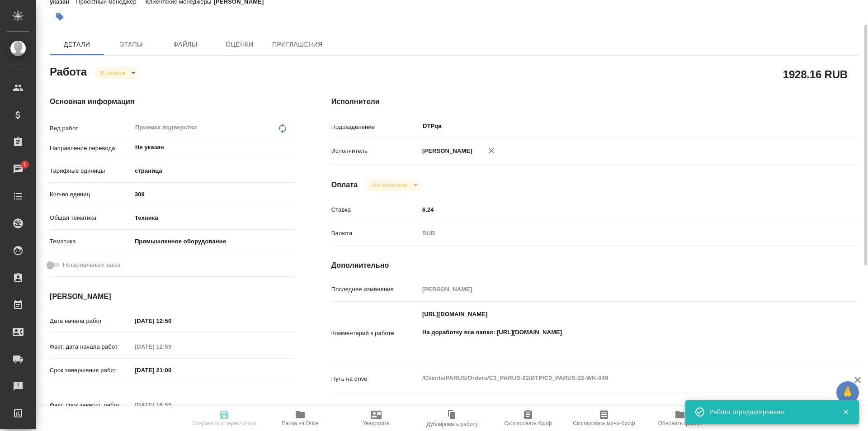
type input "Заборова Александра"
type input "C3_PARUS-22"
type input "Верстка чертежа. Количество надписей: до 75"
type input "Подверстка, Верстка чертежа. Количество надписей: до 75, Приемка разверстки, Пр…"
type input "Никитина Татьяна"
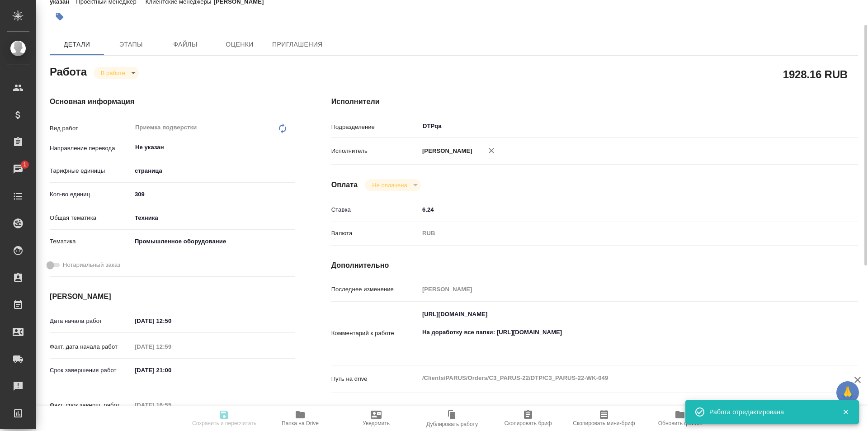
type input "Оксютович Ирина, Заборова Александра"
type input "/Clients/PARUS/Orders/C3_PARUS-22"
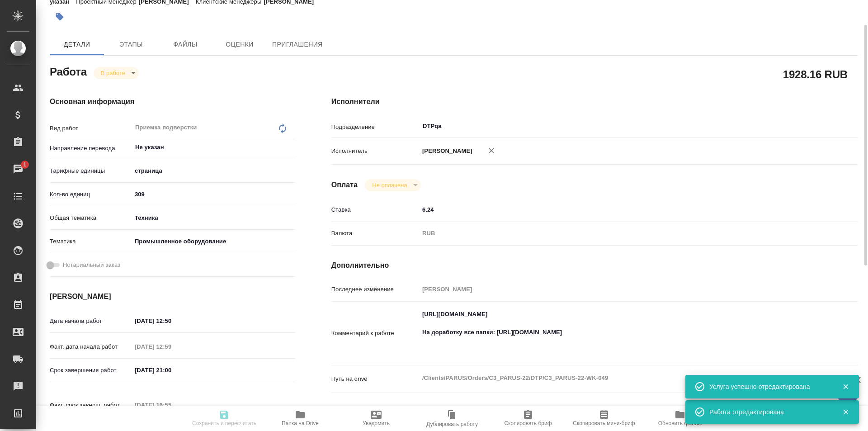
click at [118, 69] on body "🙏 .cls-1 fill:#fff; AWATERA Ismagilova Diana Клиенты Спецификации Заказы 1 Чаты…" at bounding box center [434, 215] width 868 height 431
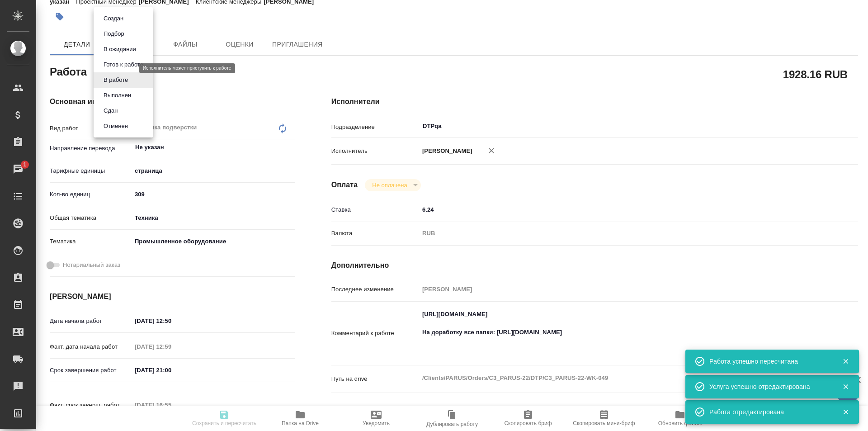
type input "inProgress"
type input "Не указан"
type input "5a8b1489cc6b4906c91bfdb2"
type input "309"
type input "tech"
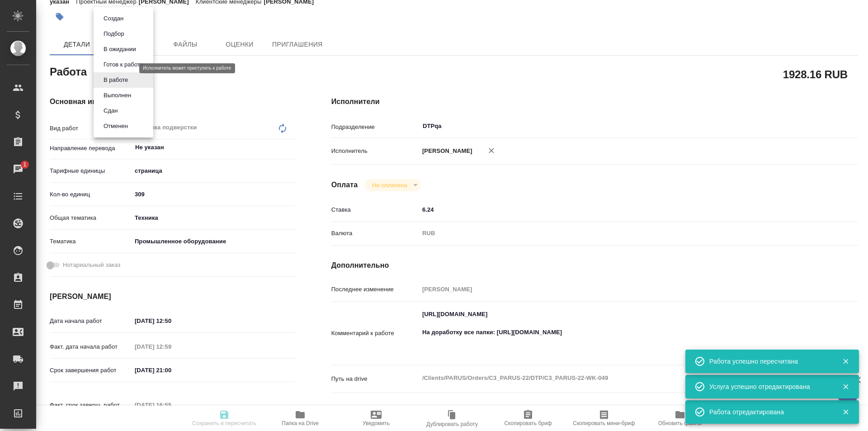
type input "5f647205b73bc97568ca66bc"
type input "25.08.2025 12:50"
type input "25.08.2025 12:59"
type input "26.08.2025 21:00"
type input "26.08.2025 16:55"
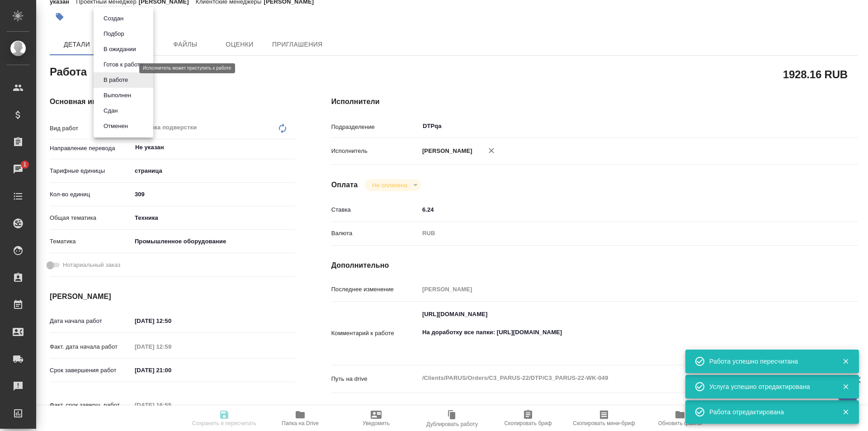
type input "27.08.2025 18:00"
type input "DTPqa"
type input "notPayed"
type input "6.24"
type input "RUB"
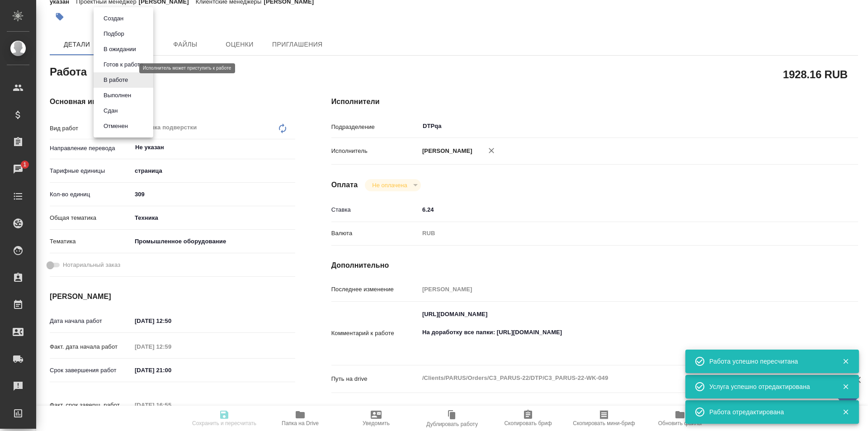
type input "Заборова Александра"
type input "C3_PARUS-22"
type input "Верстка чертежа. Количество надписей: до 75"
type input "Подверстка, Верстка чертежа. Количество надписей: до 75, Приемка разверстки, Пр…"
type input "Никитина Татьяна"
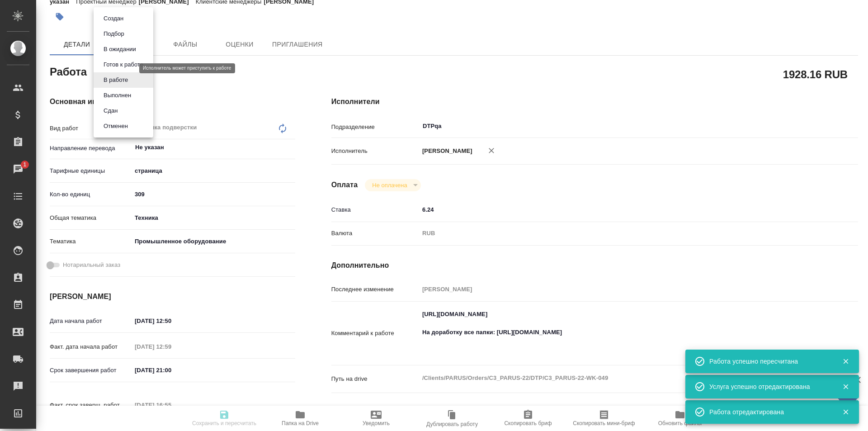
type input "Оксютович Ирина, Заборова Александра"
type input "/Clients/PARUS/Orders/C3_PARUS-22"
click at [118, 96] on button "Выполнен" at bounding box center [117, 95] width 33 height 10
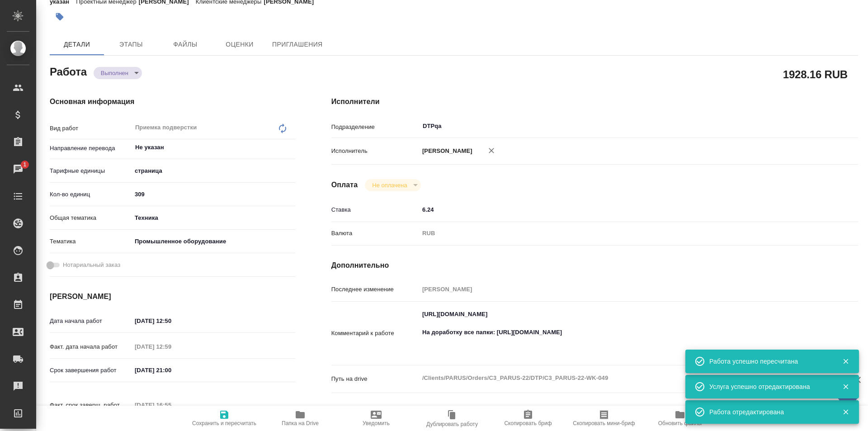
type textarea "x"
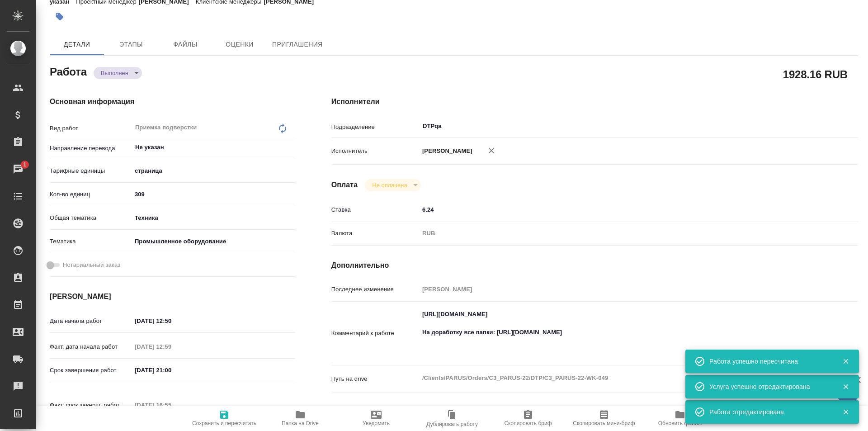
type textarea "x"
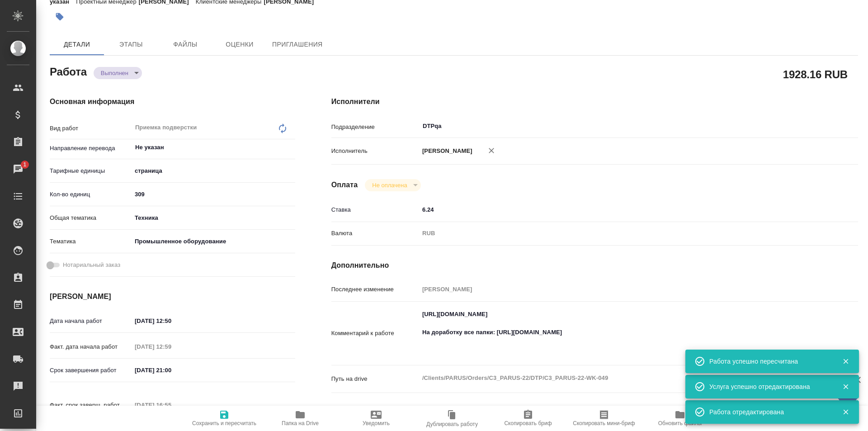
type textarea "x"
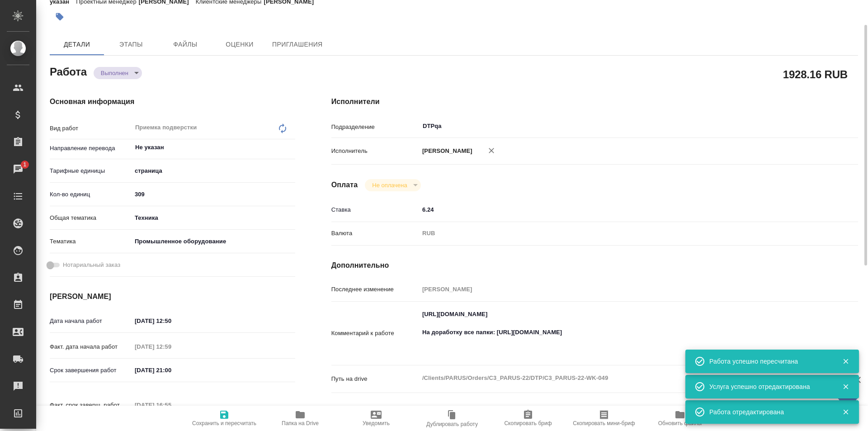
type textarea "x"
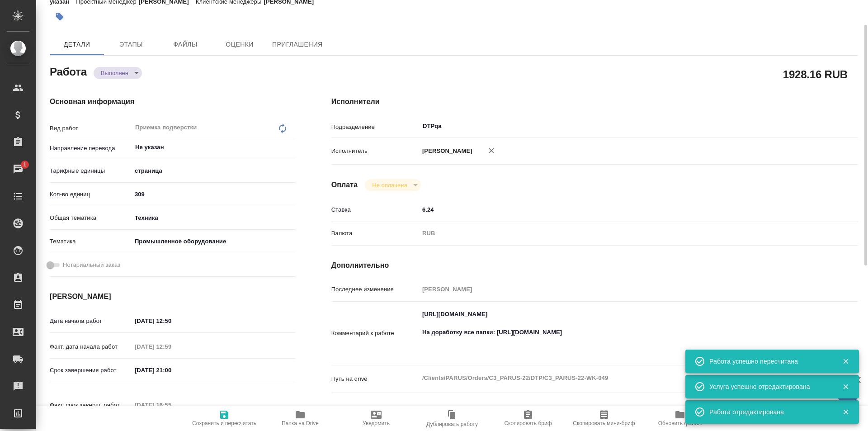
type textarea "x"
drag, startPoint x: 557, startPoint y: 349, endPoint x: 549, endPoint y: 353, distance: 8.5
click at [556, 349] on textarea "https://tera.awatera.com/Work/6888b3ea75fa127d302ae337/ На доработку все папки:…" at bounding box center [616, 333] width 395 height 52
type textarea "x"
type textarea "https://tera.awatera.com/Work/6888b3ea75fa127d302ae337/ На доработку все папки:…"
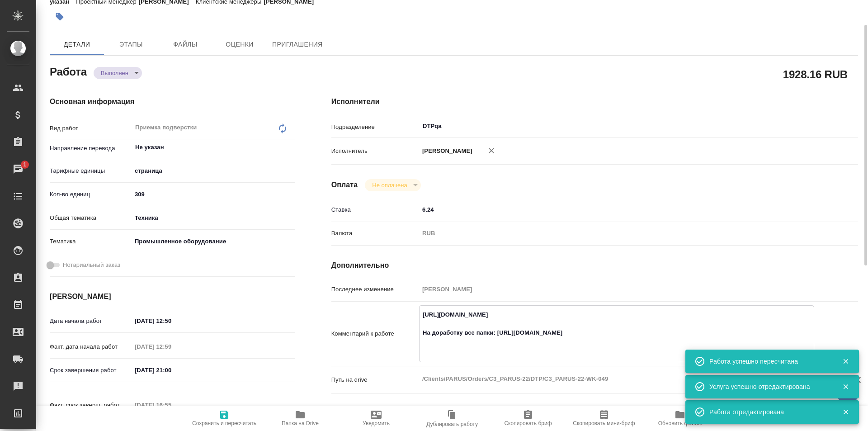
type textarea "x"
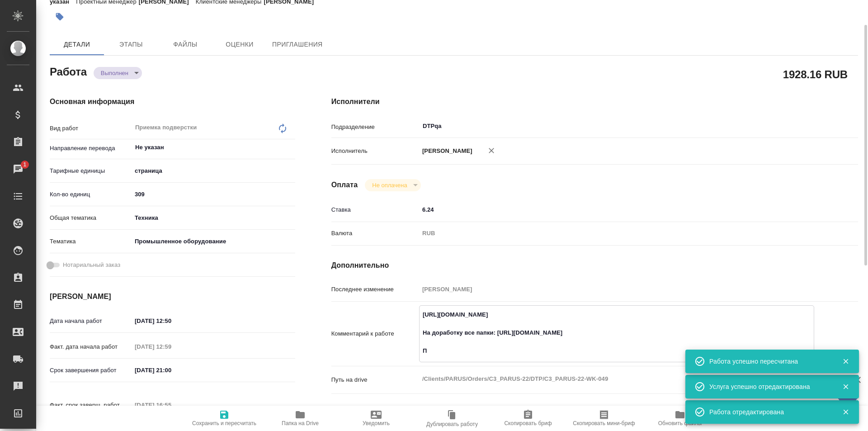
type textarea "https://tera.awatera.com/Work/6888b3ea75fa127d302ae337/ На доработку все папки:…"
type textarea "x"
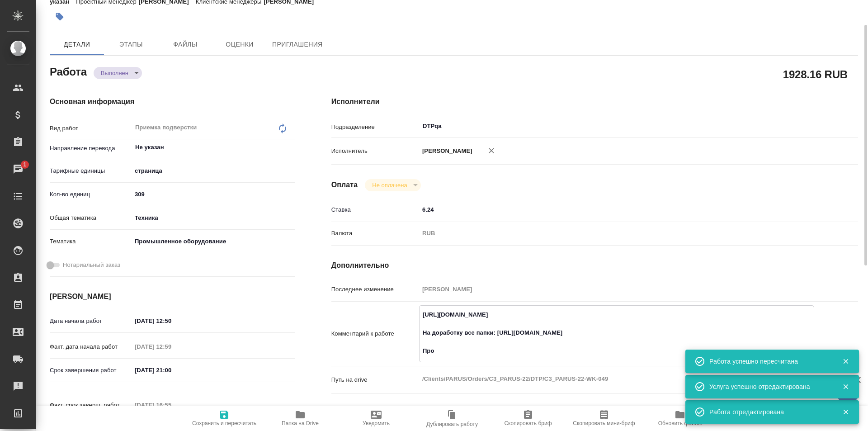
type textarea "https://tera.awatera.com/Work/6888b3ea75fa127d302ae337/ На доработку все папки:…"
type textarea "x"
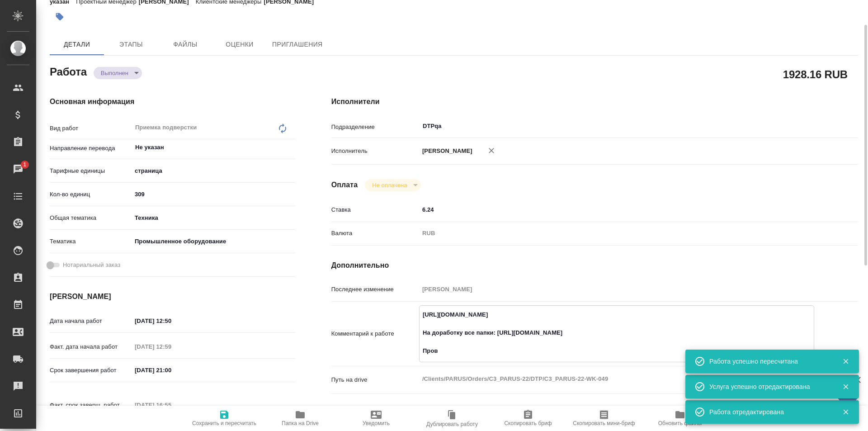
type textarea "x"
type textarea "https://tera.awatera.com/Work/6888b3ea75fa127d302ae337/ На доработку все папки:…"
type textarea "x"
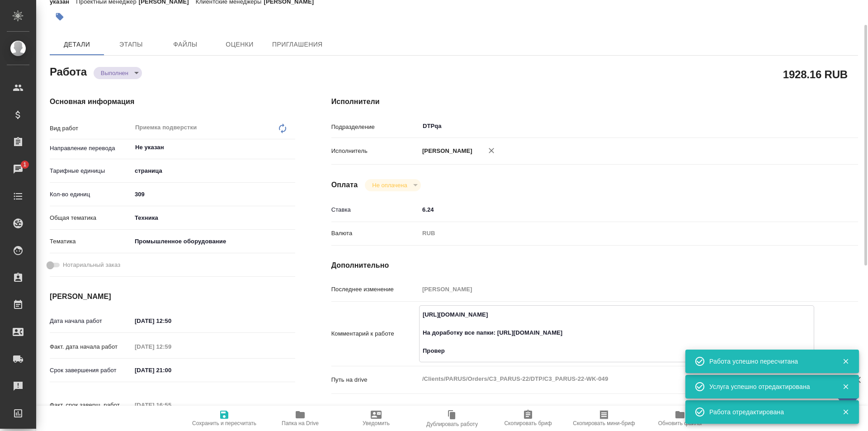
type textarea "x"
type textarea "https://tera.awatera.com/Work/6888b3ea75fa127d302ae337/ На доработку все папки:…"
type textarea "x"
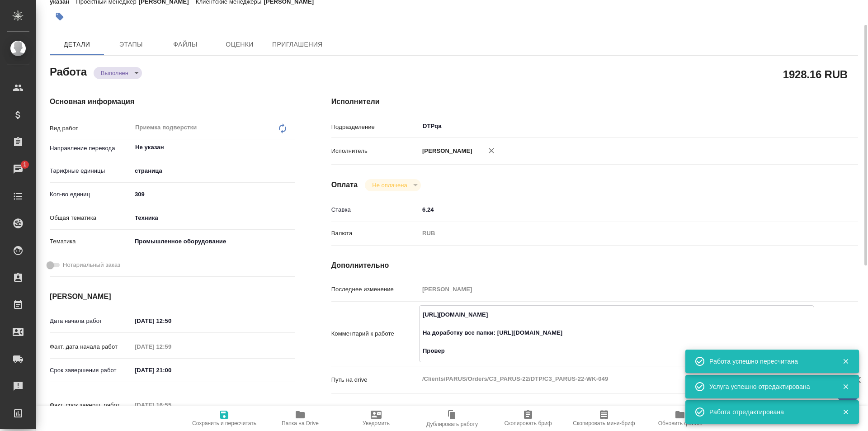
type textarea "x"
type textarea "https://tera.awatera.com/Work/6888b3ea75fa127d302ae337/ На доработку все папки:…"
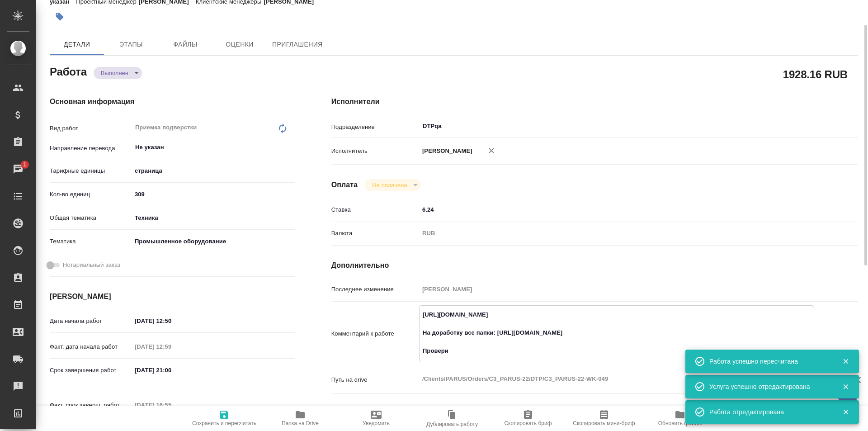
type textarea "x"
type textarea "https://tera.awatera.com/Work/6888b3ea75fa127d302ae337/ На доработку все папки:…"
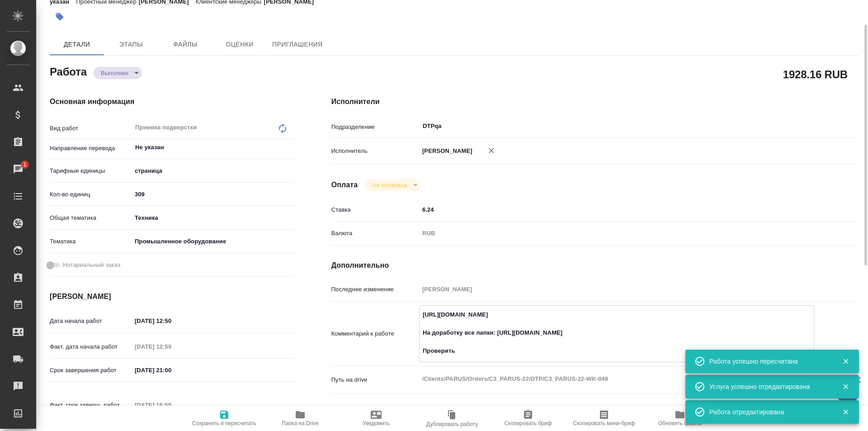
type textarea "x"
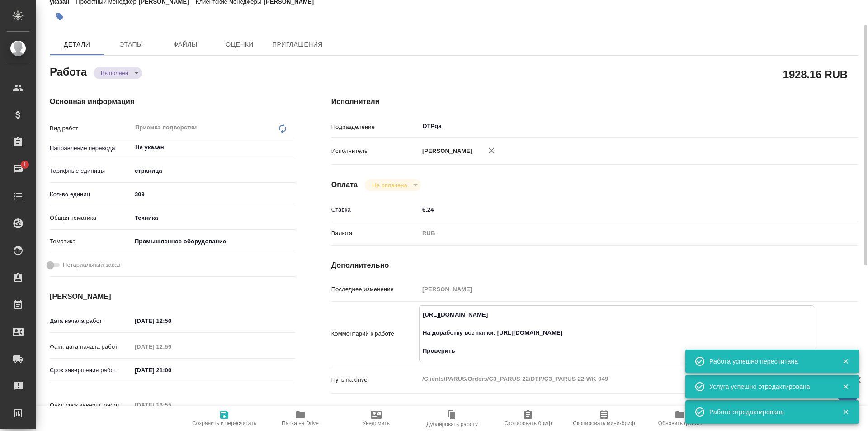
type textarea "x"
type textarea "https://tera.awatera.com/Work/6888b3ea75fa127d302ae337/ На доработку все папки:…"
type textarea "x"
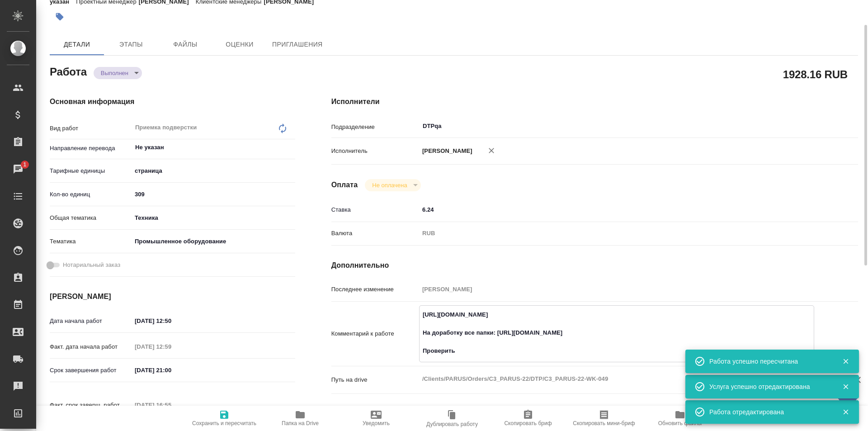
type textarea "x"
type textarea "https://tera.awatera.com/Work/6888b3ea75fa127d302ae337/ На доработку все папки:…"
type textarea "x"
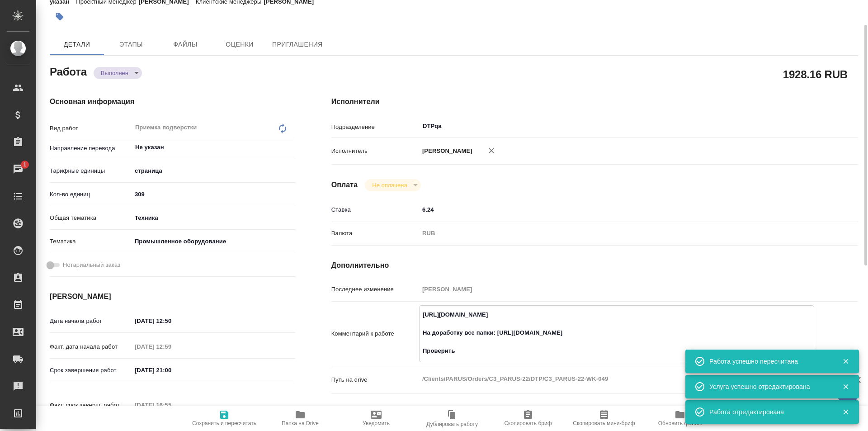
type textarea "x"
type textarea "https://tera.awatera.com/Work/6888b3ea75fa127d302ae337/ На доработку все папки:…"
type textarea "x"
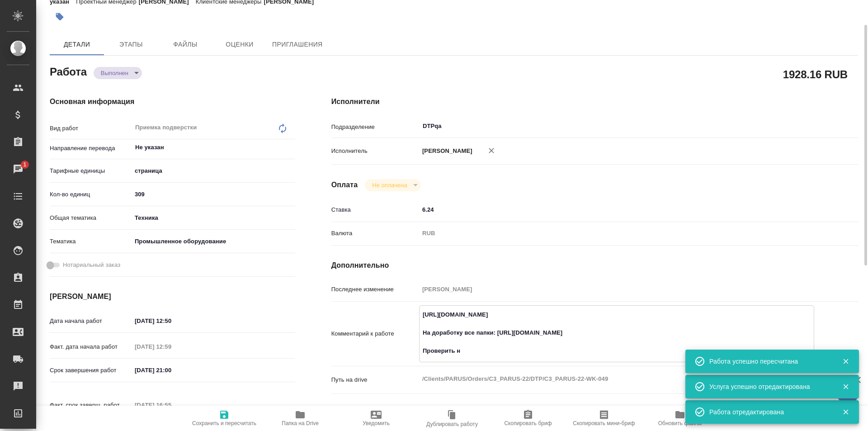
type textarea "x"
type textarea "https://tera.awatera.com/Work/6888b3ea75fa127d302ae337/ На доработку все папки:…"
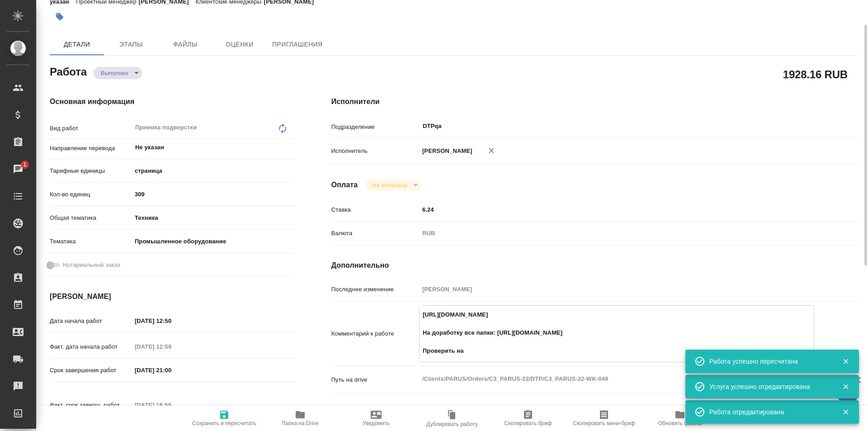
type textarea "x"
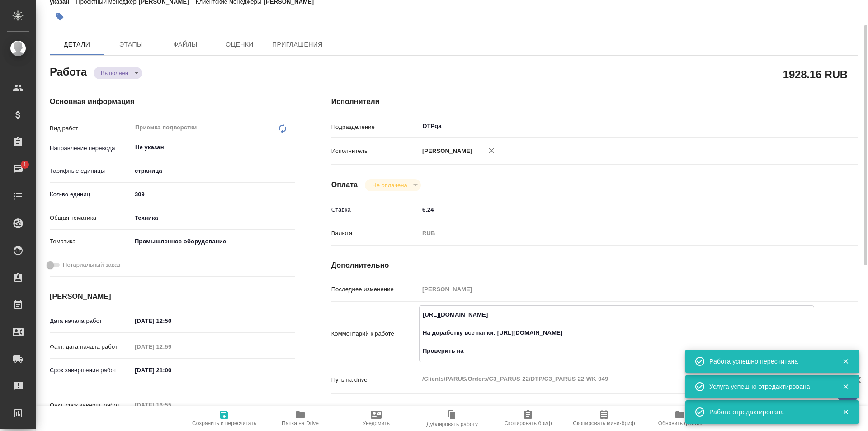
type textarea "https://tera.awatera.com/Work/6888b3ea75fa127d302ae337/ На доработку все папки:…"
type textarea "x"
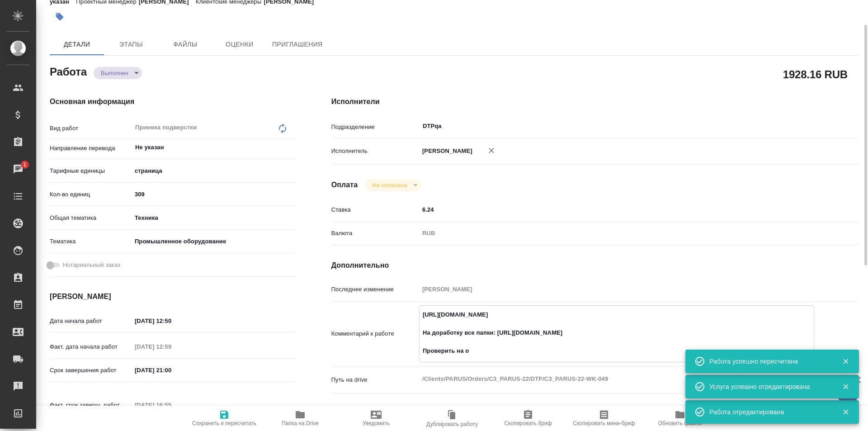
type textarea "https://tera.awatera.com/Work/6888b3ea75fa127d302ae337/ На доработку все папки:…"
type textarea "x"
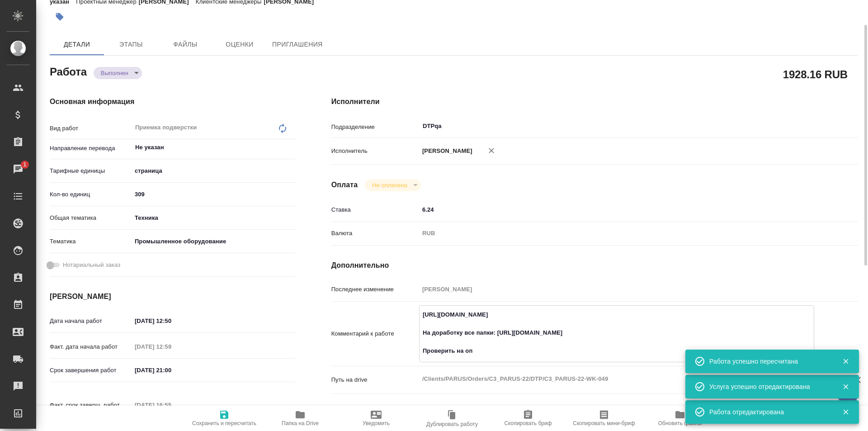
type textarea "x"
type textarea "https://tera.awatera.com/Work/6888b3ea75fa127d302ae337/ На доработку все папки:…"
type textarea "x"
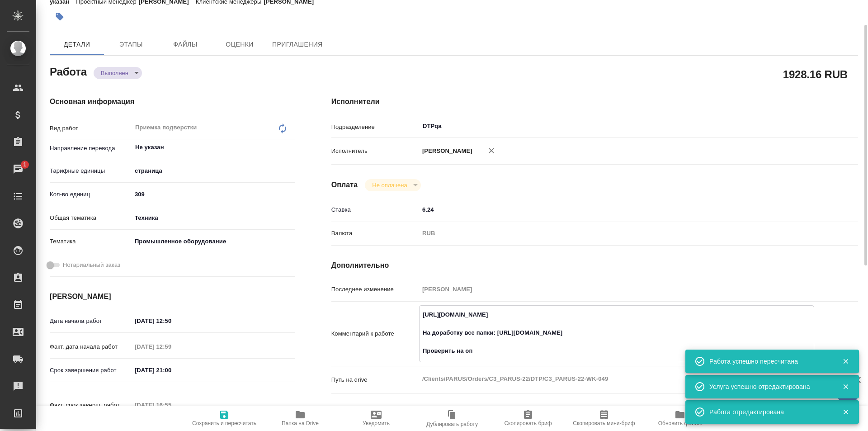
type textarea "x"
type textarea "https://tera.awatera.com/Work/6888b3ea75fa127d302ae337/ На доработку все папки:…"
type textarea "x"
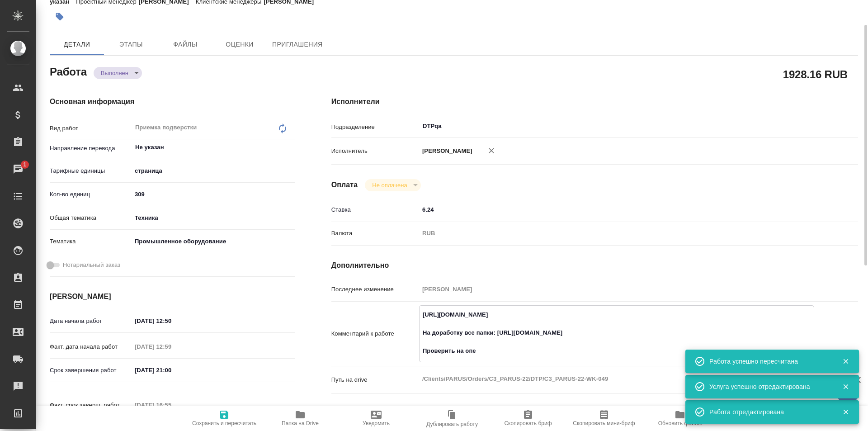
type textarea "x"
type textarea "https://tera.awatera.com/Work/6888b3ea75fa127d302ae337/ На доработку все папки:…"
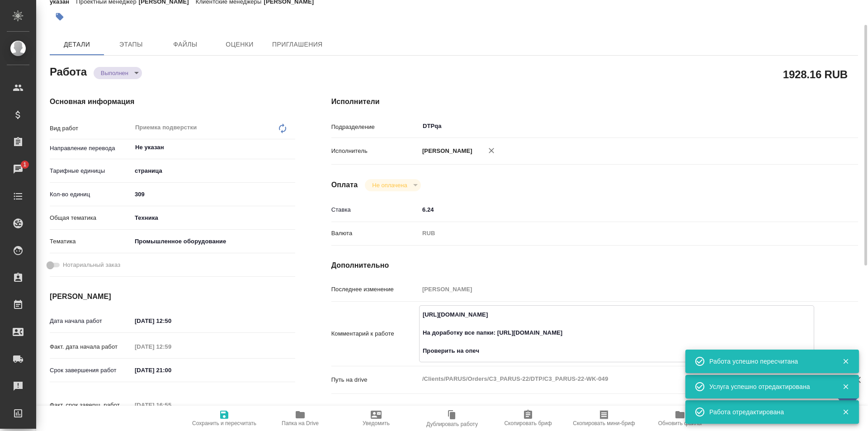
type textarea "x"
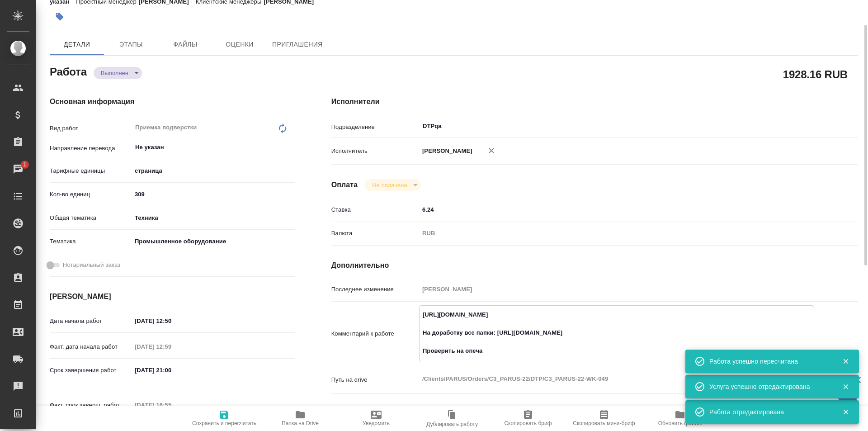
type textarea "https://tera.awatera.com/Work/6888b3ea75fa127d302ae337/ На доработку все папки:…"
type textarea "x"
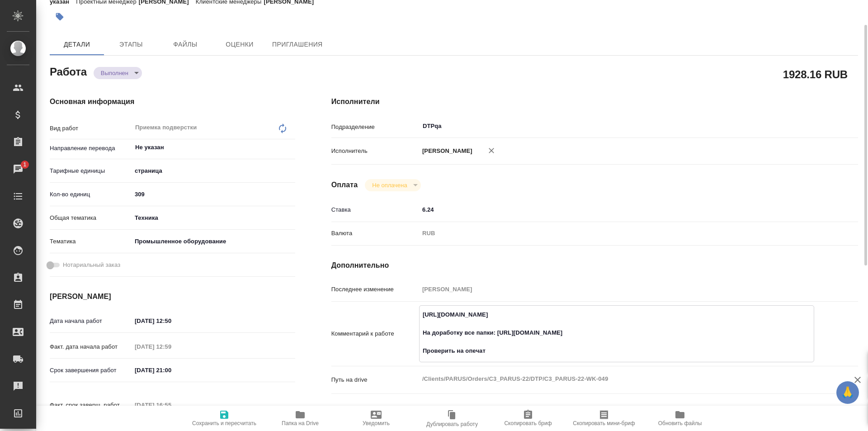
type textarea "x"
type textarea "https://tera.awatera.com/Work/6888b3ea75fa127d302ae337/ На доработку все папки:…"
type textarea "x"
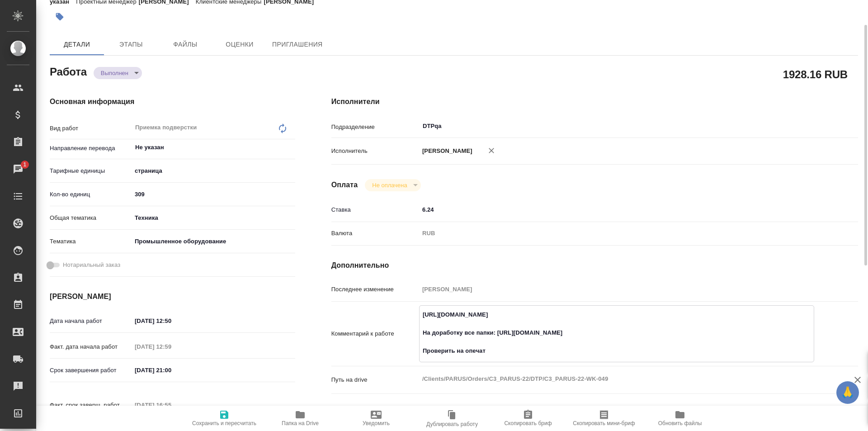
type textarea "x"
type textarea "https://tera.awatera.com/Work/6888b3ea75fa127d302ae337/ На доработку все папки:…"
type textarea "x"
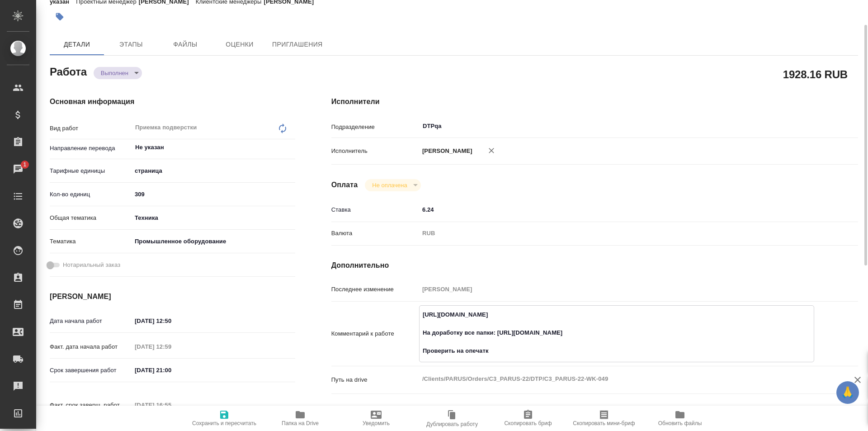
type textarea "x"
type textarea "https://tera.awatera.com/Work/6888b3ea75fa127d302ae337/ На доработку все папки:…"
type textarea "x"
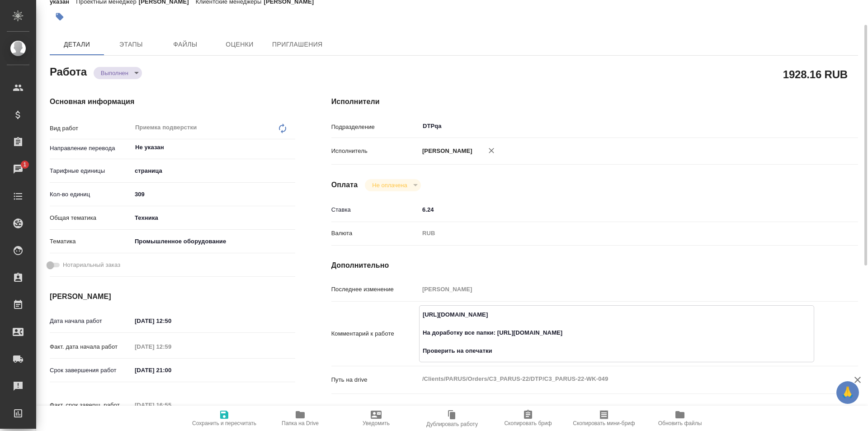
type textarea "x"
type textarea "https://tera.awatera.com/Work/6888b3ea75fa127d302ae337/ На доработку все папки:…"
type textarea "x"
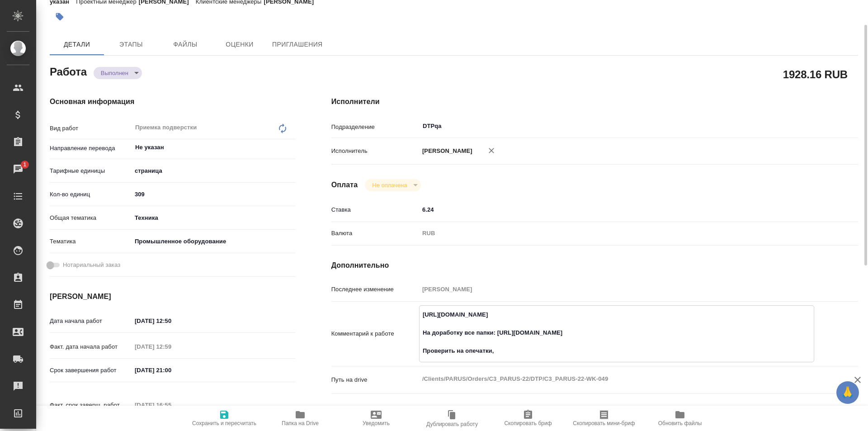
type textarea "https://tera.awatera.com/Work/6888b3ea75fa127d302ae337/ На доработку все папки:…"
type textarea "x"
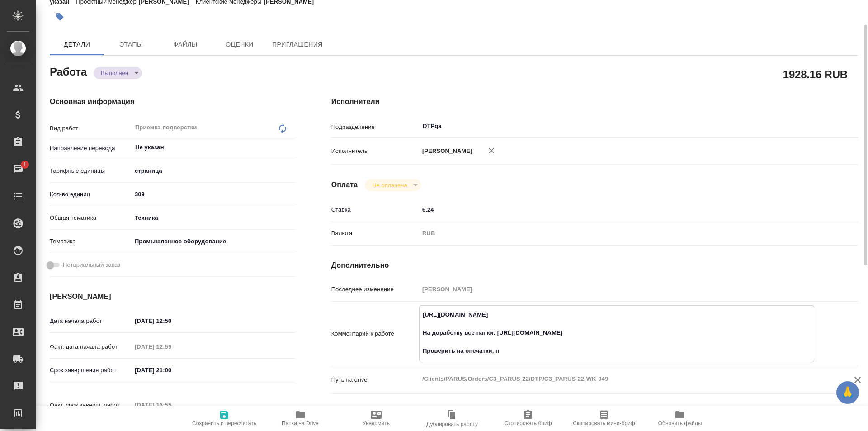
type textarea "x"
type textarea "https://tera.awatera.com/Work/6888b3ea75fa127d302ae337/ На доработку все папки:…"
type textarea "x"
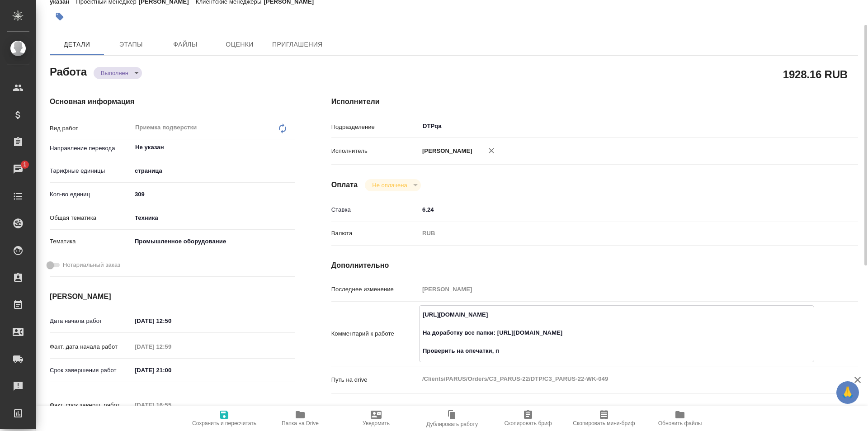
type textarea "x"
click at [227, 420] on span "Сохранить и пересчитать" at bounding box center [224, 423] width 64 height 6
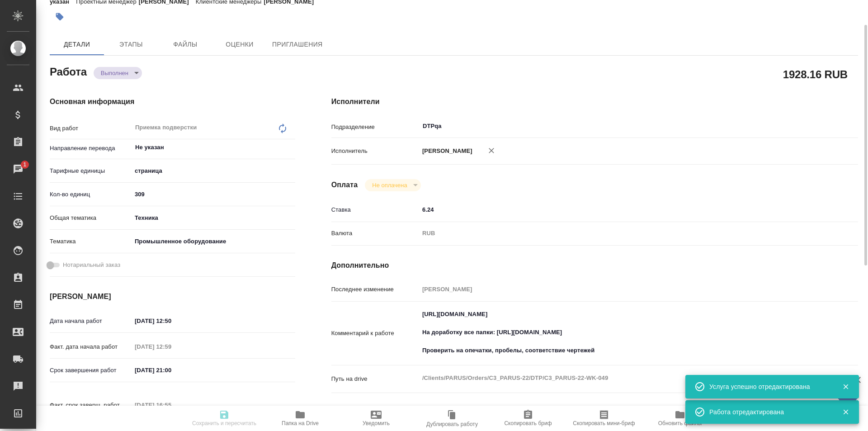
scroll to position [0, 0]
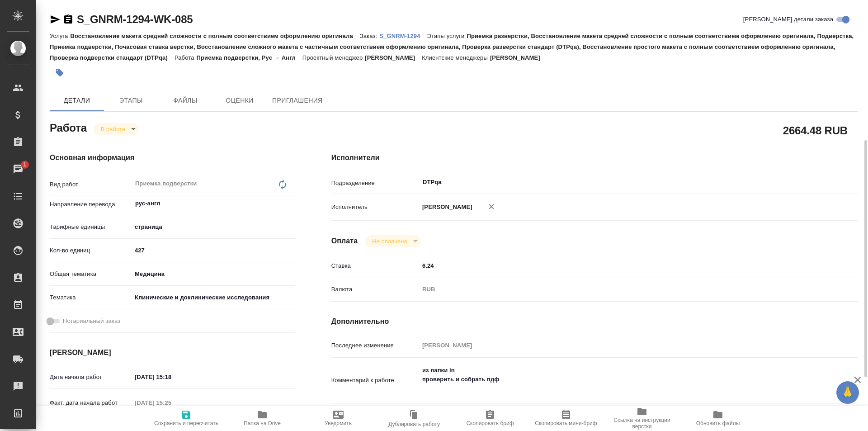
scroll to position [90, 0]
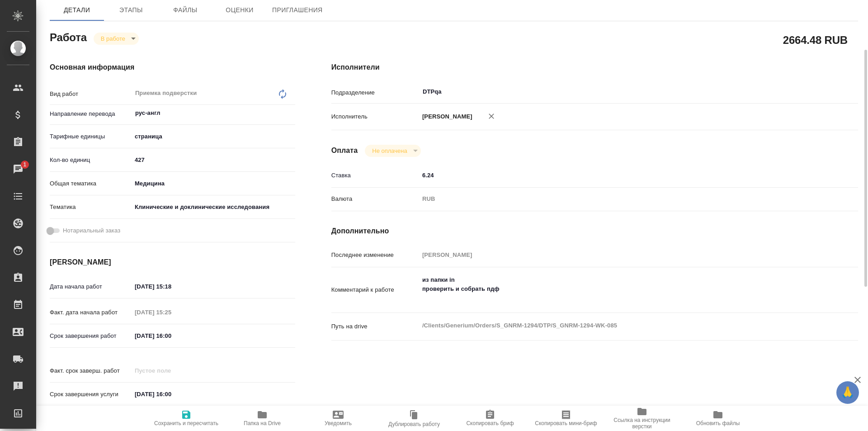
click at [262, 413] on icon "button" at bounding box center [262, 414] width 9 height 7
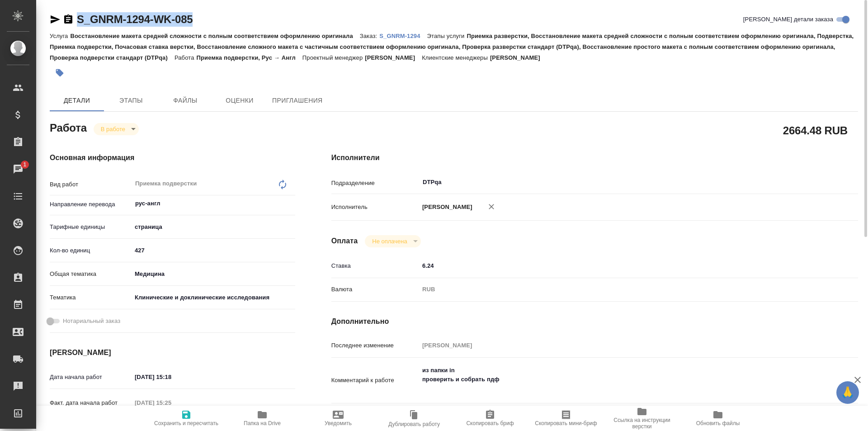
drag, startPoint x: 196, startPoint y: 17, endPoint x: 128, endPoint y: 4, distance: 69.5
click at [76, 17] on div "S_GNRM-1294-WK-085 Кратко детали заказа" at bounding box center [454, 19] width 808 height 14
copy link "S_GNRM-1294-WK-085"
